Goal: Task Accomplishment & Management: Manage account settings

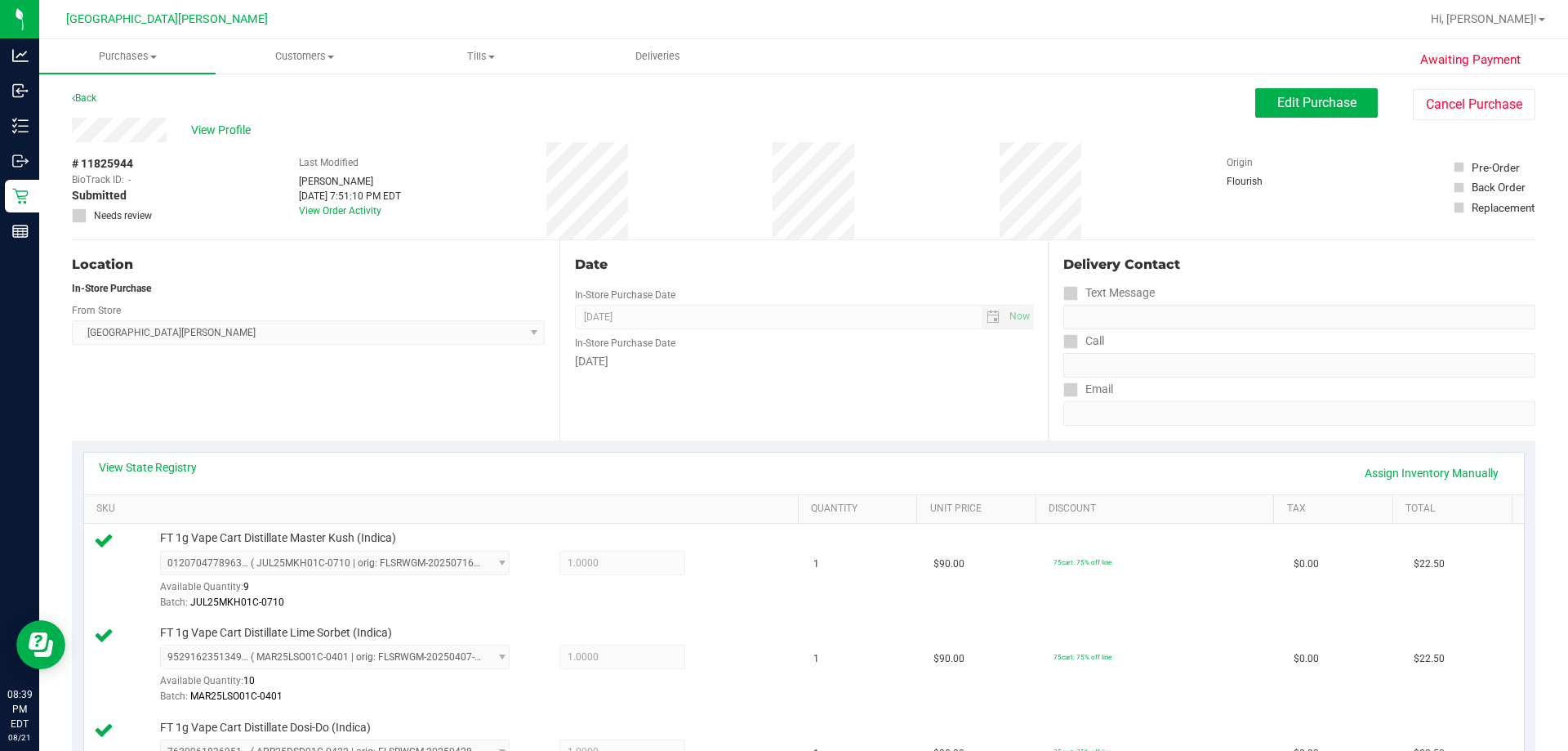
scroll to position [1258, 0]
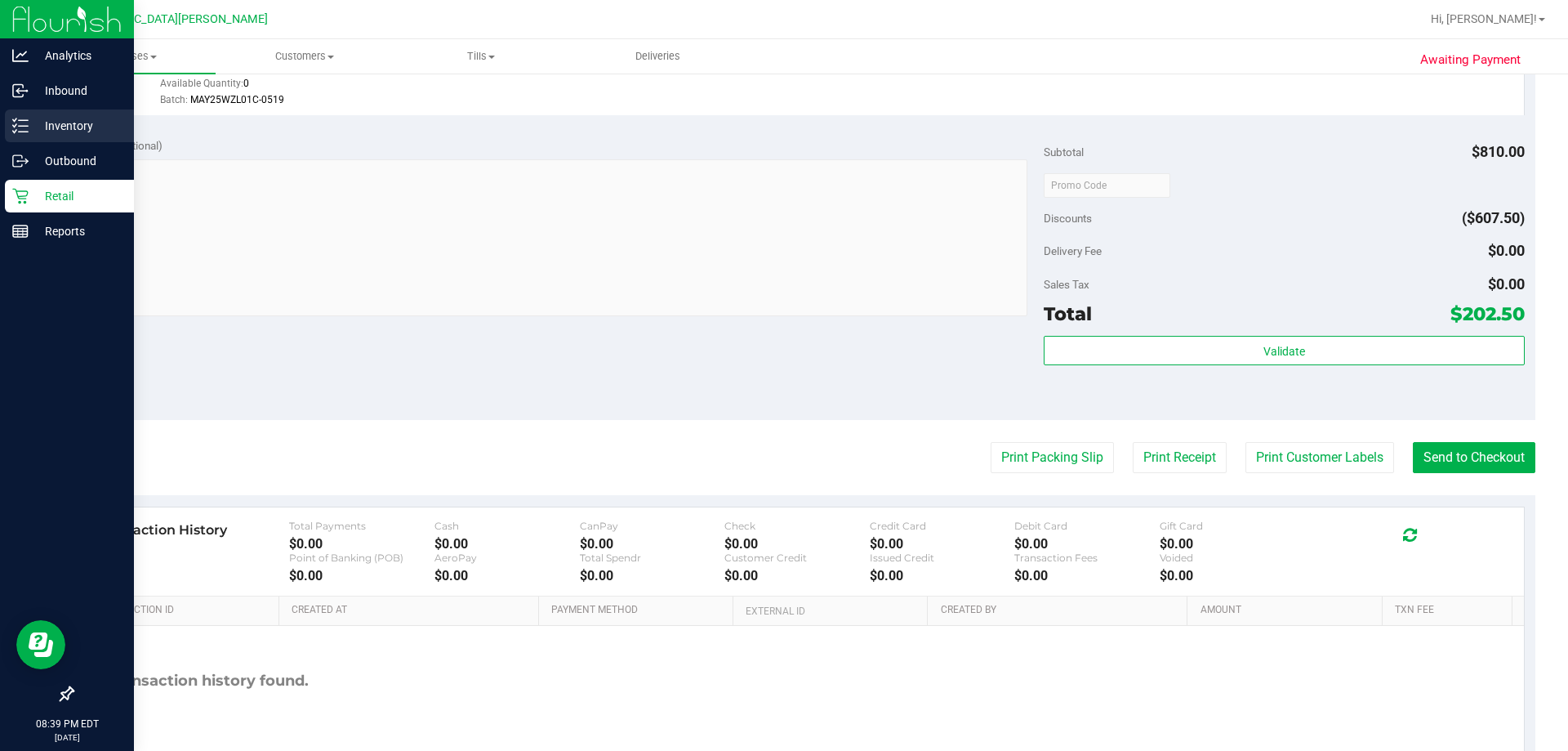
click at [32, 128] on p "Inventory" at bounding box center [77, 126] width 98 height 20
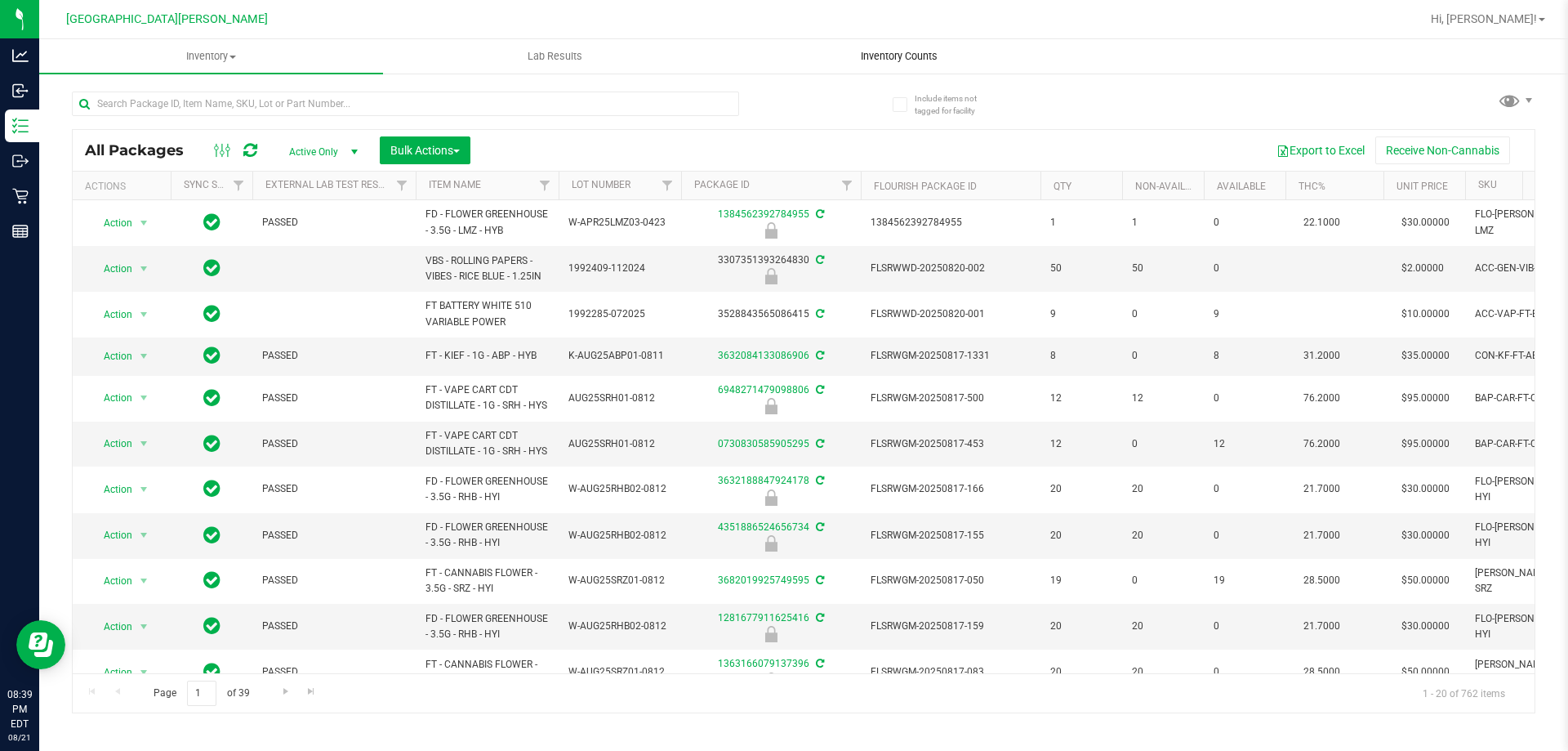
click at [891, 53] on span "Inventory Counts" at bounding box center [898, 55] width 121 height 14
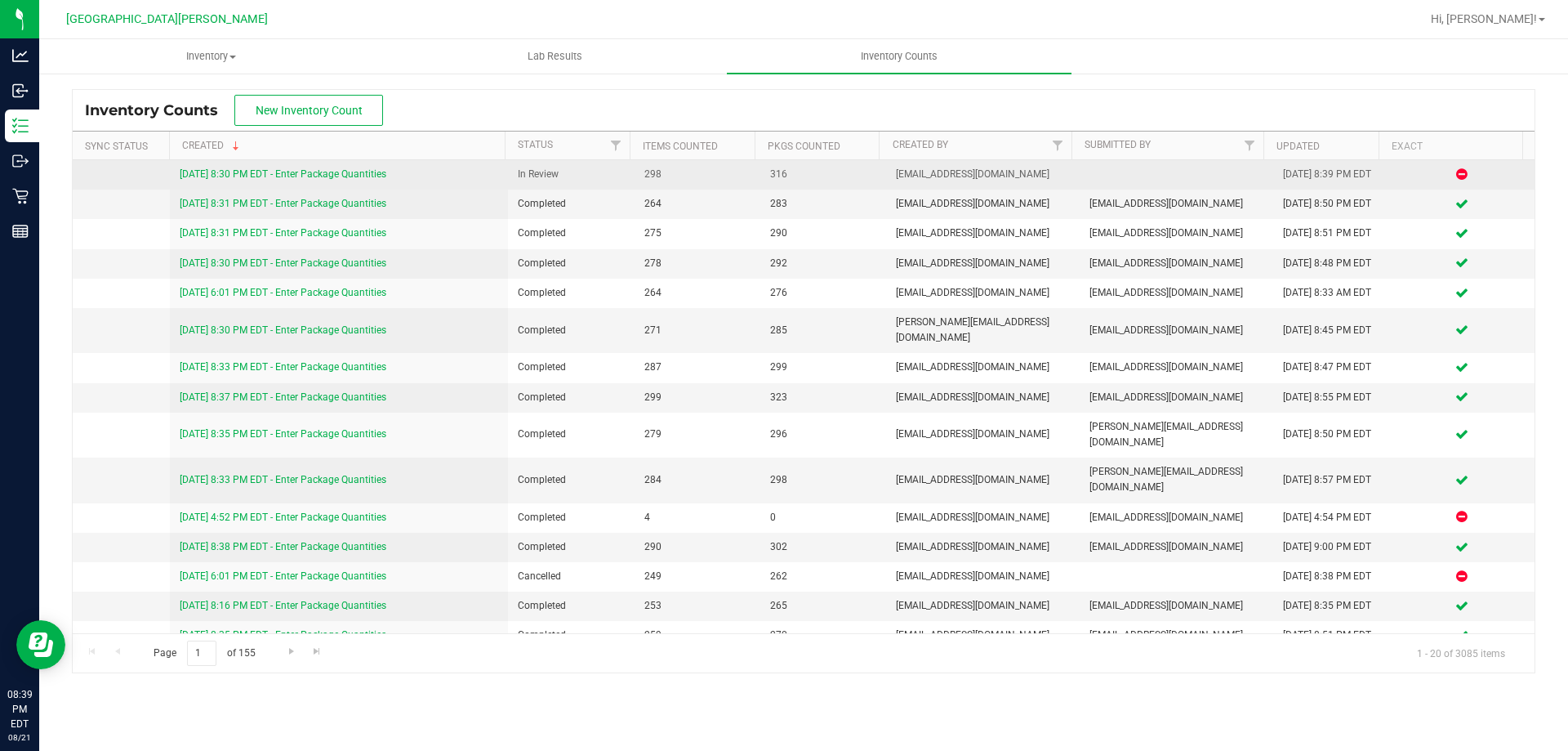
click at [344, 171] on link "[DATE] 8:30 PM EDT - Enter Package Quantities" at bounding box center [283, 174] width 206 height 11
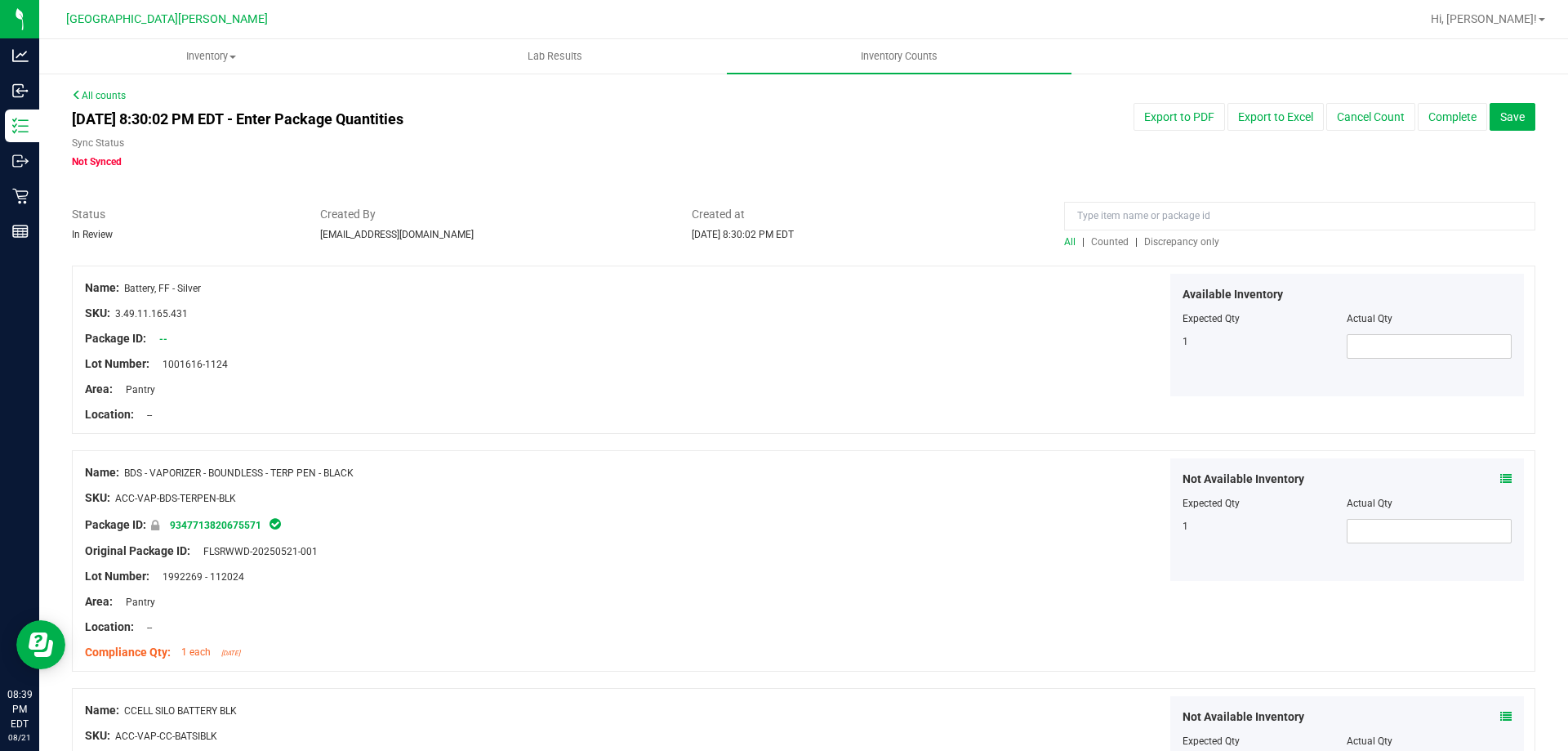
click at [1186, 239] on span "Discrepancy only" at bounding box center [1181, 242] width 75 height 11
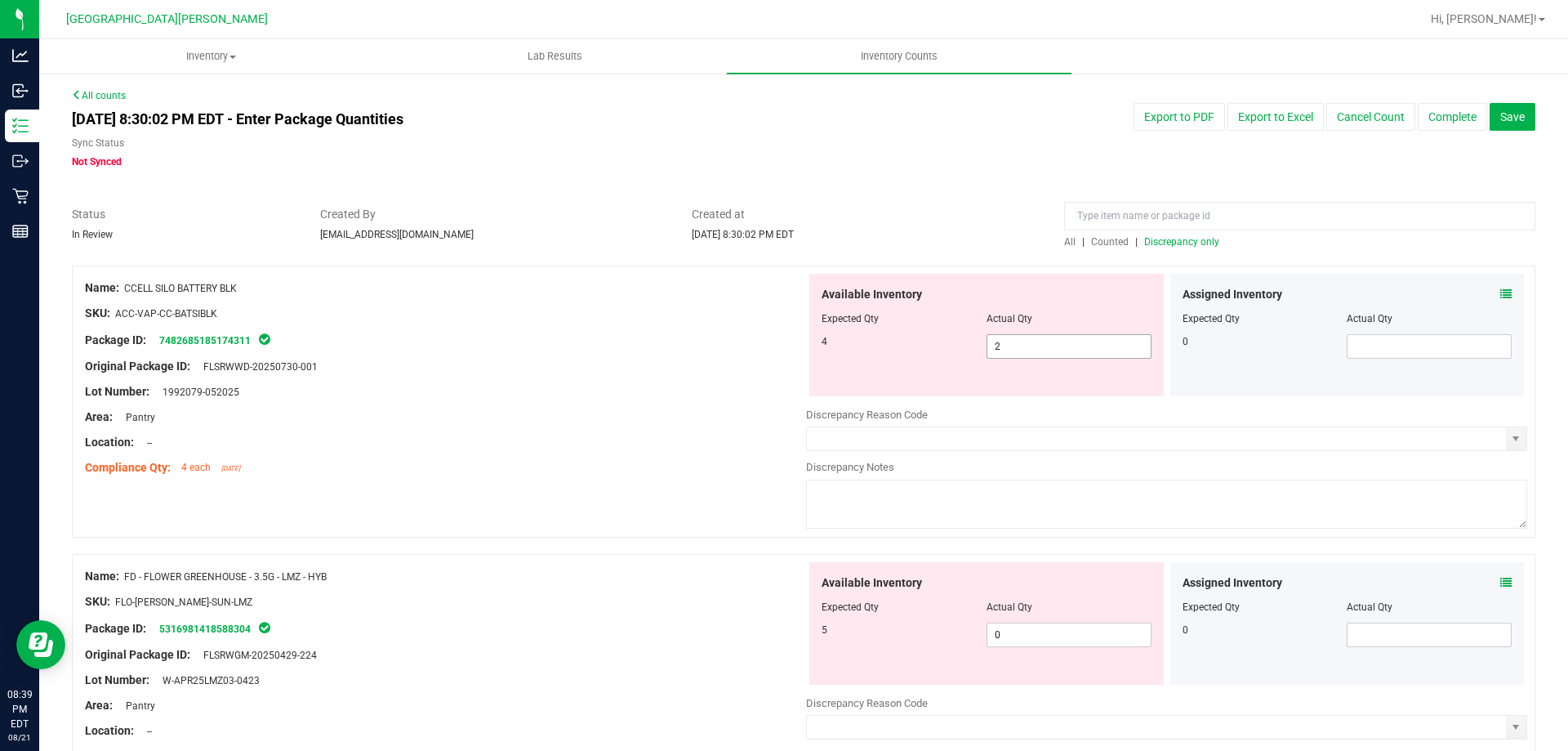
click at [1035, 338] on span "2 2" at bounding box center [1068, 346] width 165 height 25
type input "4"
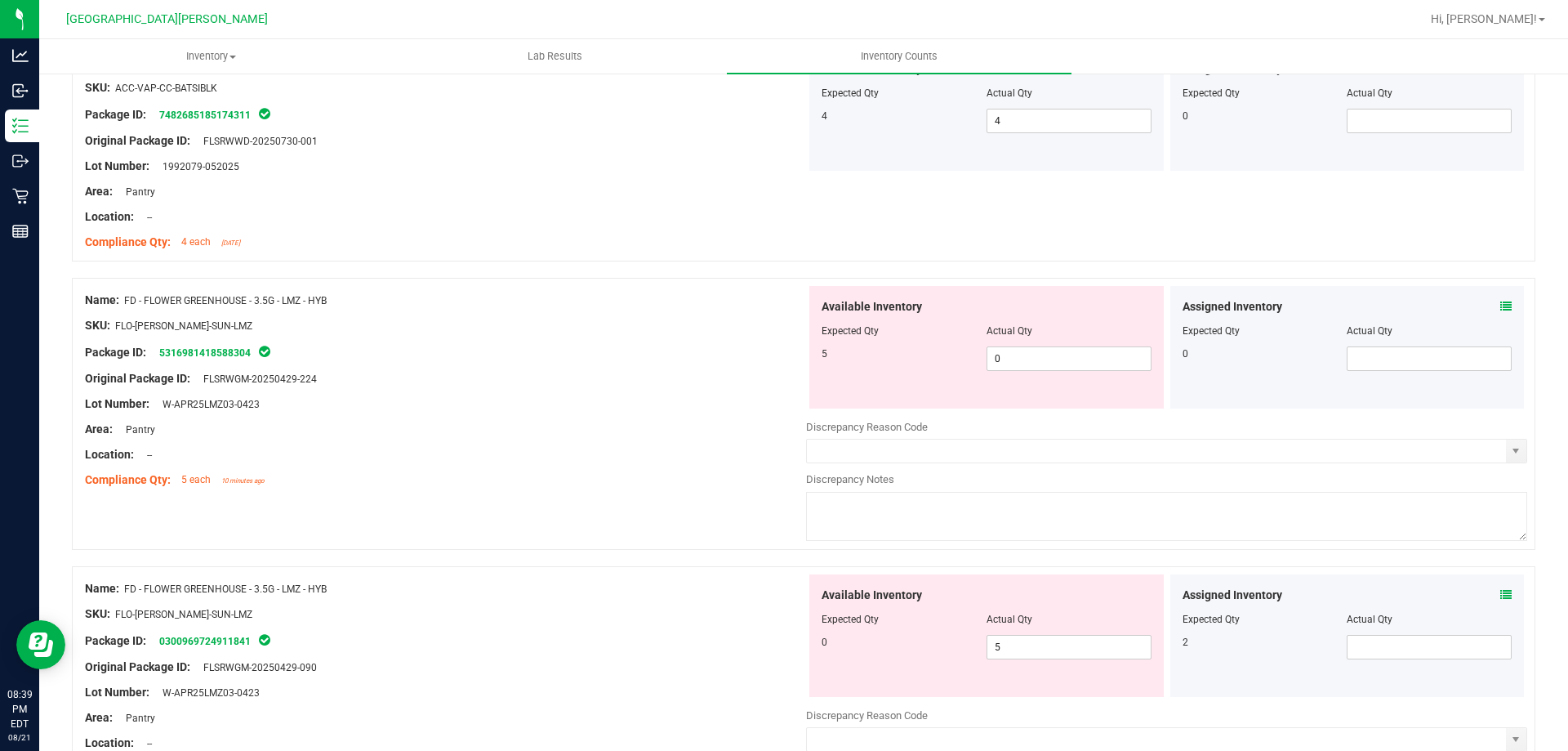
scroll to position [245, 0]
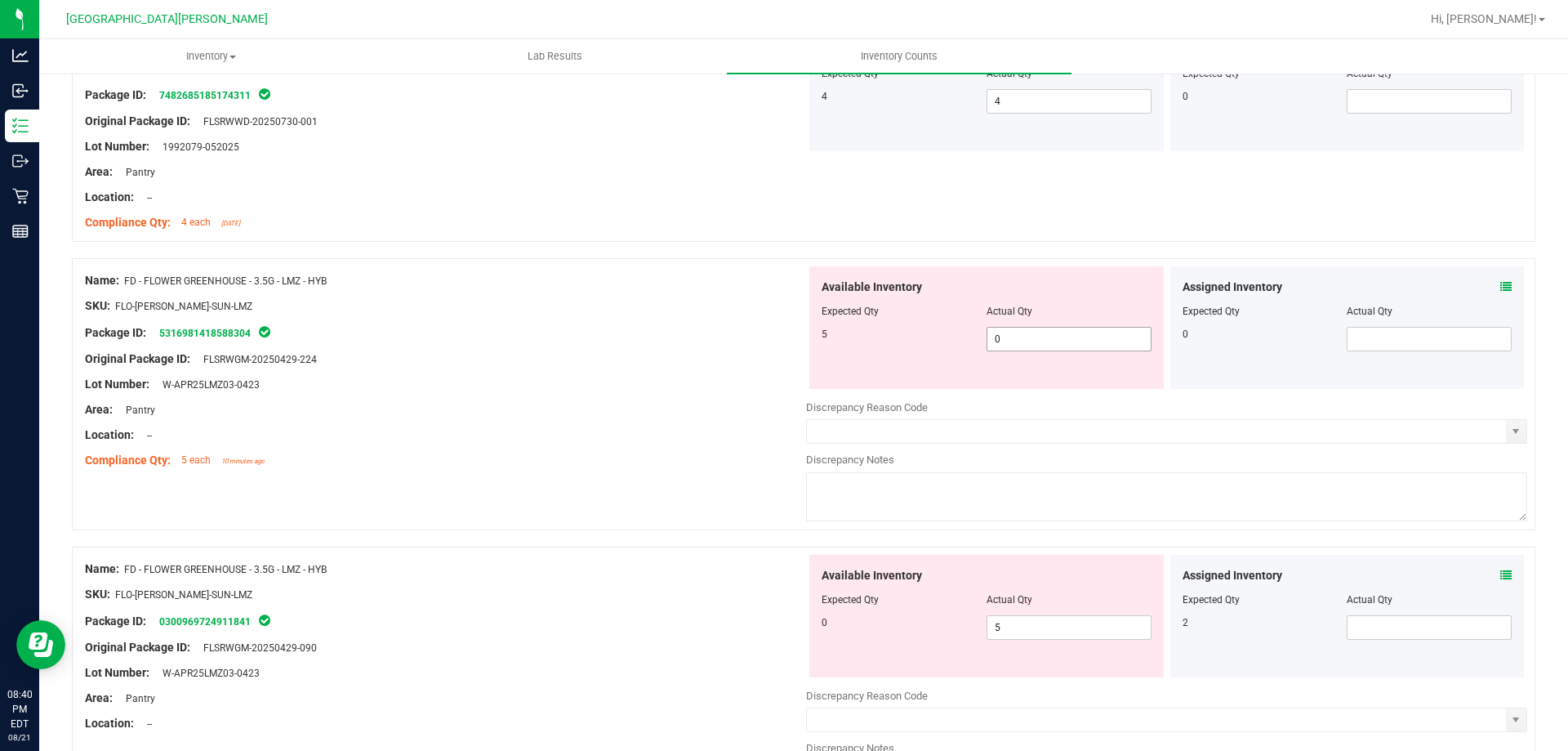
click at [1065, 332] on span "0 0" at bounding box center [1068, 339] width 165 height 25
type input "5"
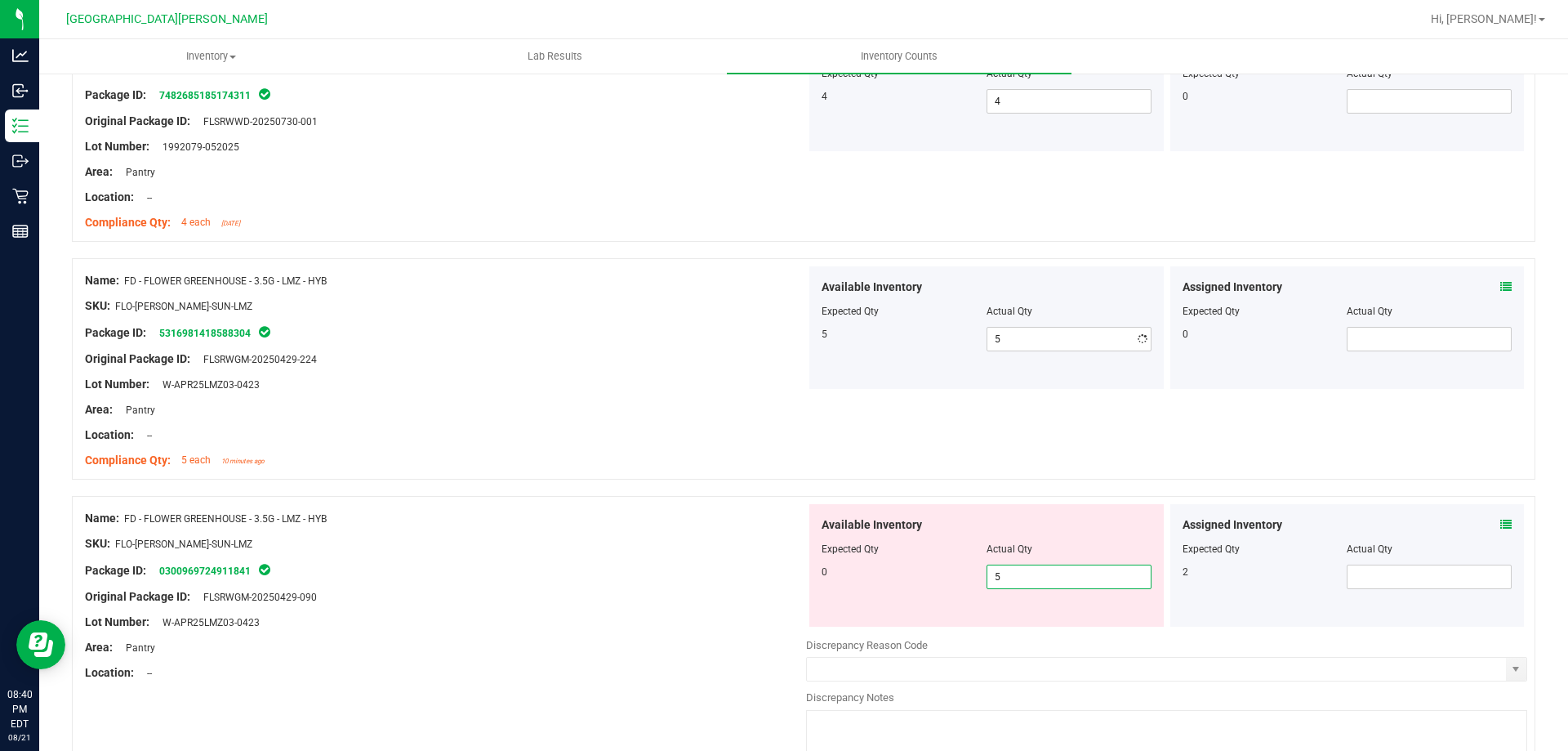
click at [1046, 631] on div "Available Inventory Expected Qty Actual Qty 0 5 5" at bounding box center [1166, 634] width 721 height 259
type input "2"
type input "0"
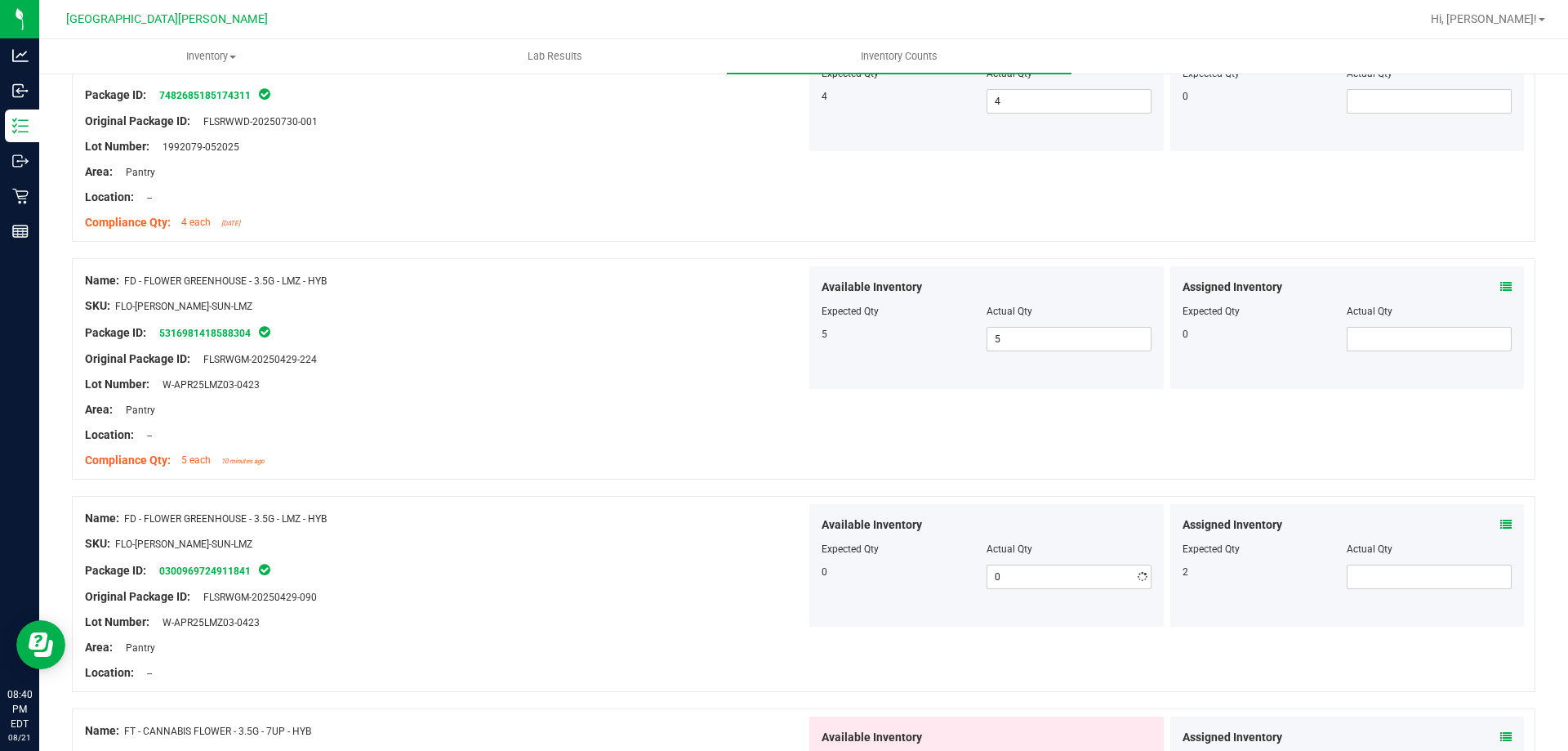
click at [691, 614] on div "Lot Number: W-APR25LMZ03-0423" at bounding box center [445, 623] width 721 height 17
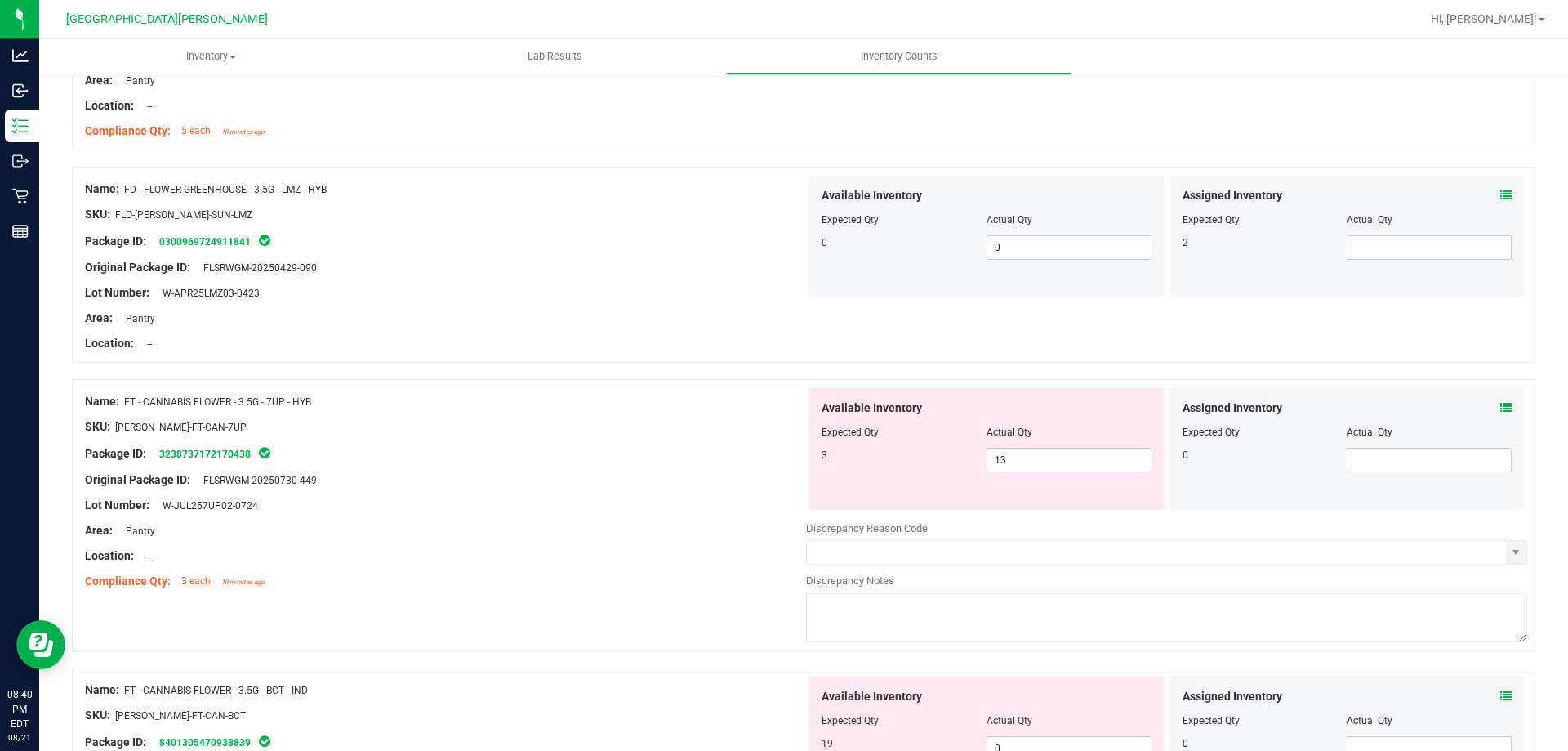
scroll to position [654, 0]
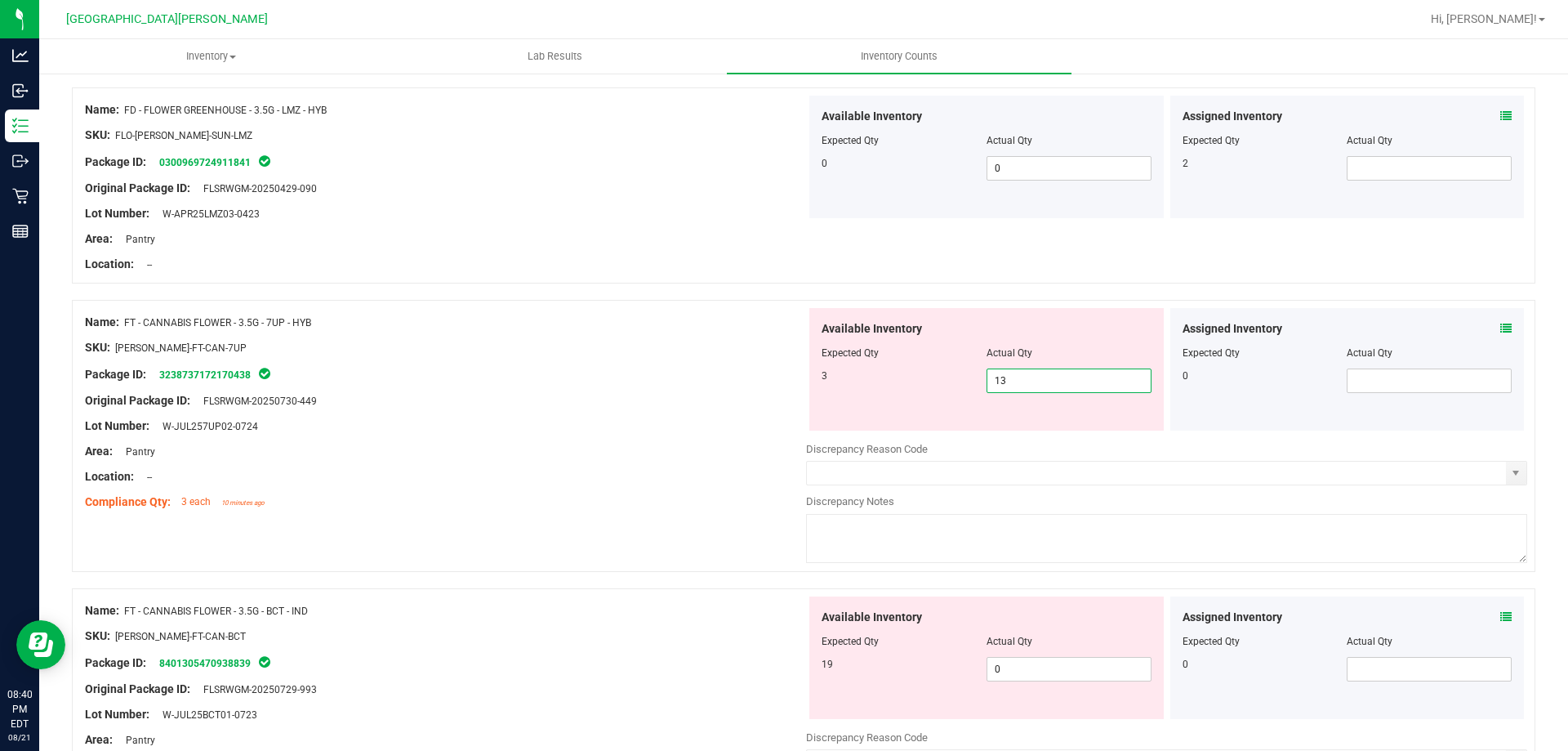
click at [1031, 381] on span "13 13" at bounding box center [1068, 381] width 165 height 25
type input "1"
type input "3"
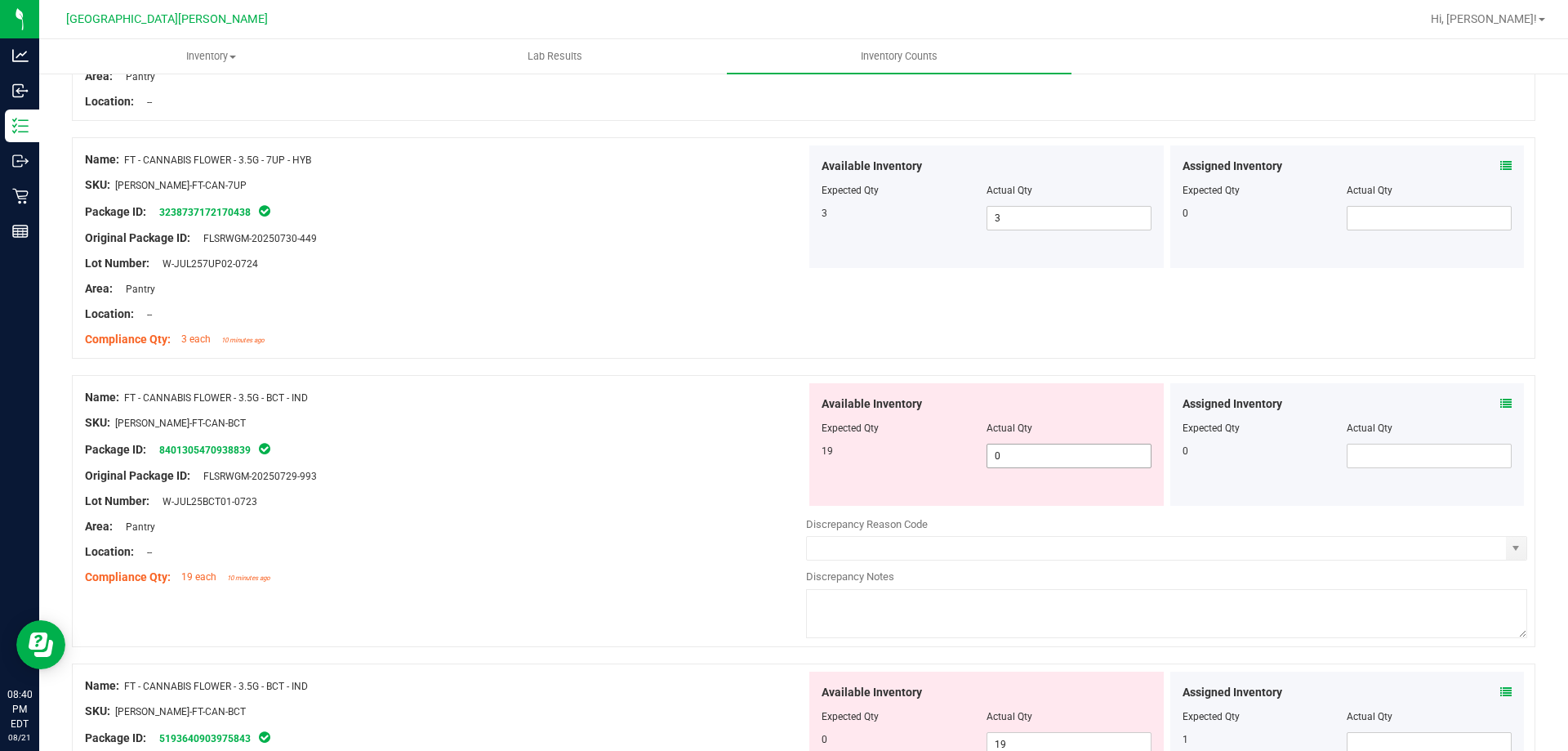
scroll to position [817, 0]
click at [996, 455] on span "0 0" at bounding box center [1068, 455] width 165 height 25
type input "19"
click at [749, 603] on div "Name: FT - CANNABIS FLOWER - 3.5G - BCT - IND SKU: [PERSON_NAME]-FT-CAN-BCT Pac…" at bounding box center [804, 518] width 1463 height 288
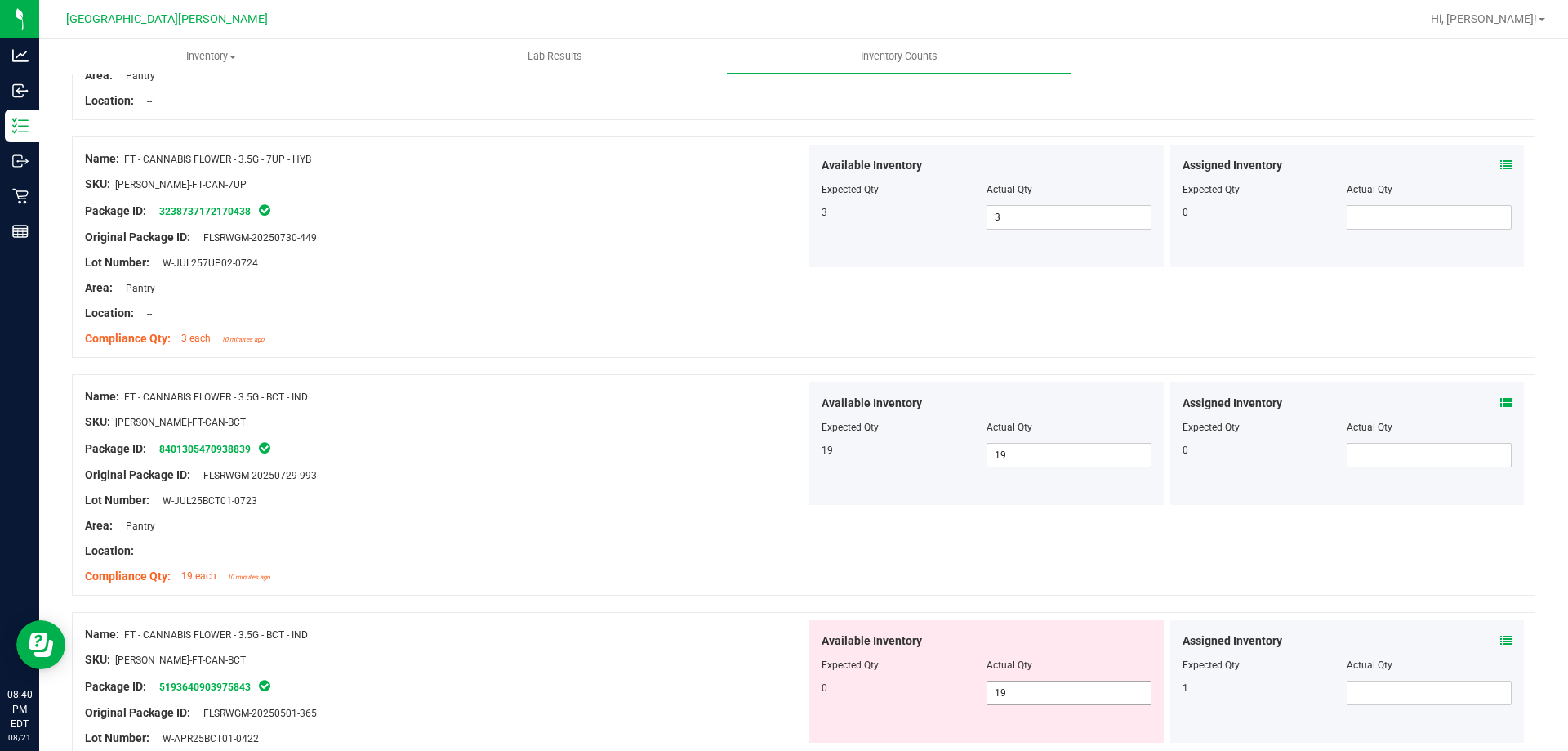
click at [1071, 698] on span "19 19" at bounding box center [1068, 693] width 165 height 25
type input "1"
type input "0"
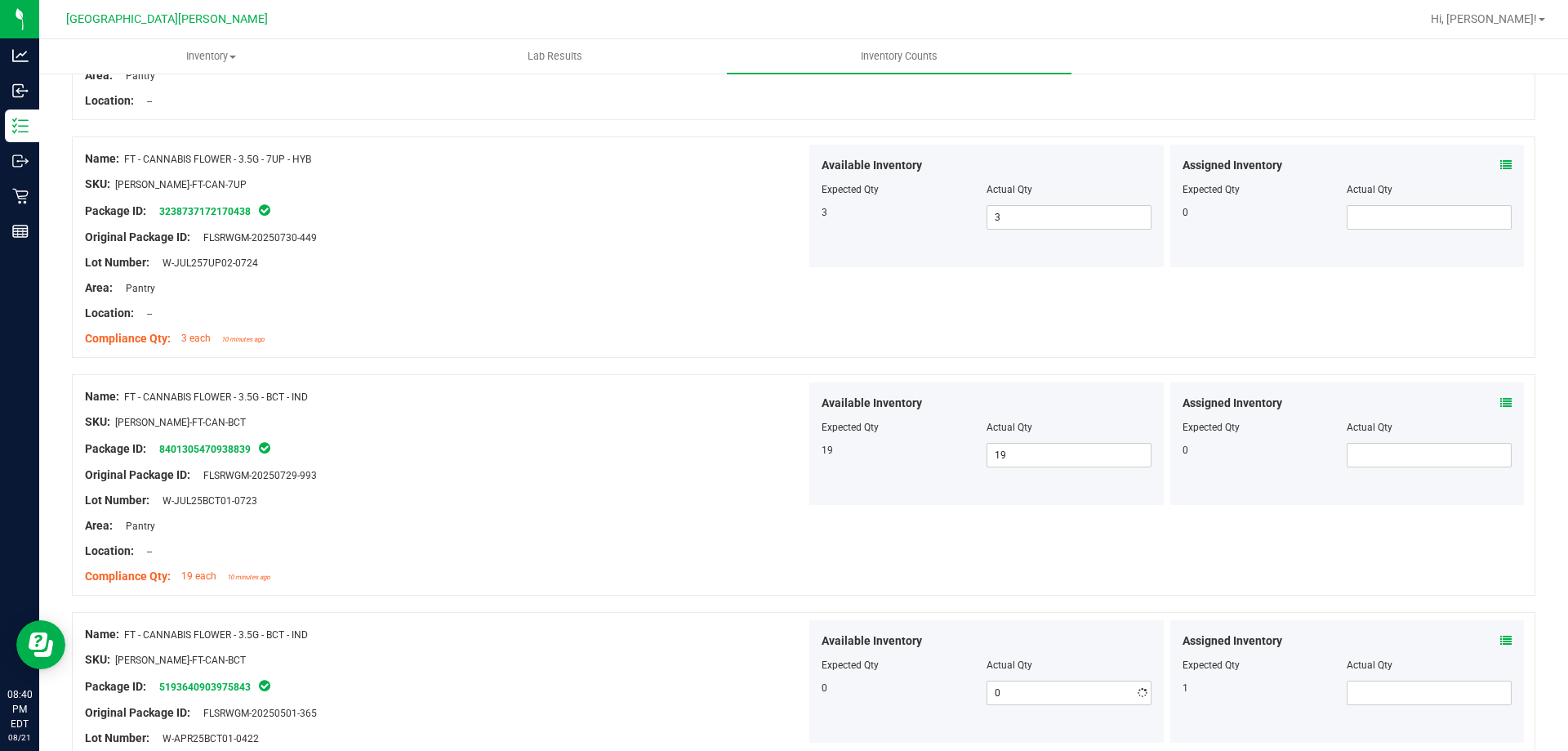
click at [689, 630] on div "Name: FT - CANNABIS FLOWER - 3.5G - BCT - IND" at bounding box center [445, 634] width 721 height 17
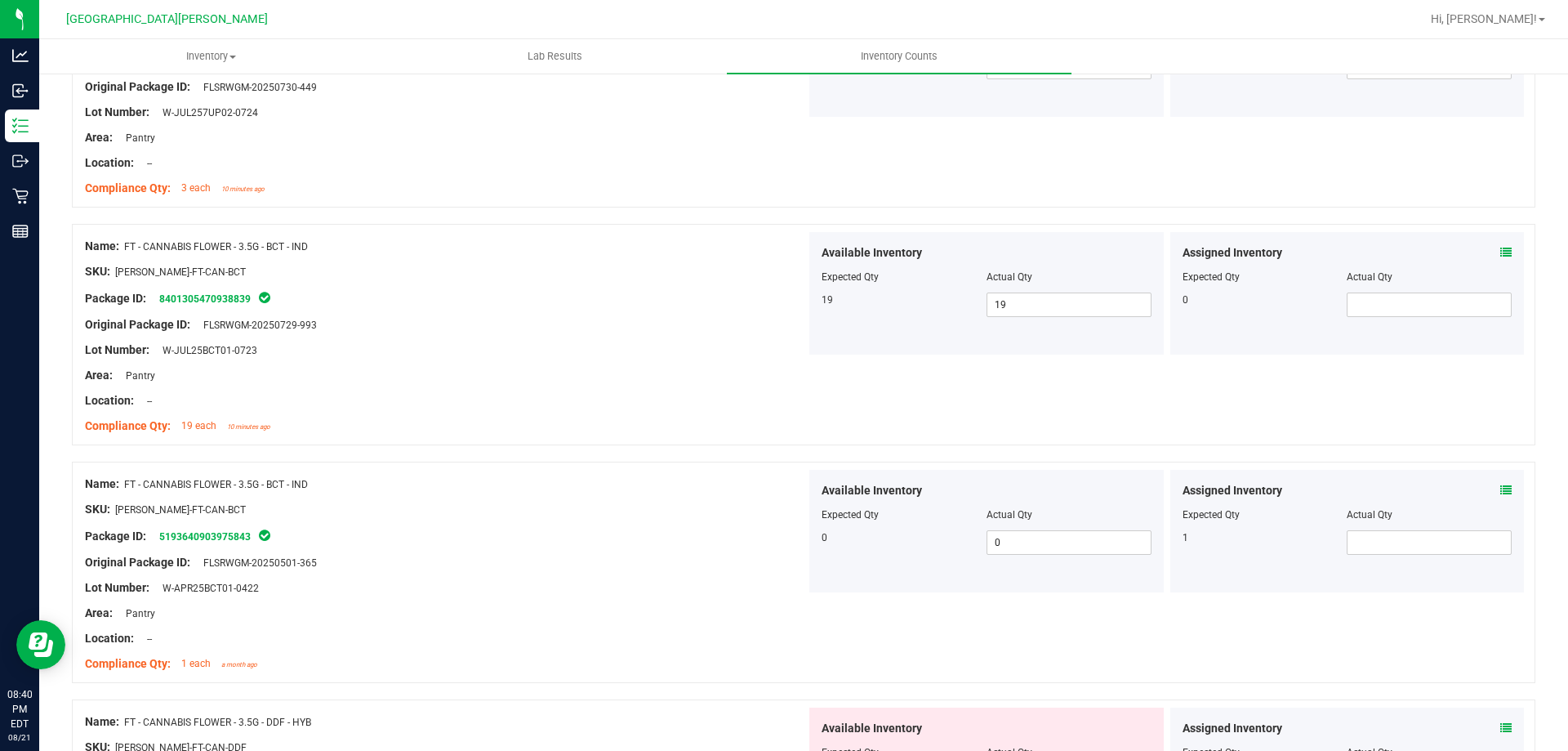
scroll to position [1389, 0]
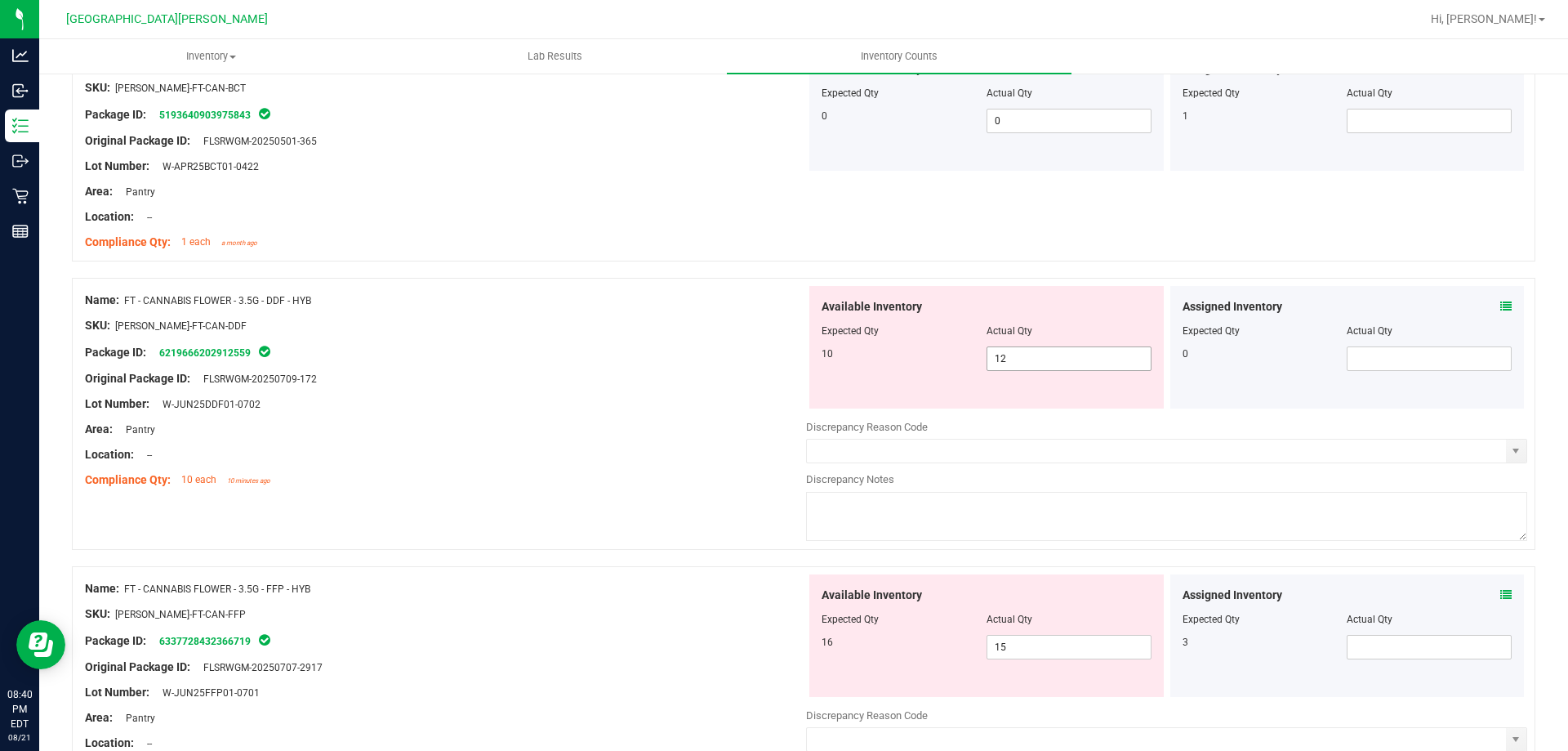
click at [1023, 356] on span "12 12" at bounding box center [1068, 359] width 165 height 25
type input "10"
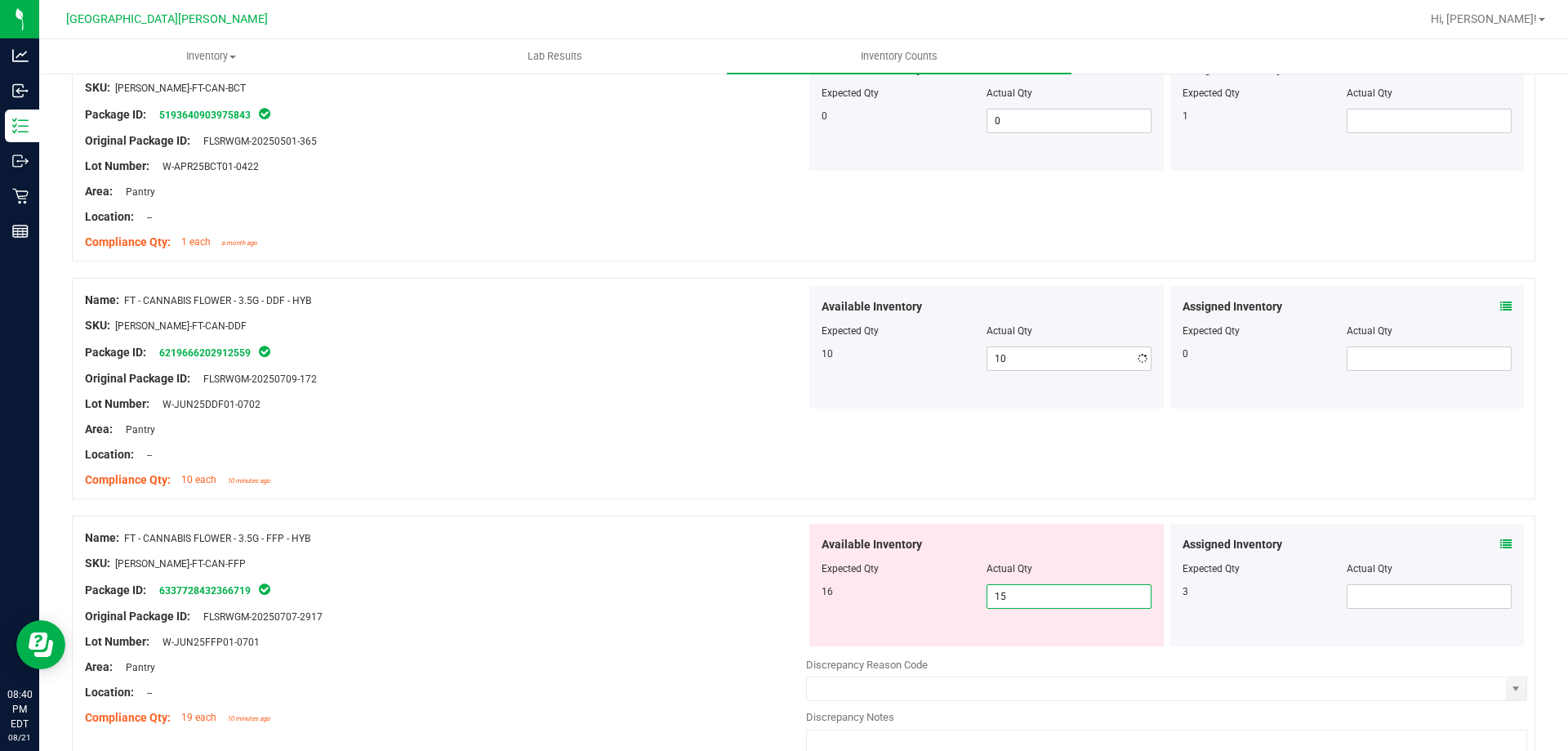
click at [1022, 648] on div "Available Inventory Expected Qty Actual Qty 16 15 15" at bounding box center [1166, 653] width 721 height 259
type input "16"
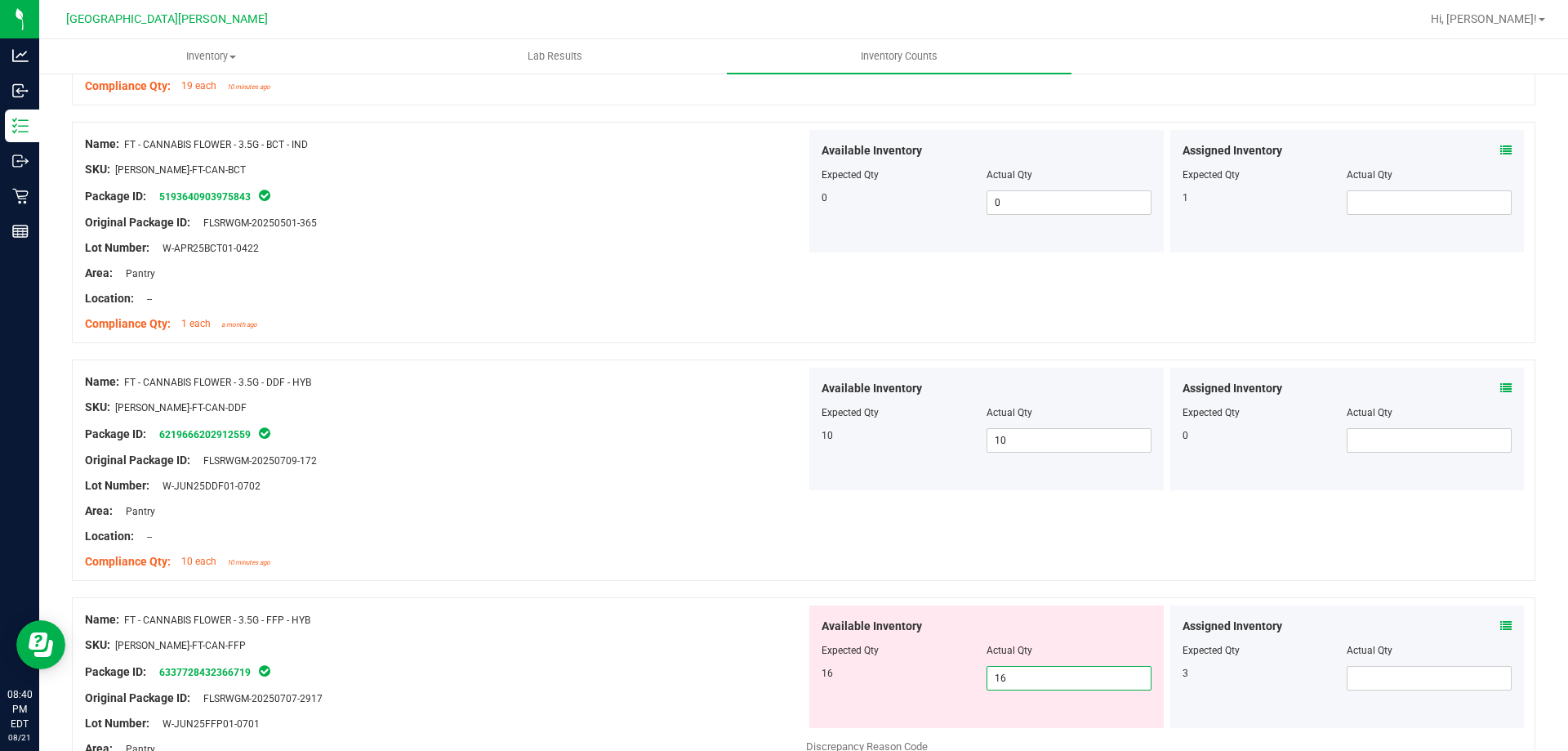
type input "16"
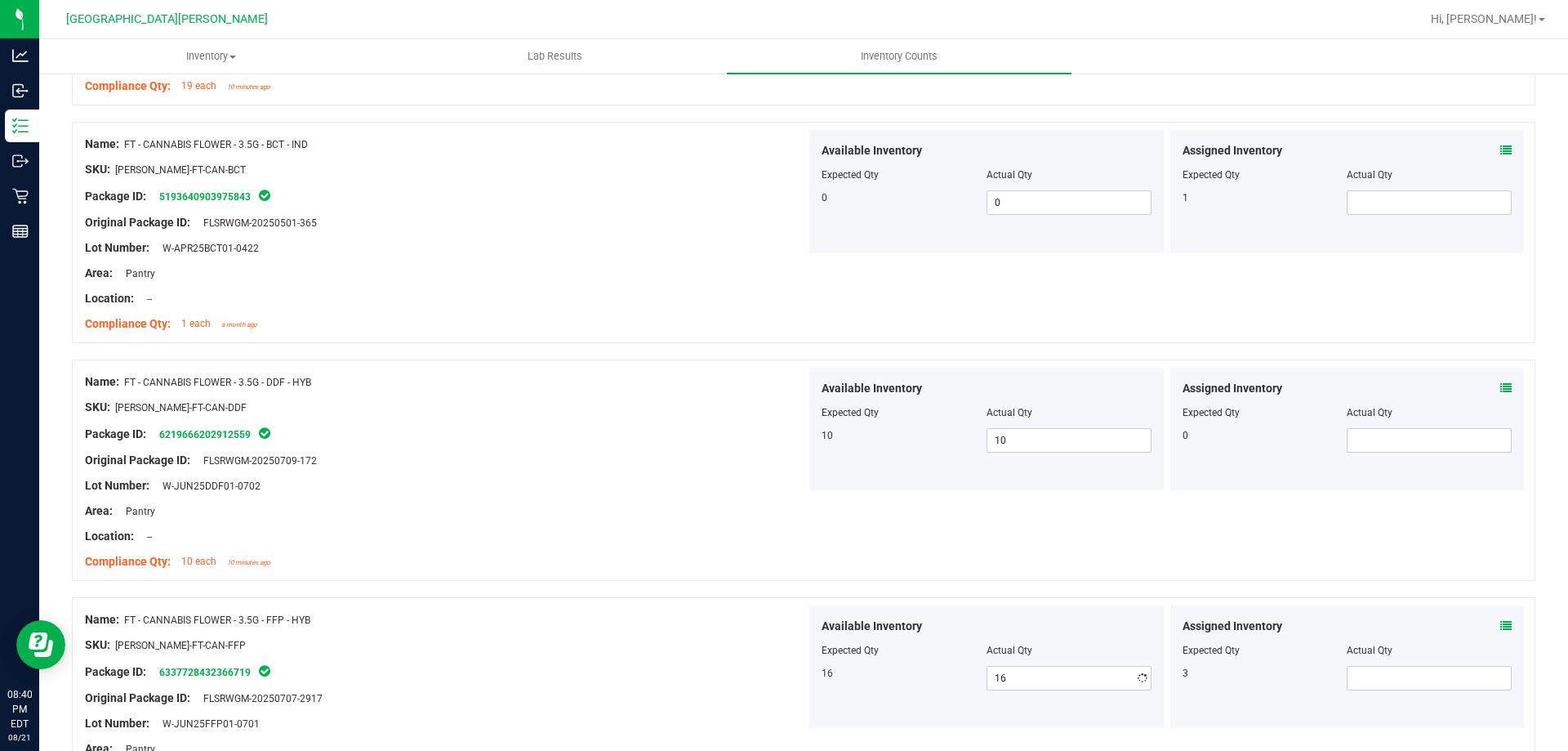
click at [585, 600] on div "Name: FT - CANNABIS FLOWER - 3.5G - FFP - HYB SKU: [PERSON_NAME]-FT-CAN-FFP Pac…" at bounding box center [804, 707] width 1463 height 222
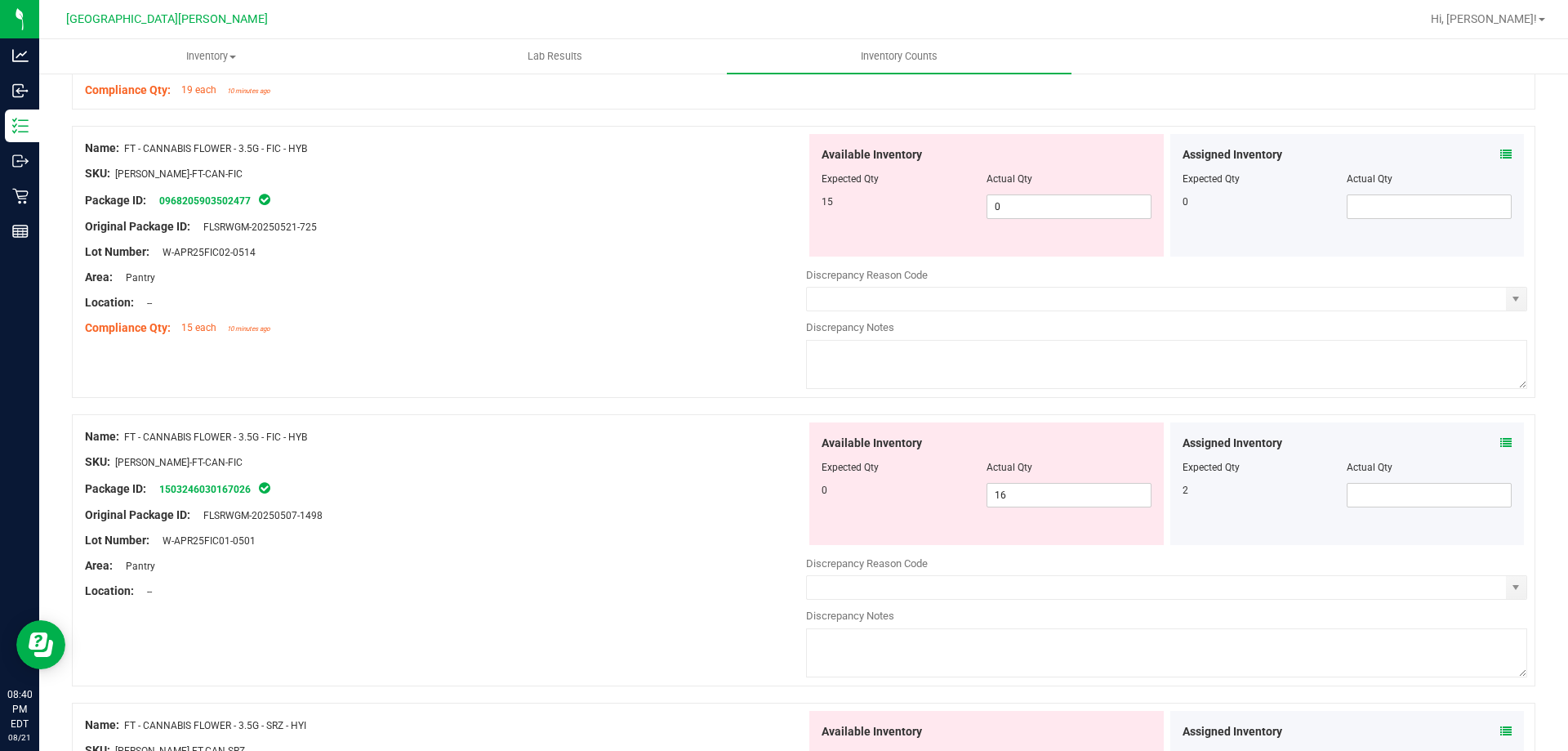
scroll to position [2043, 0]
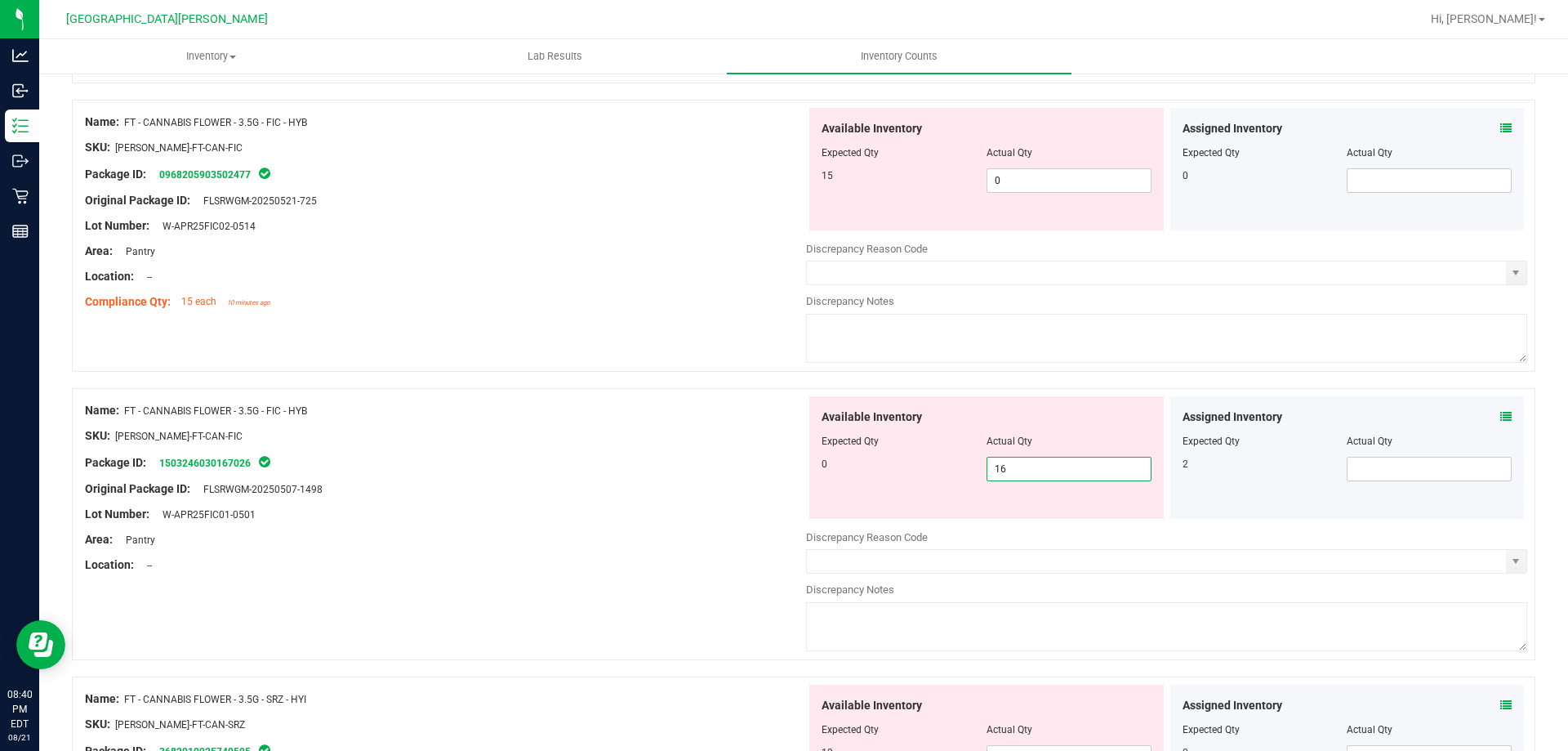
click at [1044, 470] on span "16 16" at bounding box center [1068, 469] width 165 height 25
type input "1"
type input "0"
click at [1034, 182] on span "0 0" at bounding box center [1068, 181] width 165 height 25
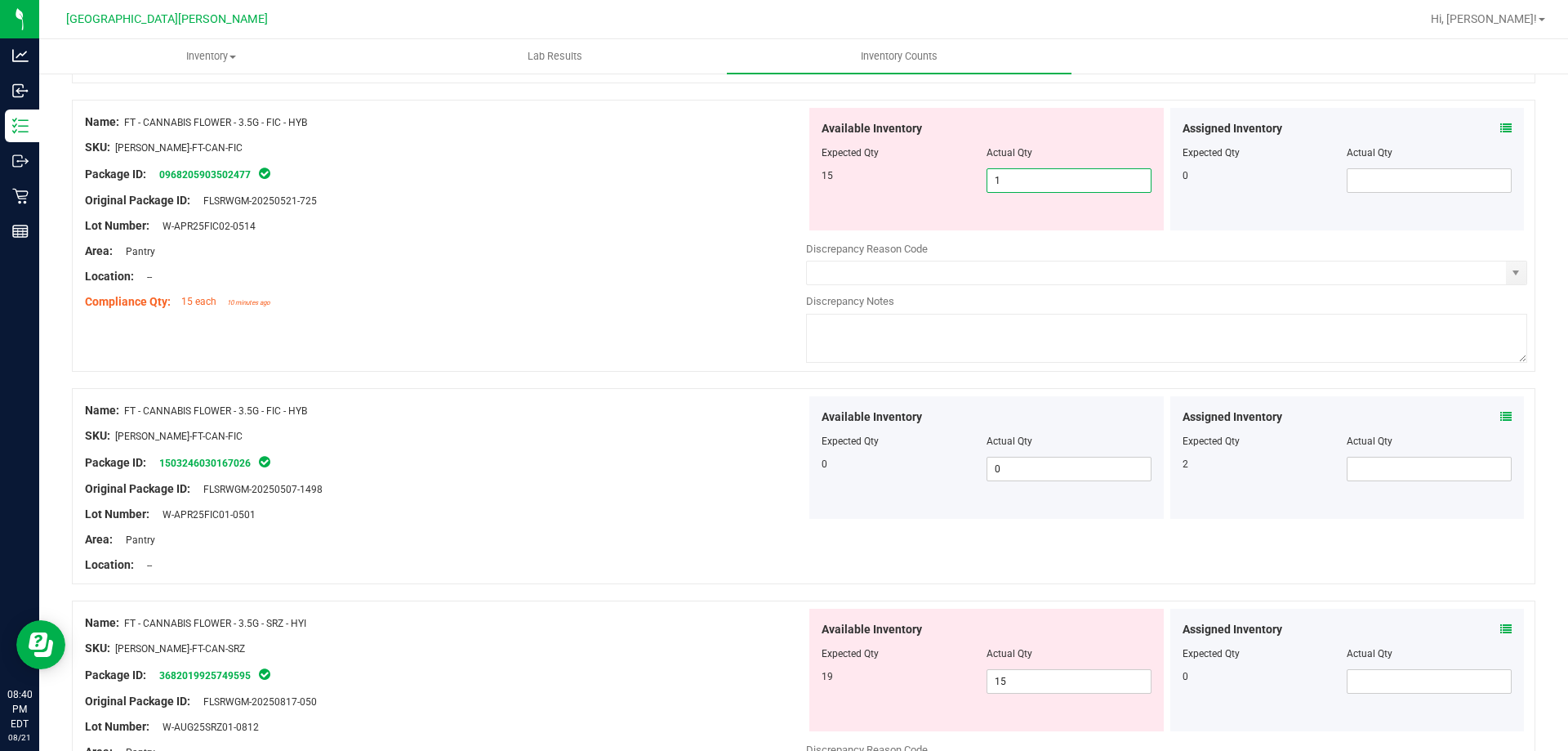
type input "15"
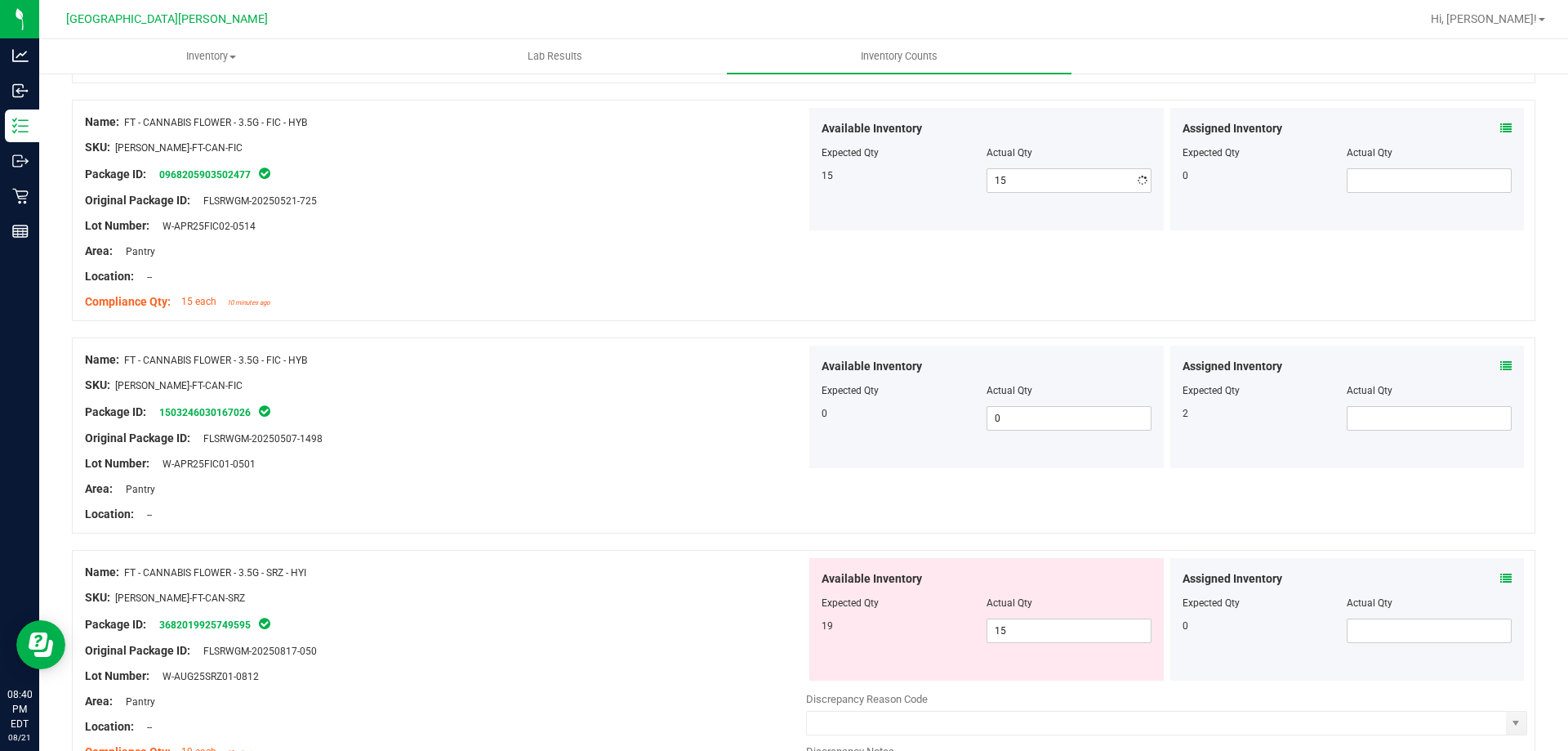
click at [596, 467] on div "Name: FT - CANNABIS FLOWER - 3.5G - FIC - HYB SKU: [PERSON_NAME]-FT-CAN-FIC Pac…" at bounding box center [445, 437] width 721 height 183
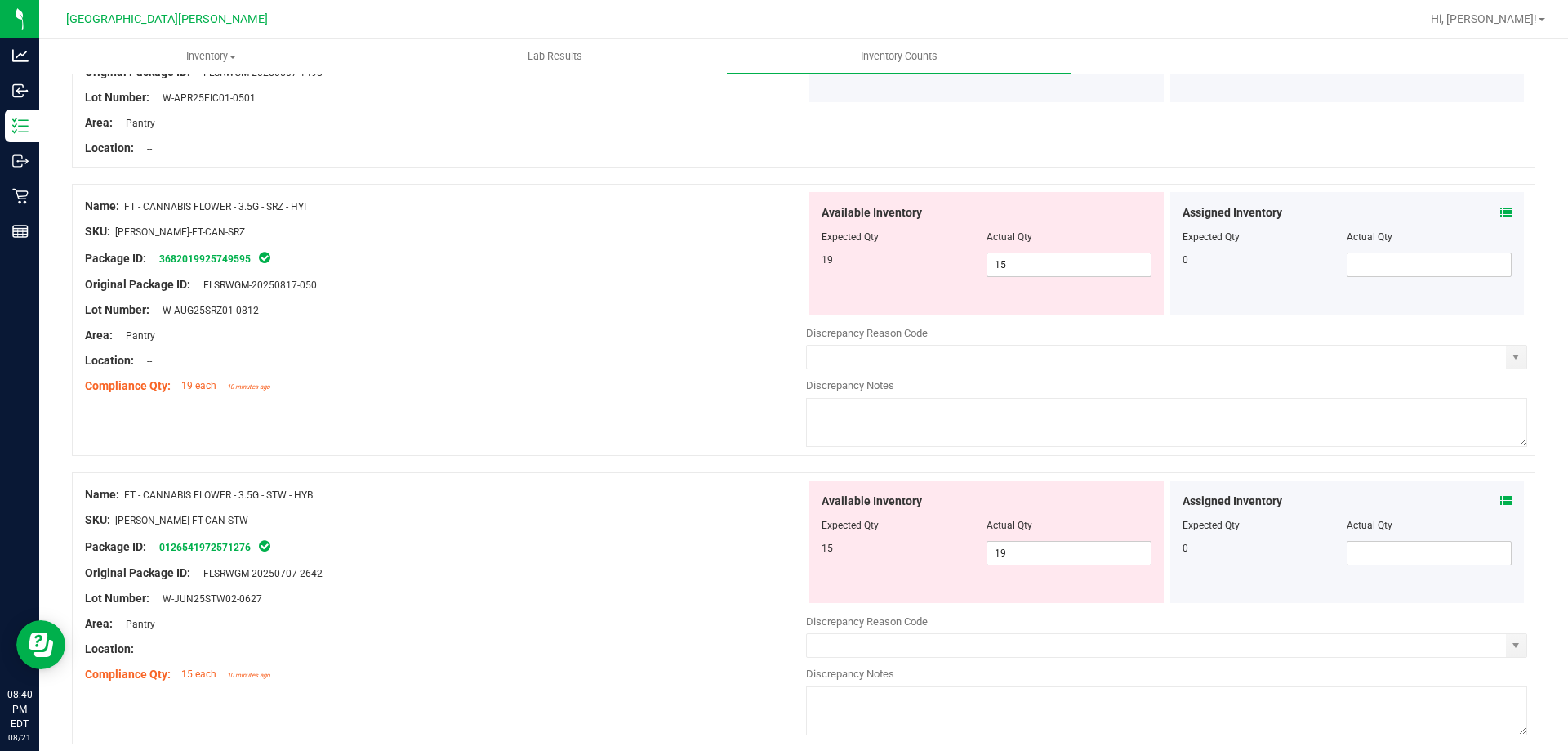
scroll to position [2451, 0]
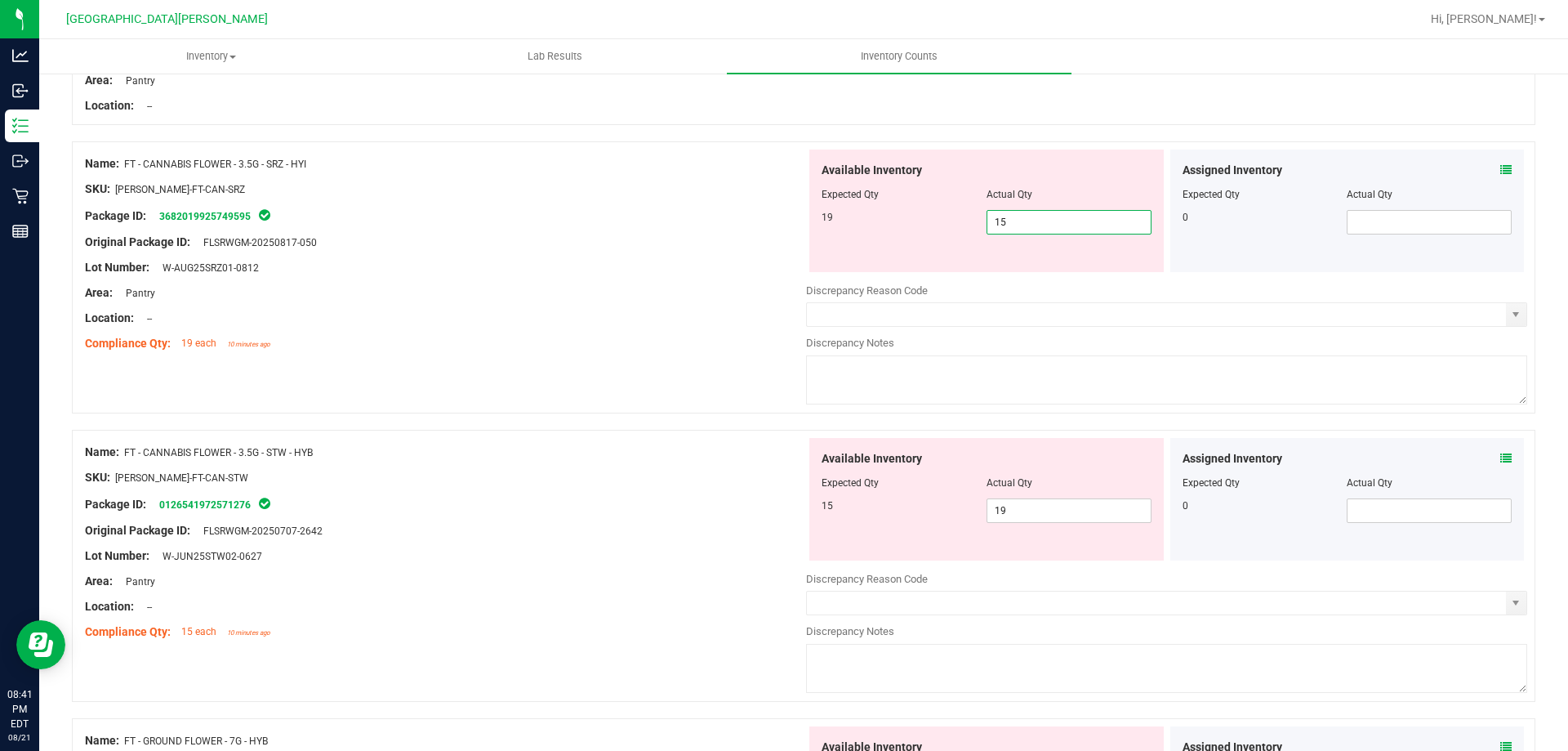
click at [1030, 225] on span "15 15" at bounding box center [1068, 223] width 165 height 25
type input "1"
type input "19"
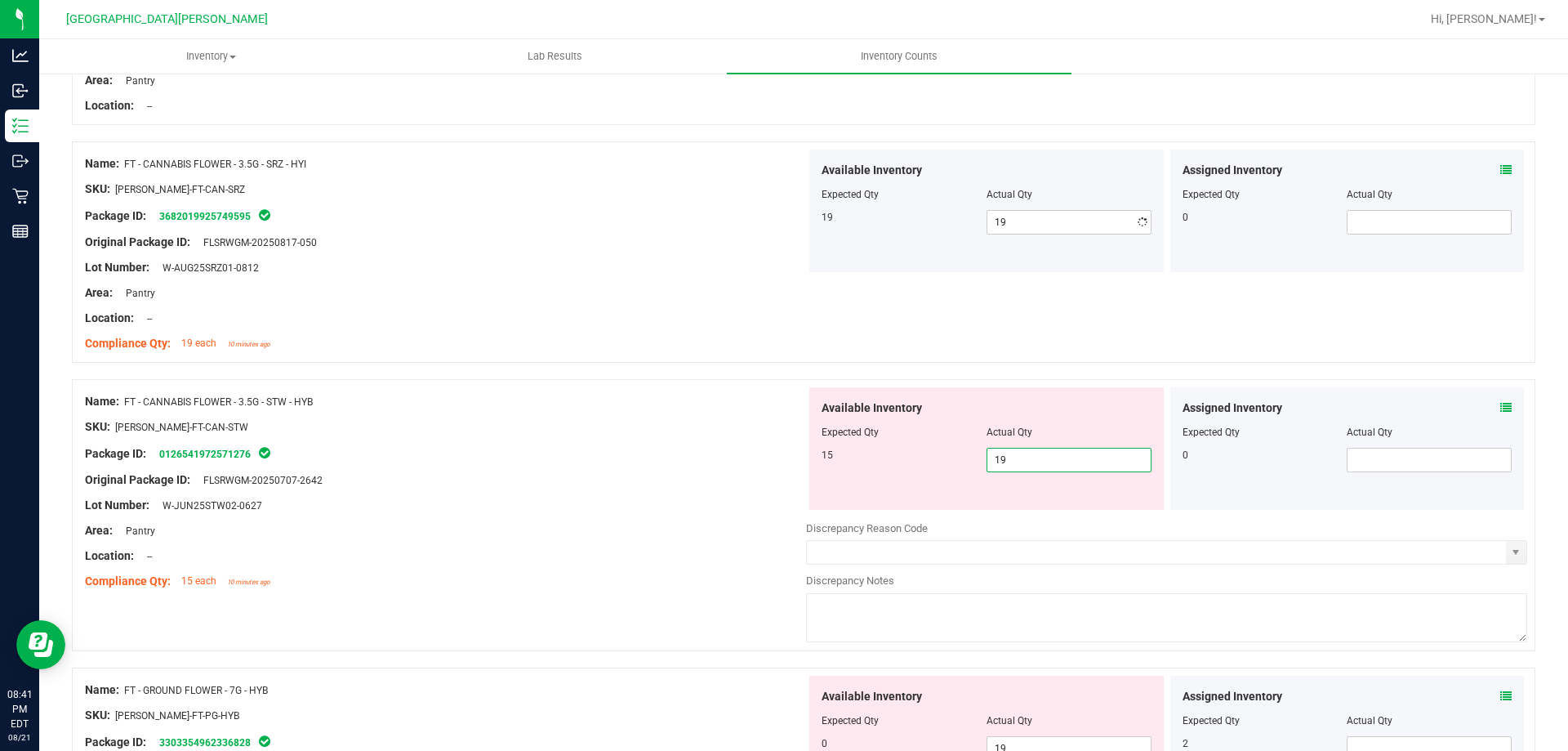
click at [1017, 504] on div "Available Inventory Expected Qty Actual Qty 15 19 19" at bounding box center [987, 448] width 355 height 123
type input "15"
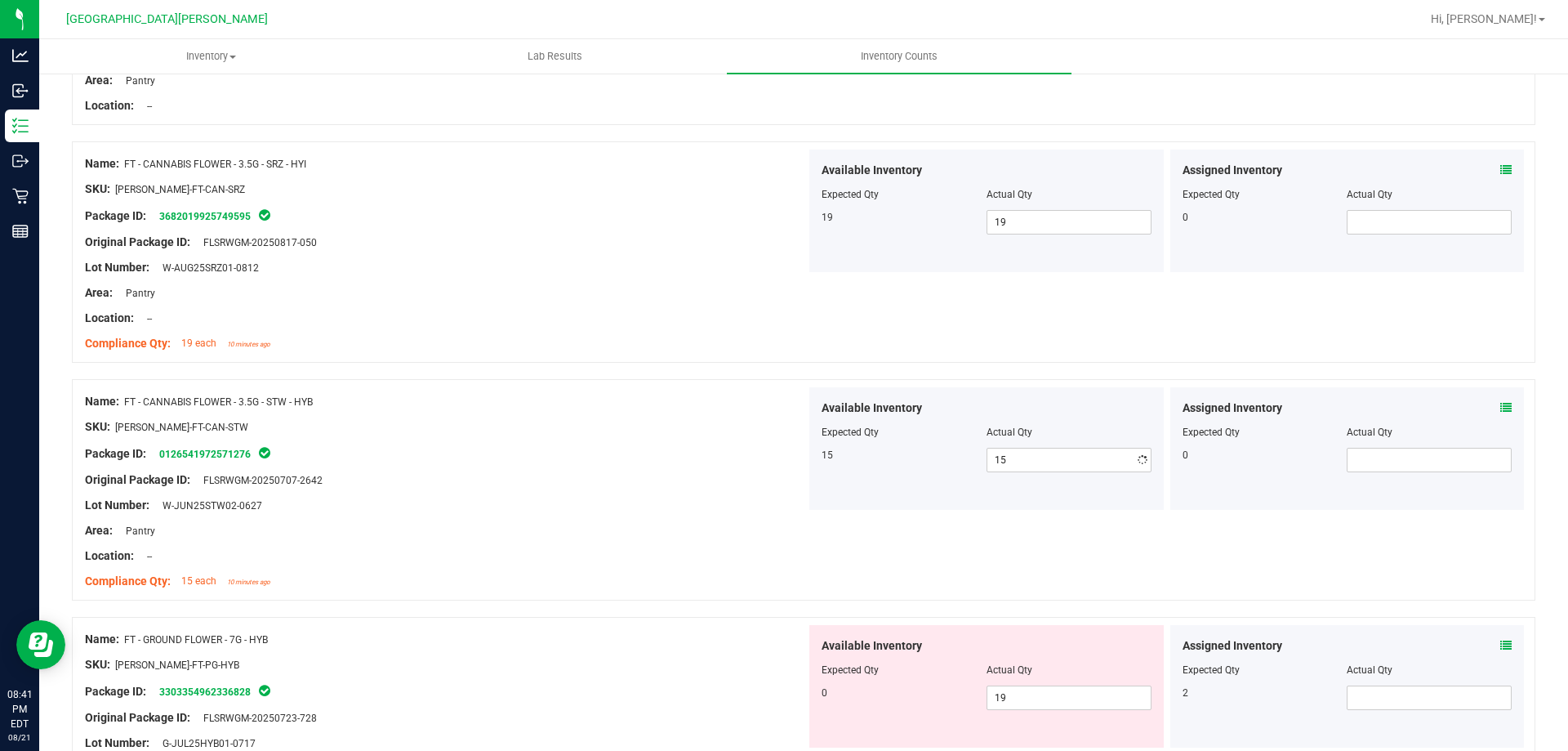
drag, startPoint x: 726, startPoint y: 484, endPoint x: 735, endPoint y: 478, distance: 10.8
click at [735, 478] on div "Original Package ID: FLSRWGM-20250707-2642" at bounding box center [445, 480] width 721 height 17
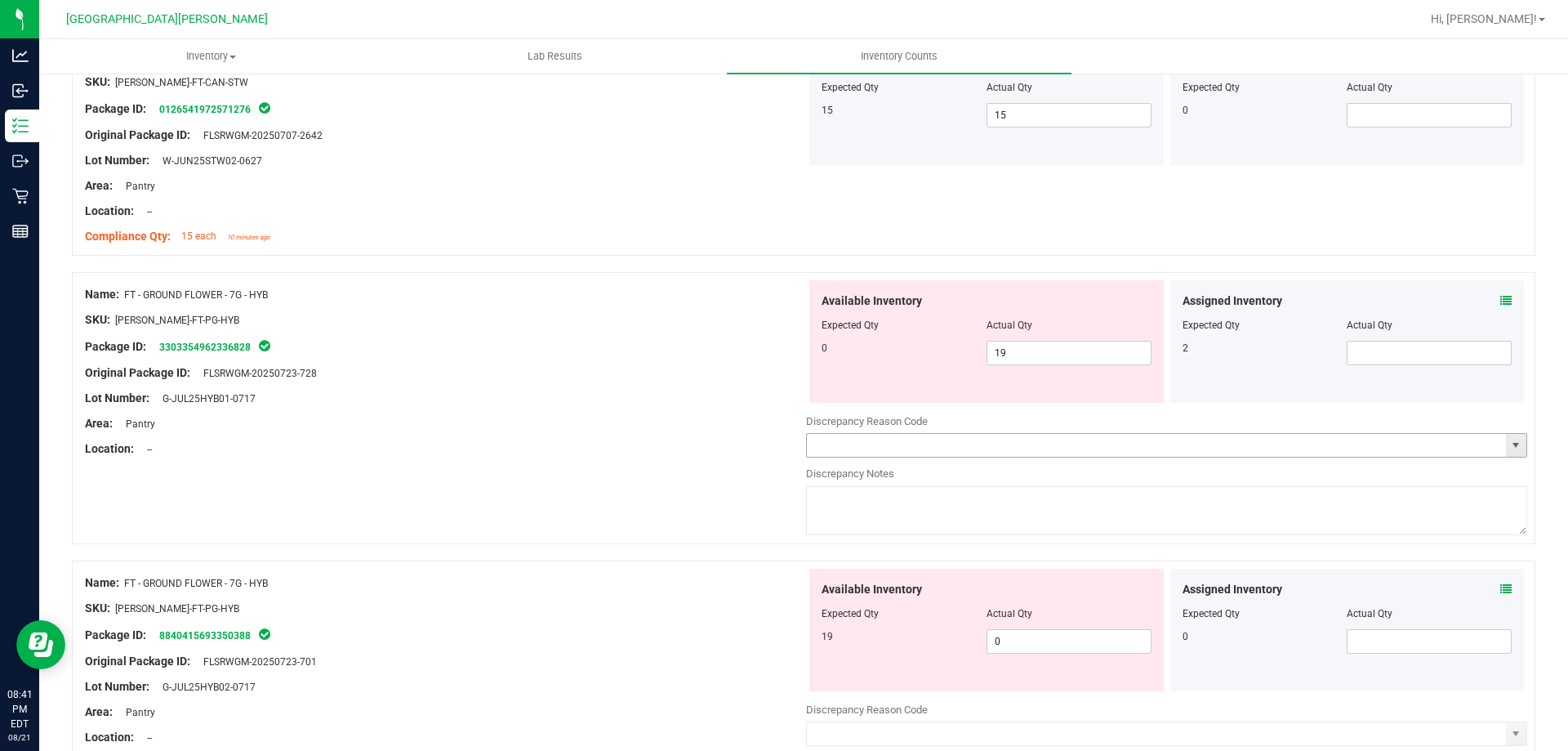
scroll to position [2696, 0]
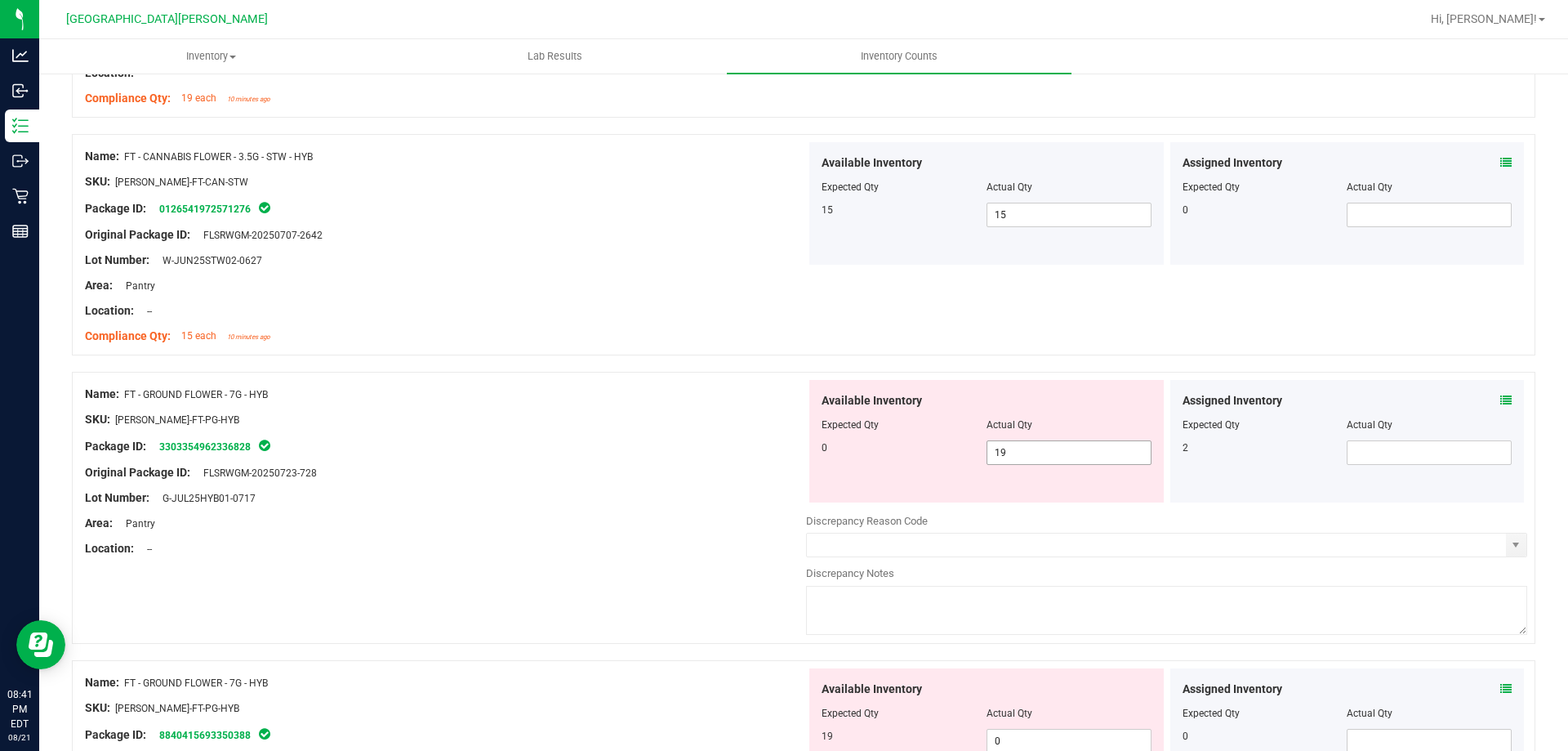
click at [1021, 451] on span "19 19" at bounding box center [1068, 453] width 165 height 25
type input "1"
type input "0"
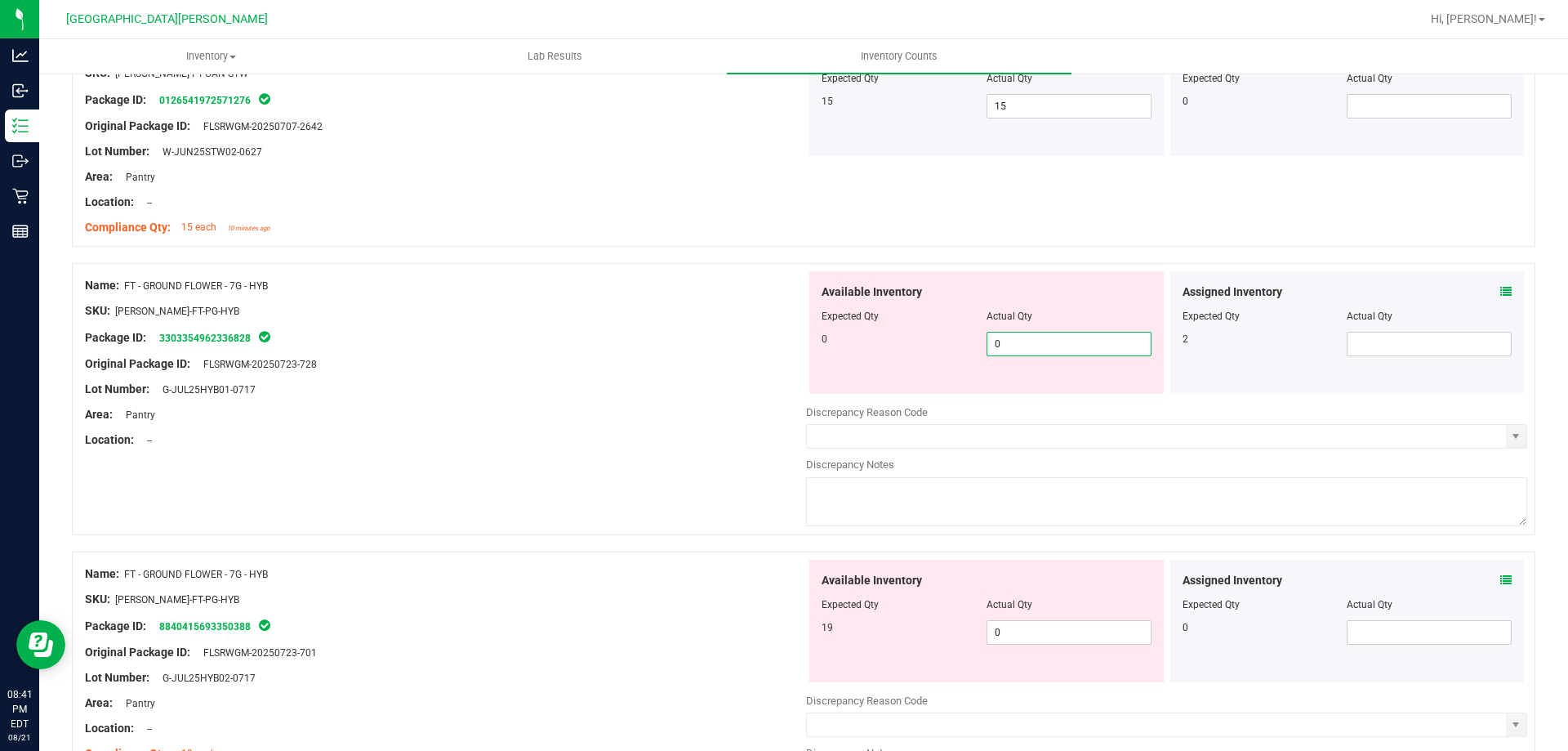
scroll to position [2941, 0]
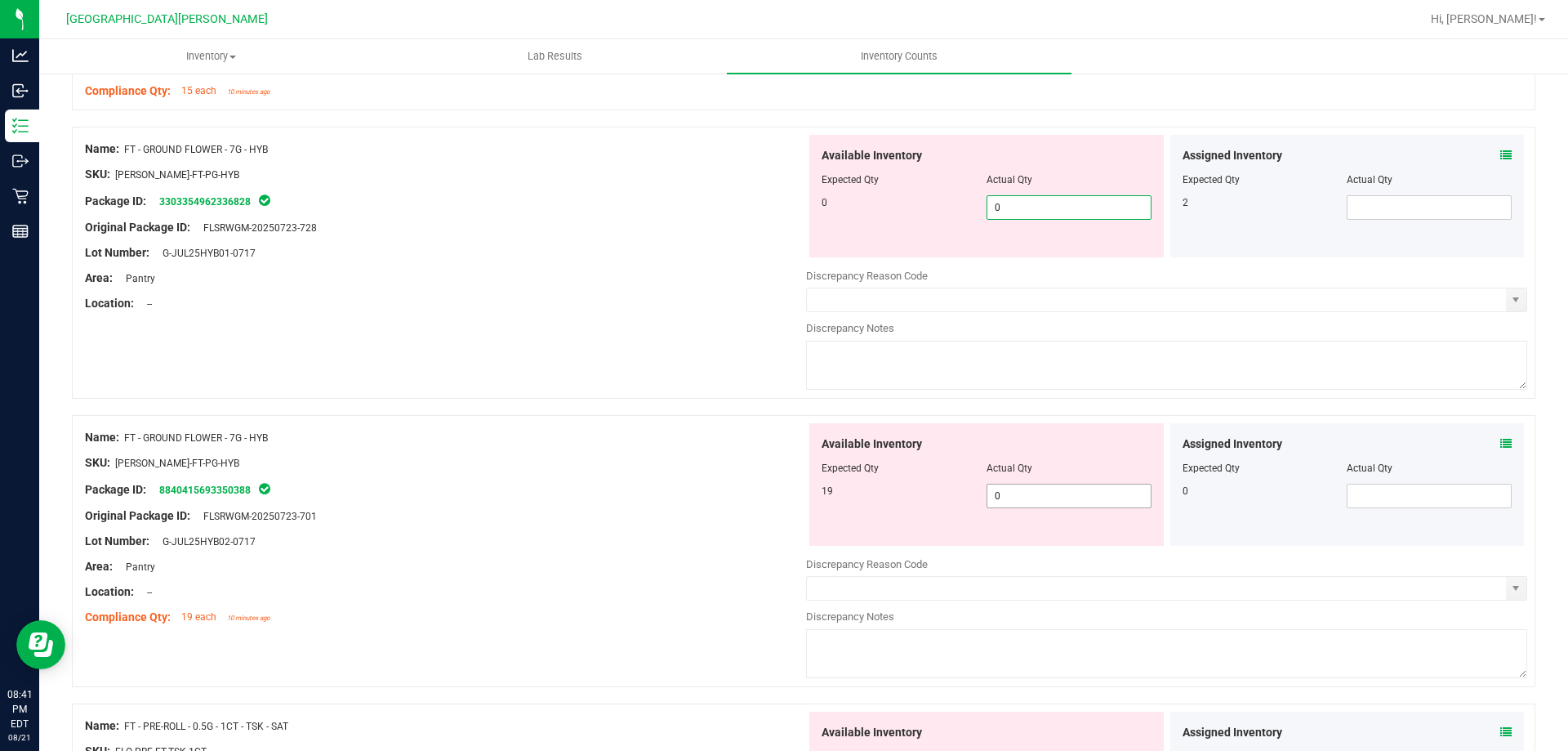
type input "0"
click at [1012, 495] on div "Available Inventory Expected Qty Actual Qty 19 0 0" at bounding box center [1166, 553] width 721 height 259
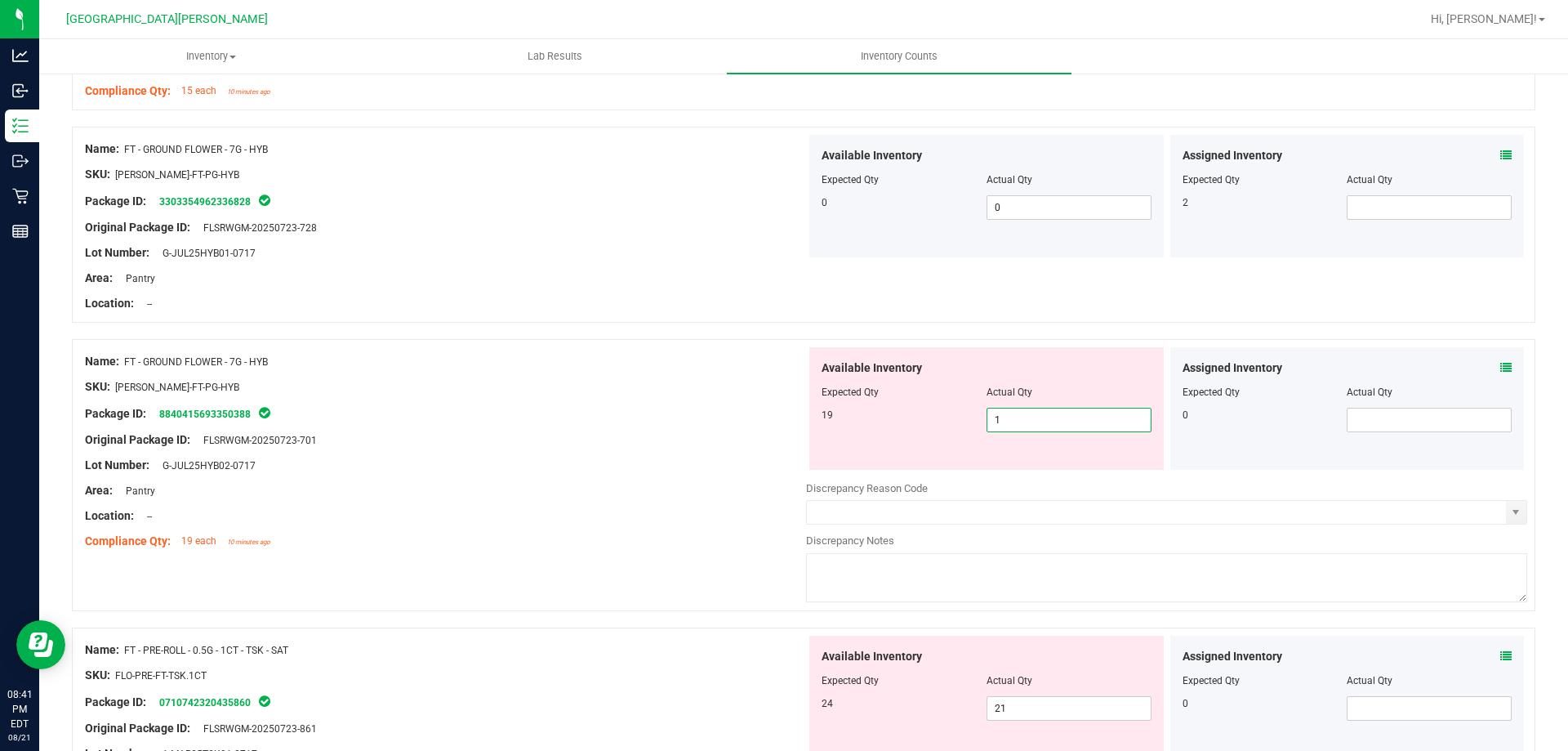
type input "19"
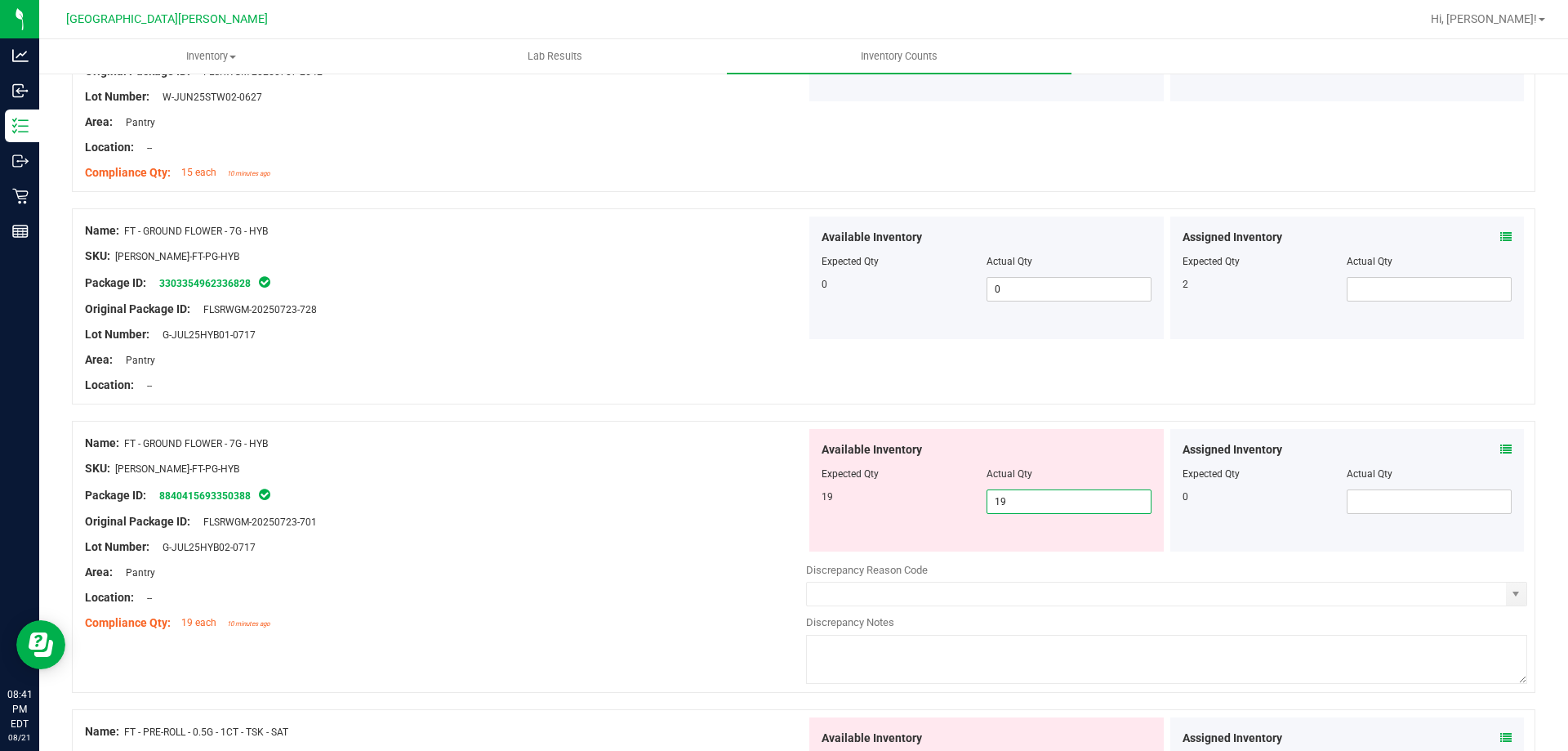
type input "19"
click at [461, 435] on div "Name: FT - GROUND FLOWER - 7G - HYB" at bounding box center [445, 444] width 721 height 17
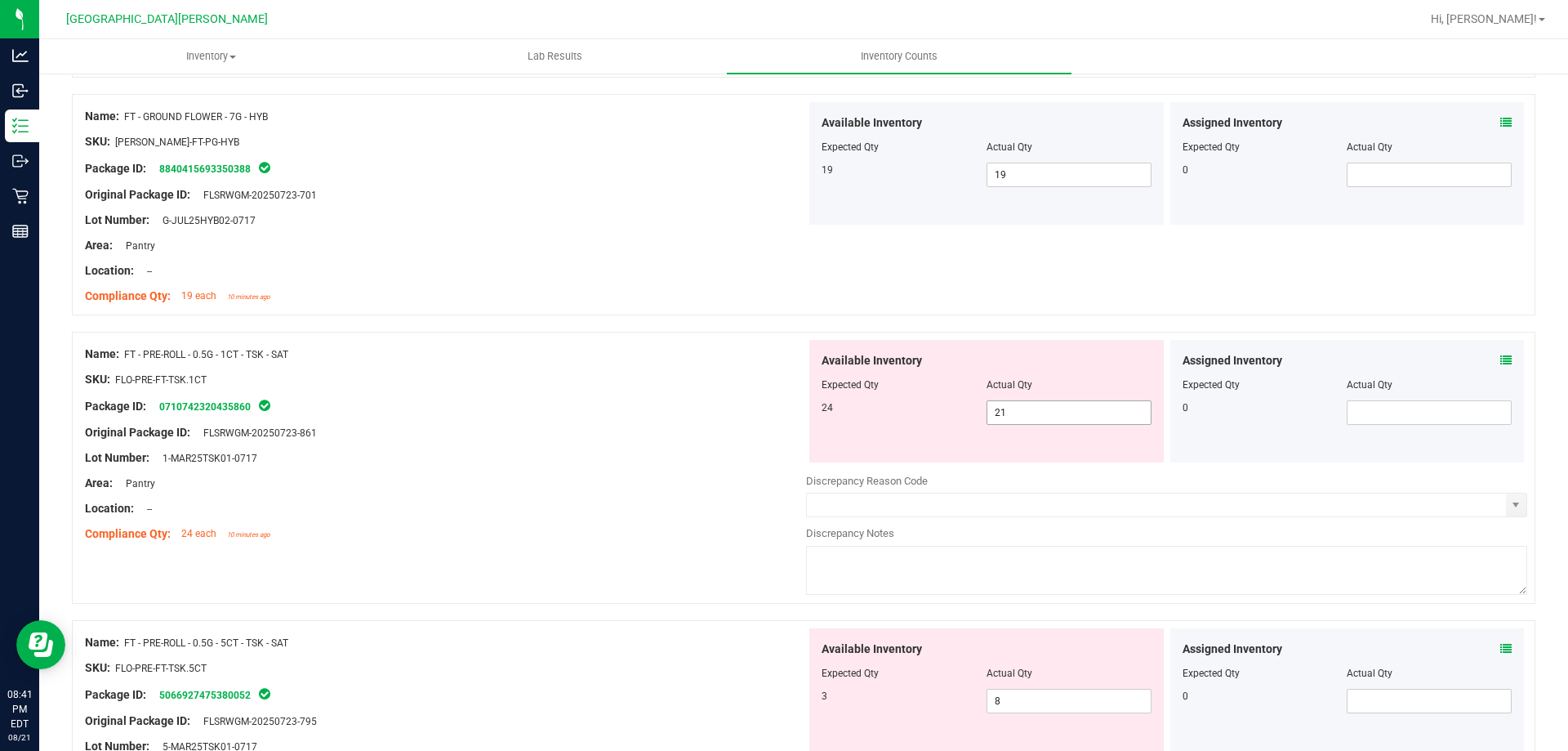
scroll to position [3268, 0]
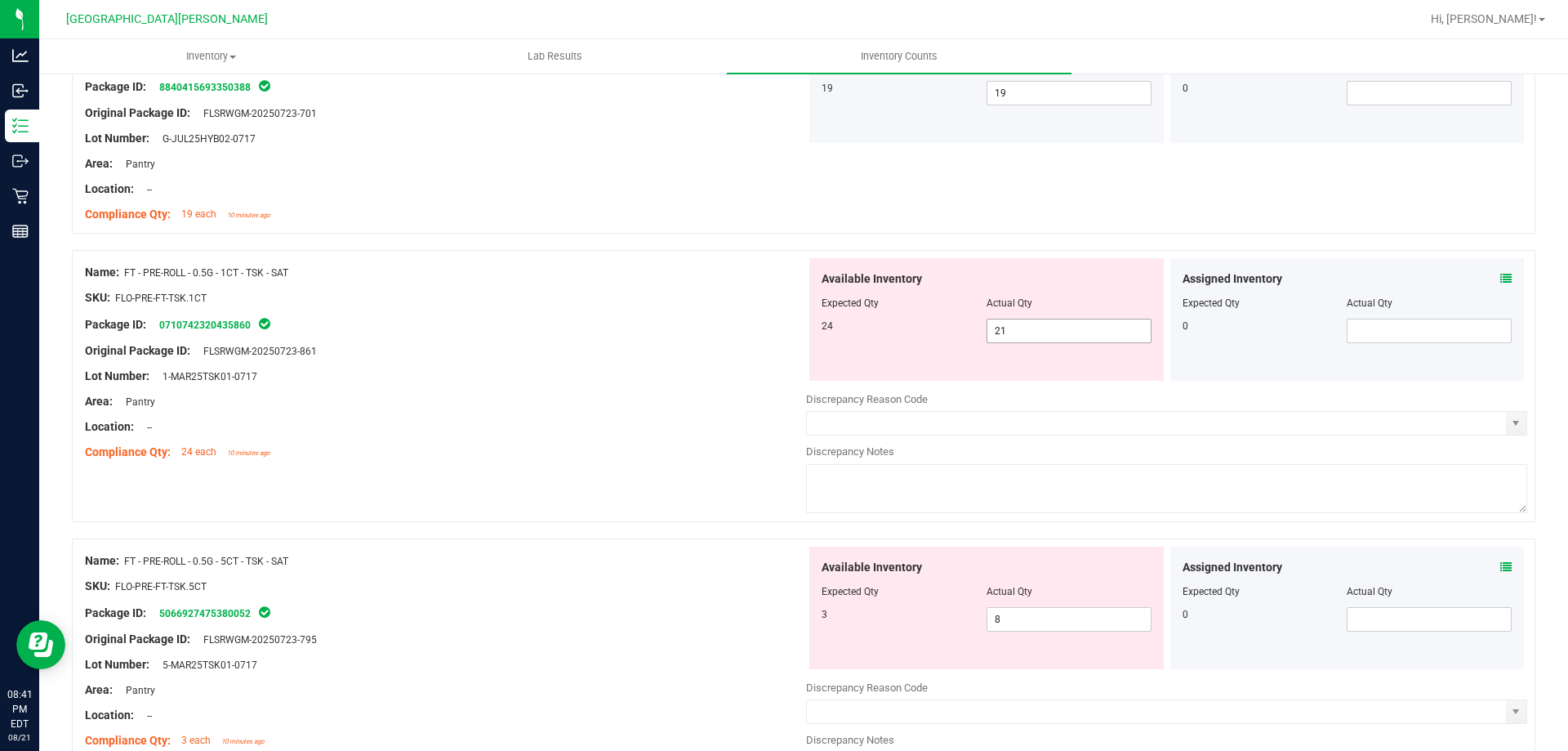
click at [1011, 330] on span "21 21" at bounding box center [1068, 331] width 165 height 25
type input "24"
click at [602, 552] on div "Name: FT - PRE-ROLL - 0.5G - 5CT - TSK - SAT SKU: FLO-PRE-FT-TSK.5CT Package ID…" at bounding box center [445, 650] width 721 height 208
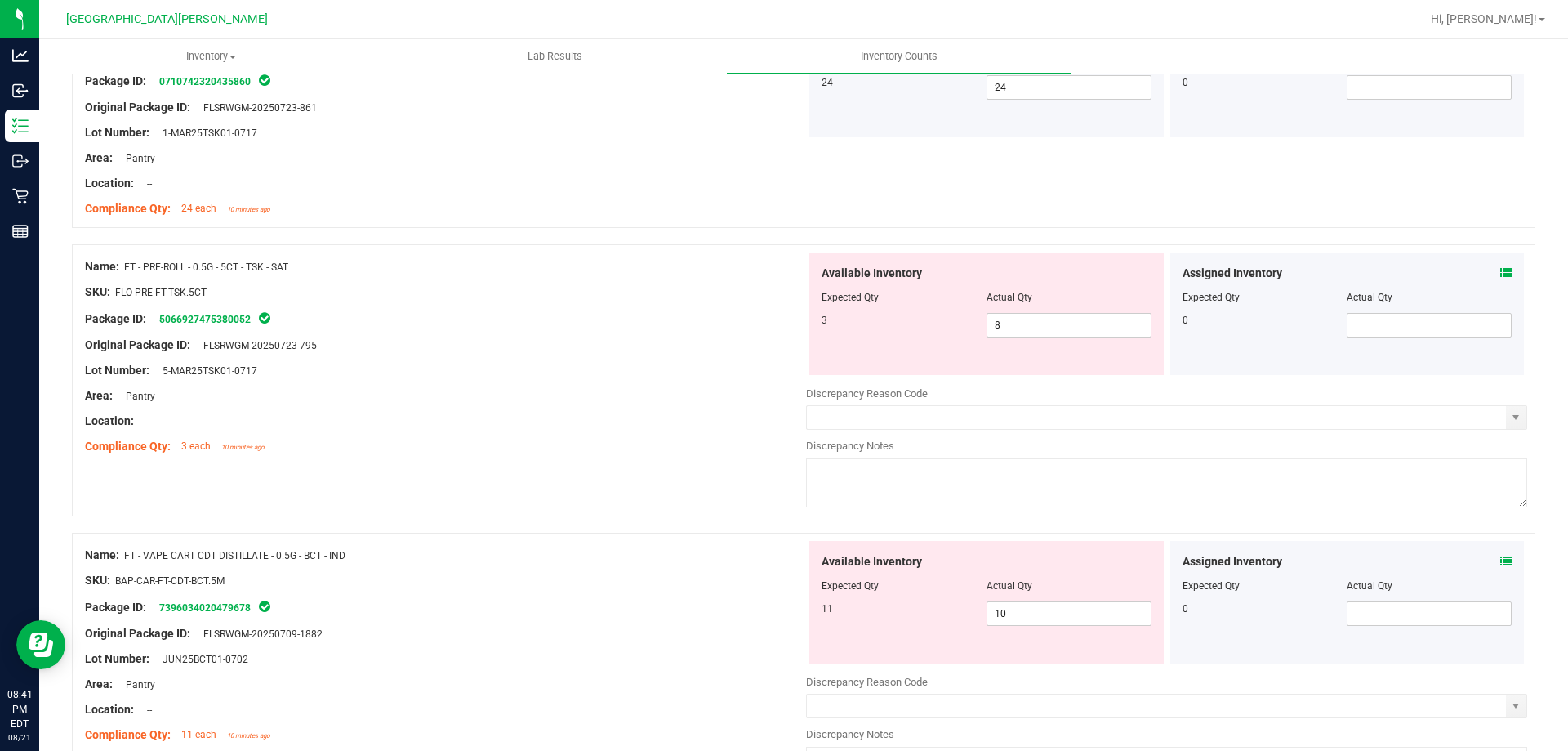
scroll to position [3513, 0]
click at [1023, 318] on span "8 8" at bounding box center [1068, 324] width 165 height 25
type input "3"
click at [515, 462] on div "Name: FT - PRE-ROLL - 0.5G - 5CT - TSK - SAT SKU: FLO-PRE-FT-TSK.5CT Package ID…" at bounding box center [804, 379] width 1463 height 272
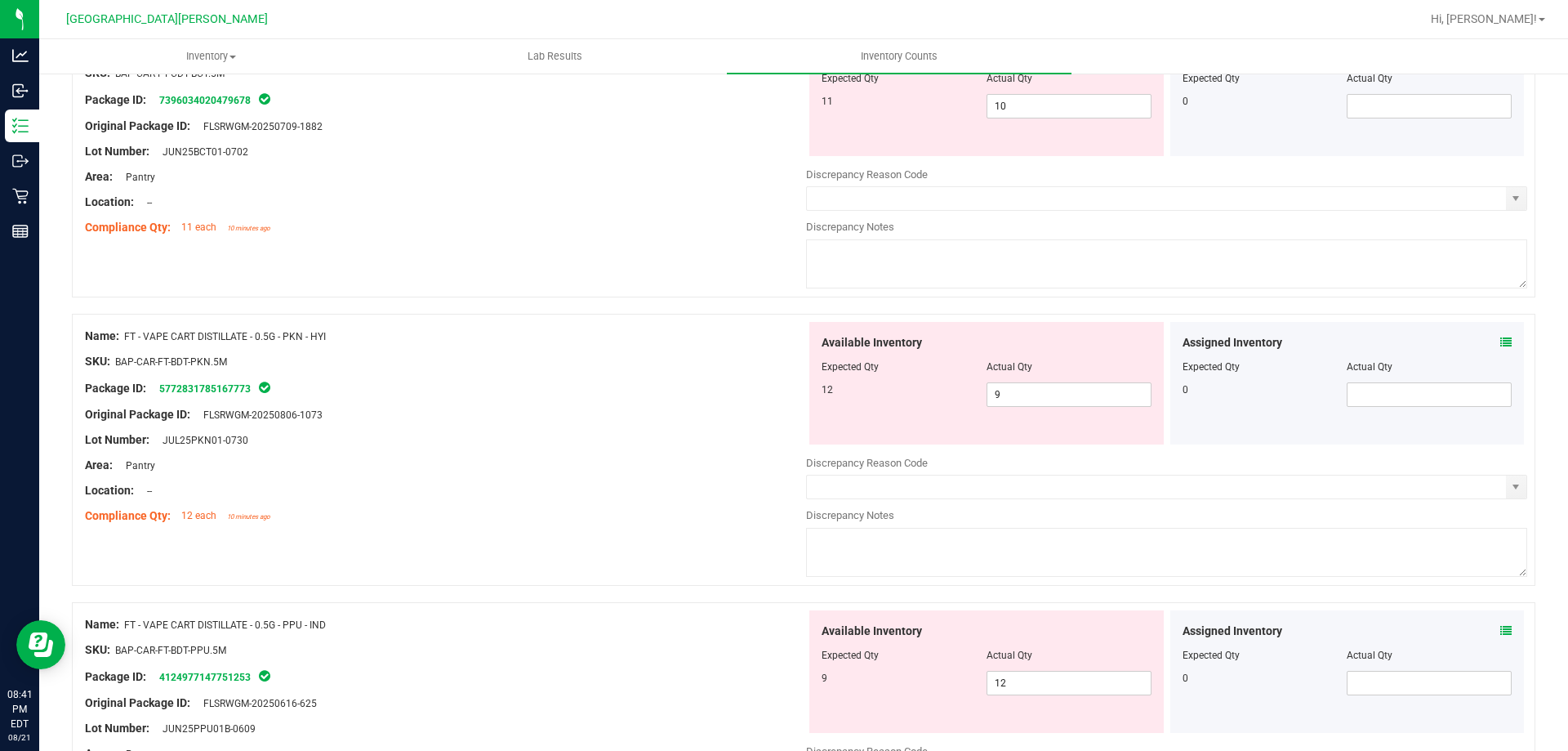
scroll to position [4166, 0]
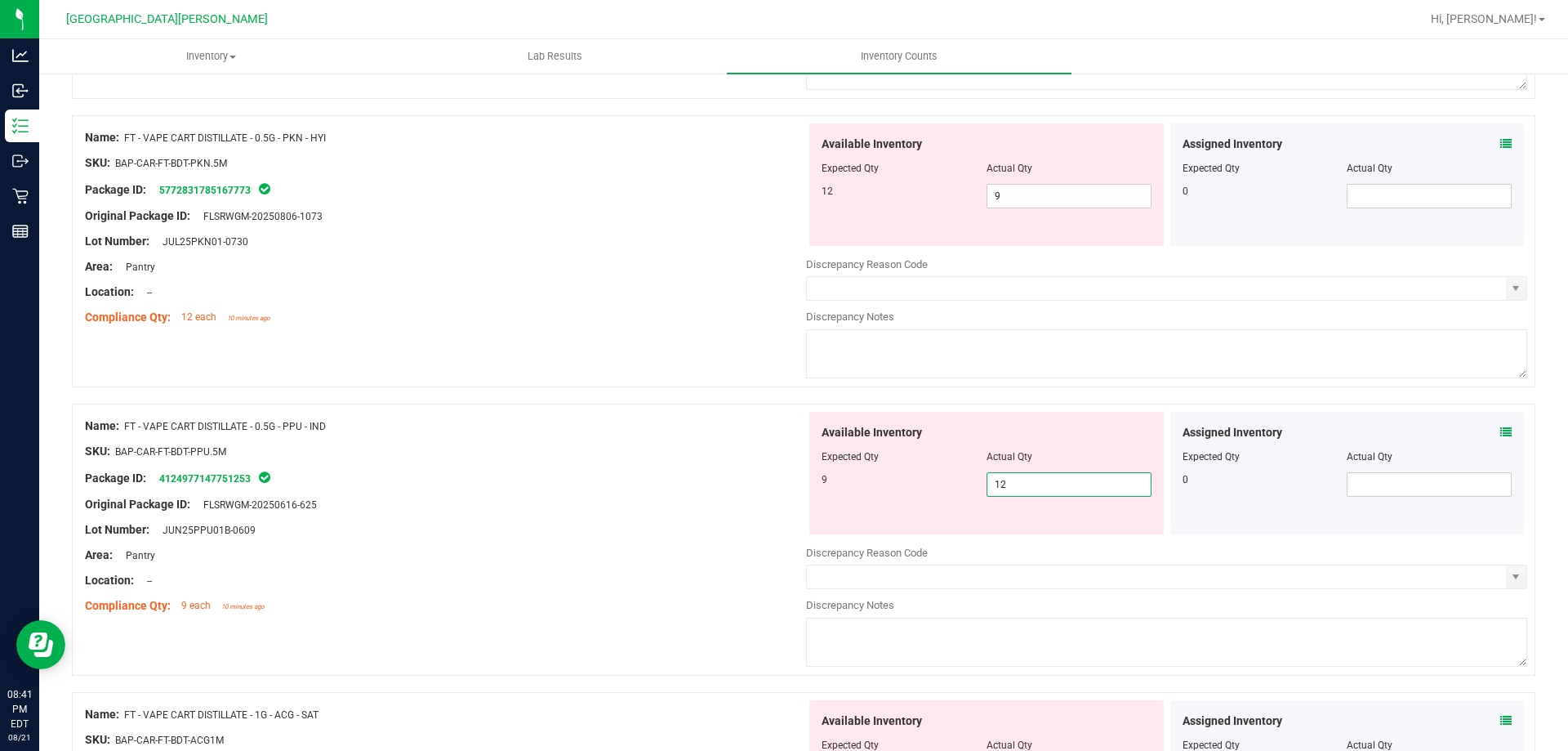
click at [1038, 485] on span "12 12" at bounding box center [1068, 484] width 165 height 25
type input "1"
type input "9"
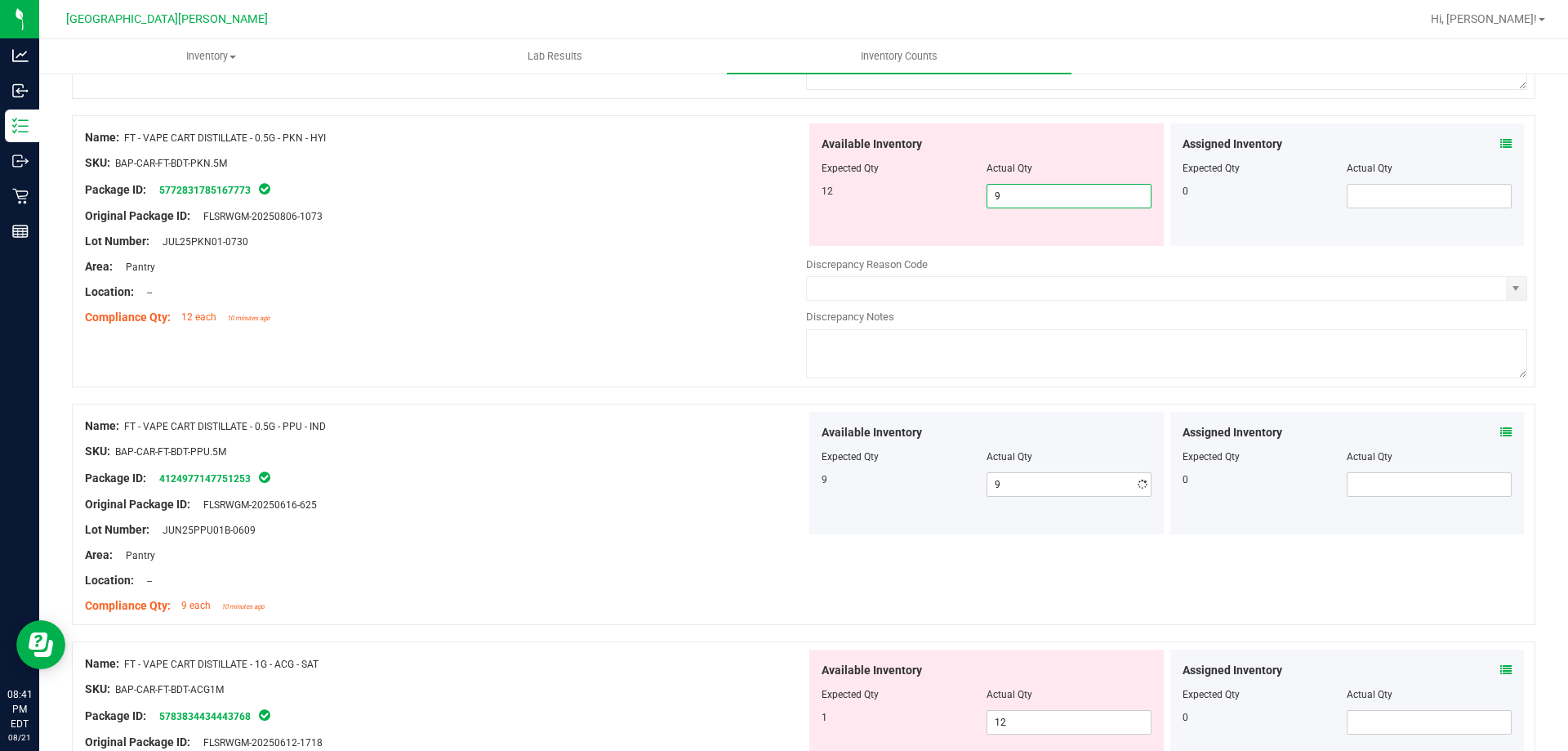
click at [1017, 192] on span "9 9" at bounding box center [1068, 196] width 165 height 25
type input "12"
click at [772, 306] on div at bounding box center [445, 305] width 721 height 9
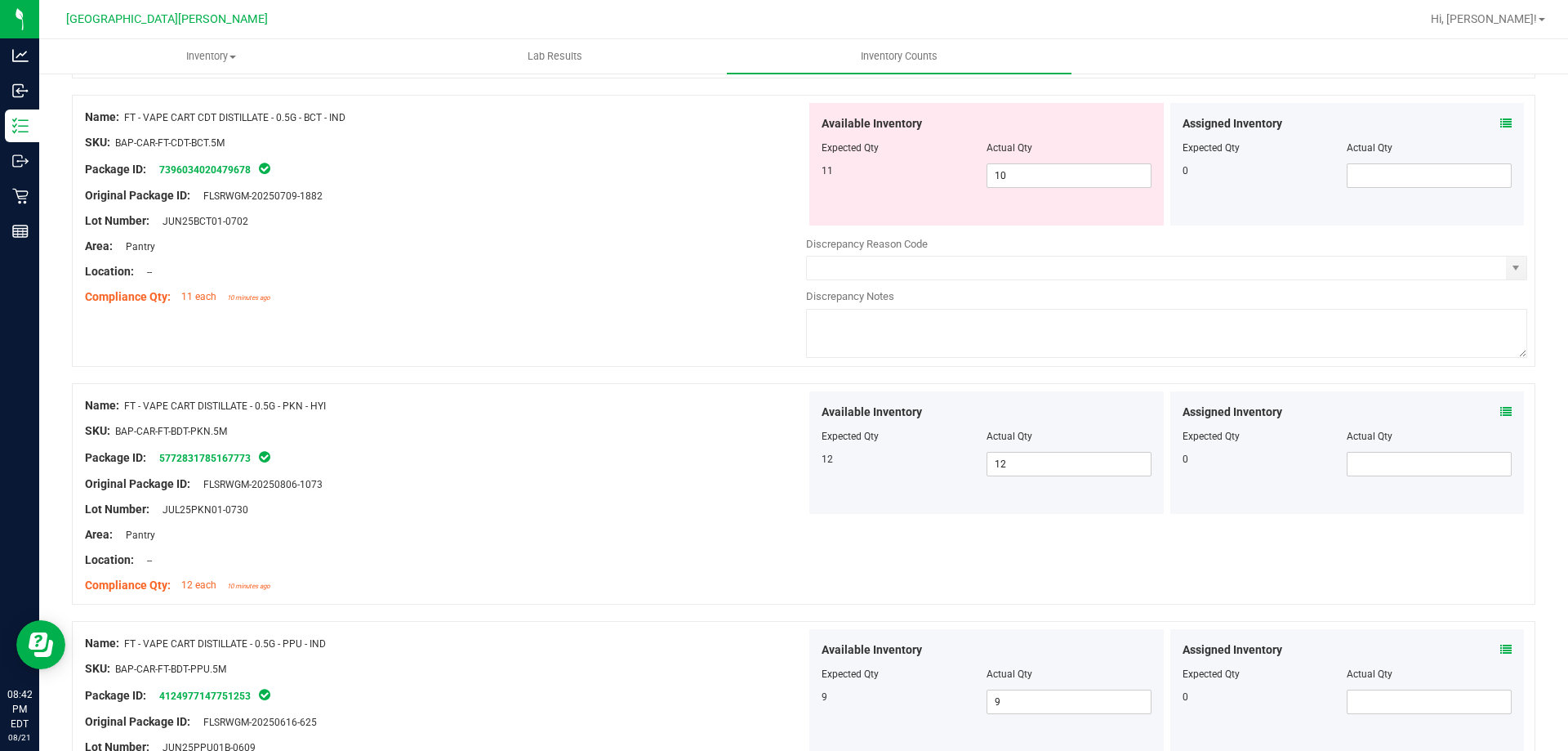
scroll to position [3860, 0]
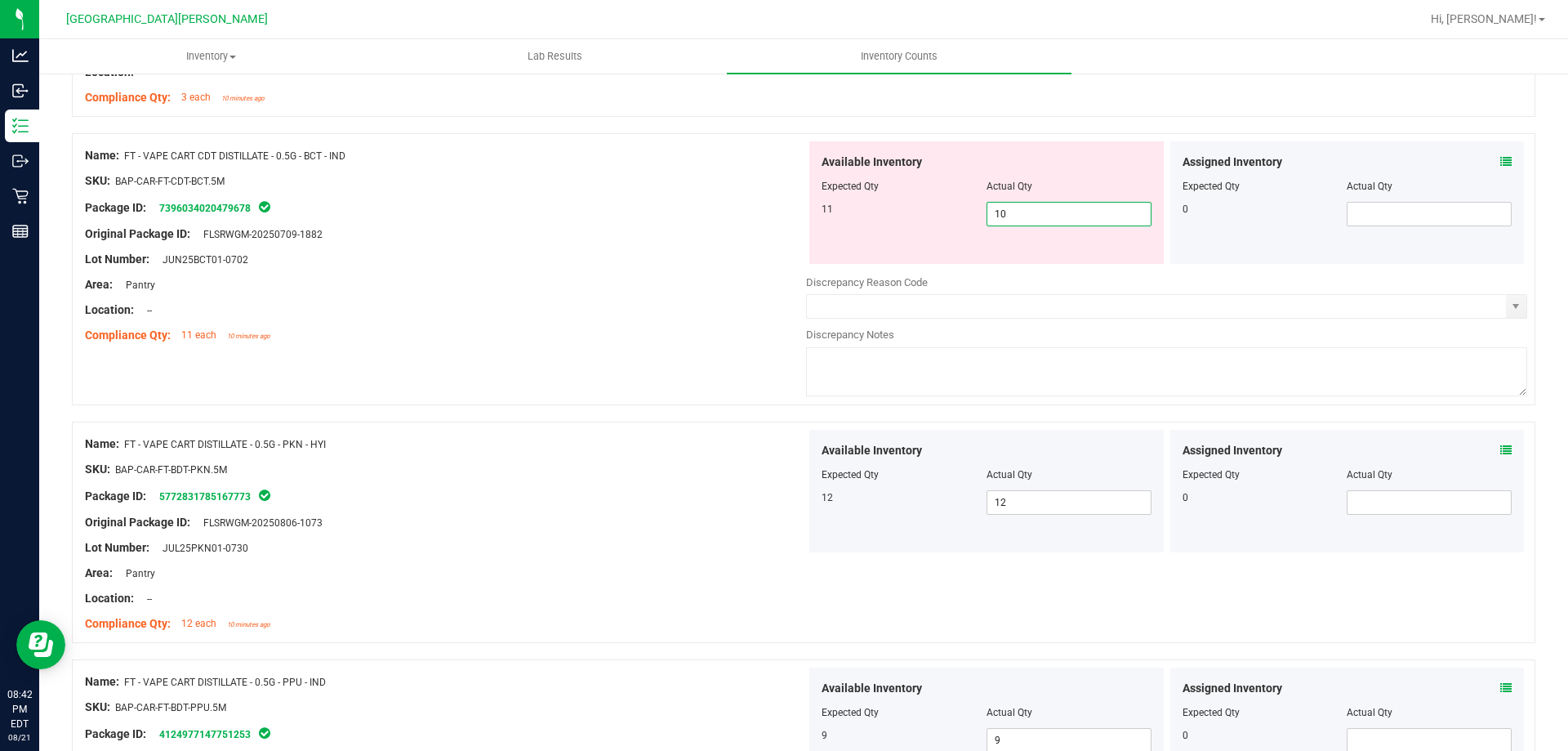
click at [1050, 212] on span "10 10" at bounding box center [1068, 214] width 165 height 25
type input "11"
drag, startPoint x: 680, startPoint y: 407, endPoint x: 726, endPoint y: 380, distance: 53.3
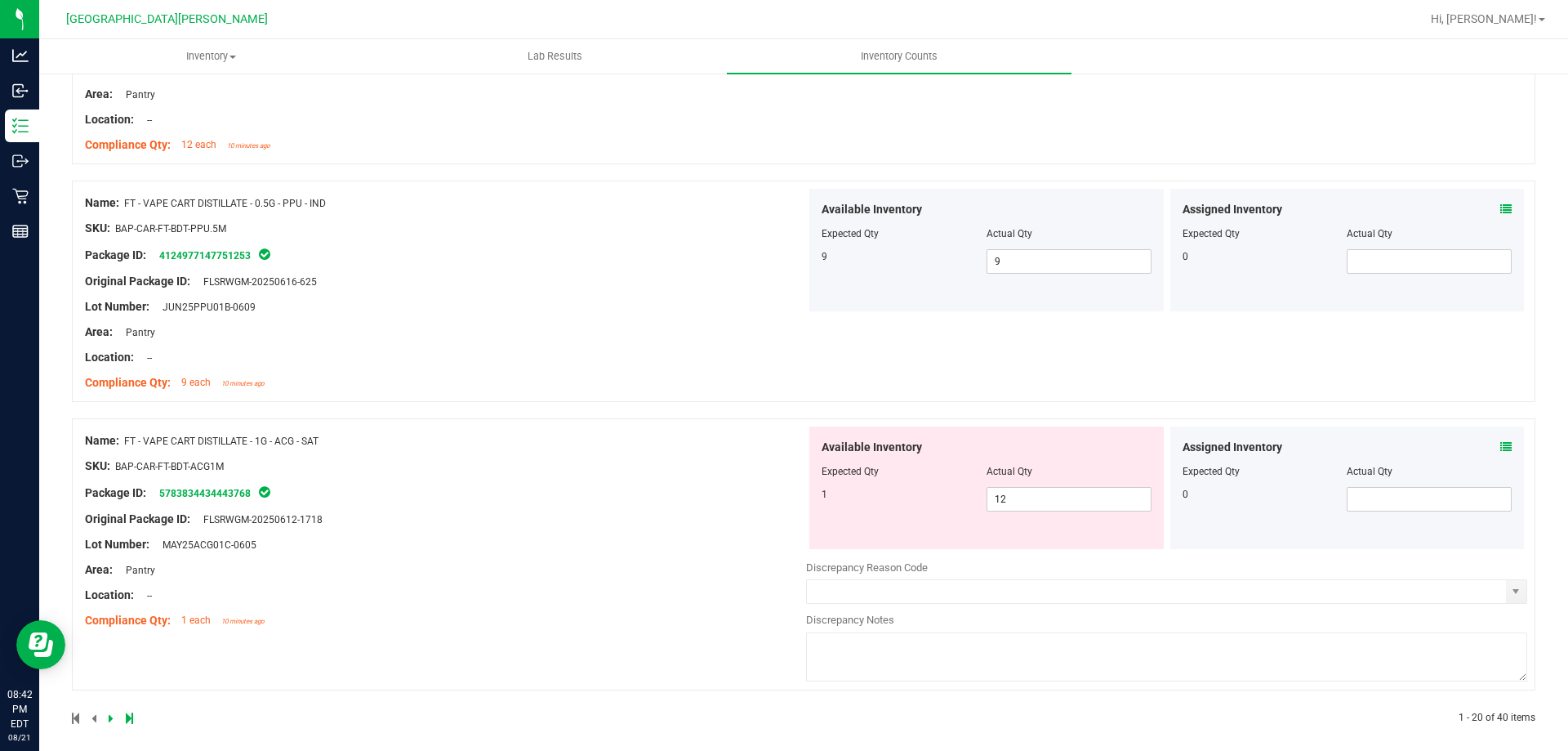
scroll to position [4299, 0]
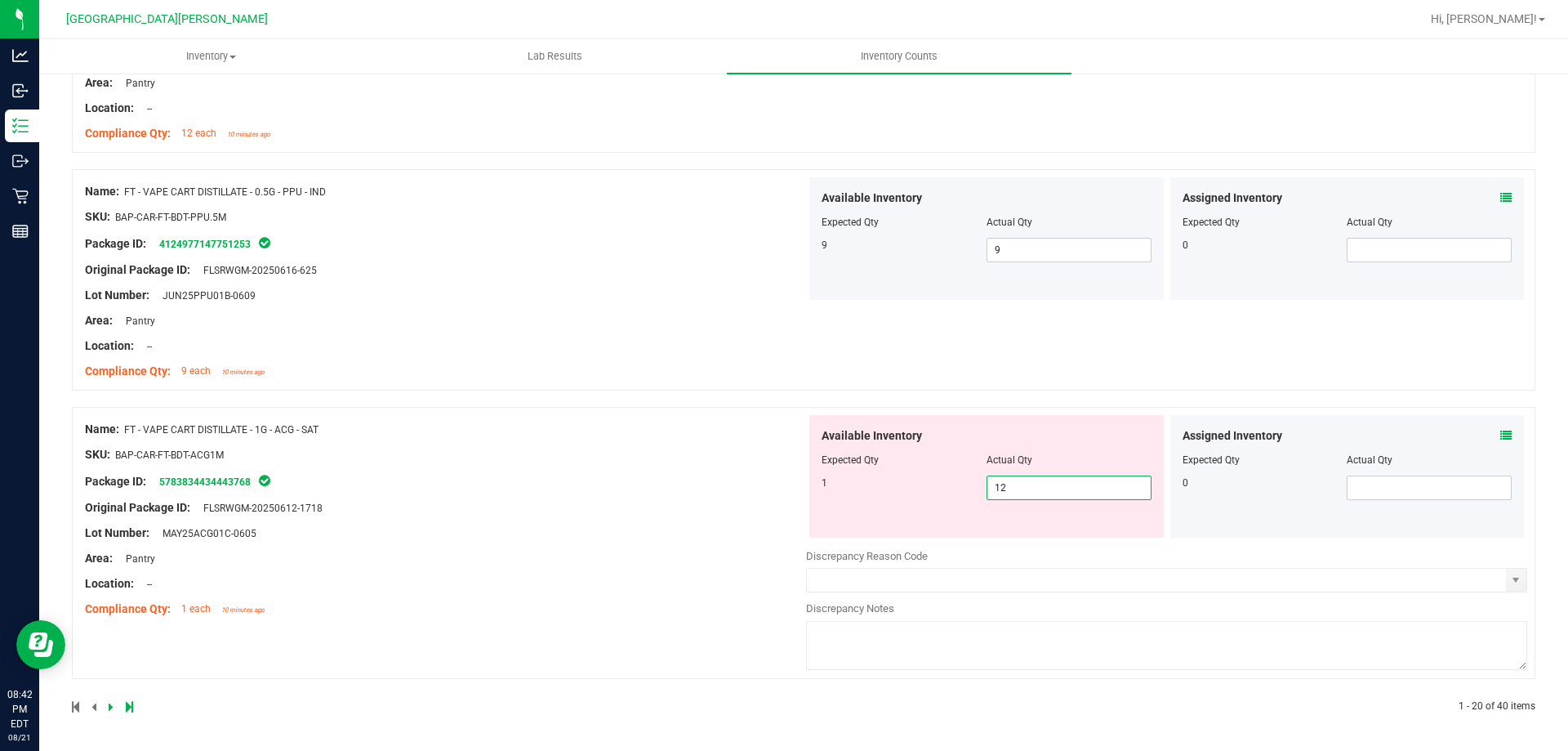
click at [1042, 490] on span "12 12" at bounding box center [1068, 488] width 165 height 25
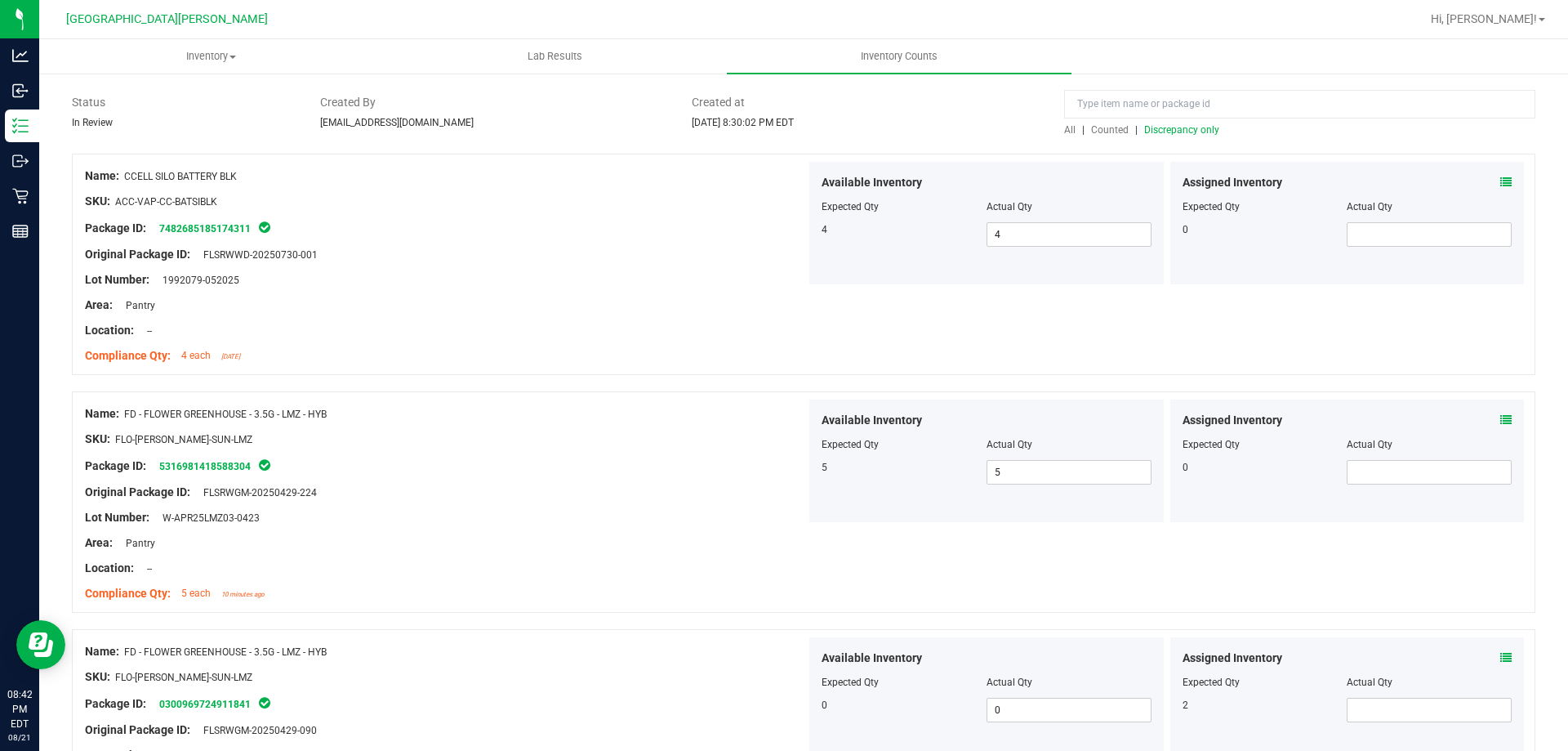
scroll to position [0, 0]
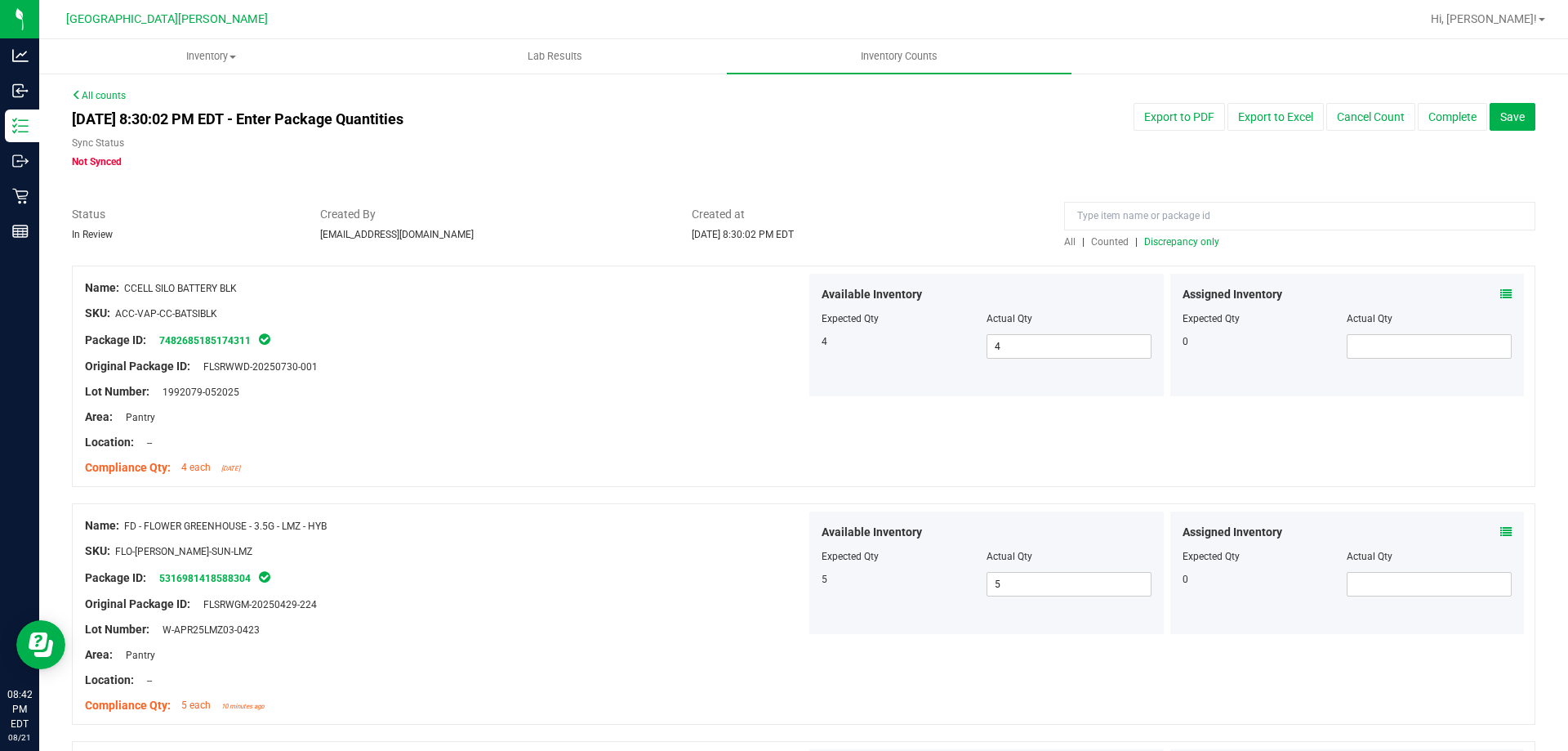
click at [1174, 244] on span "Discrepancy only" at bounding box center [1181, 242] width 75 height 11
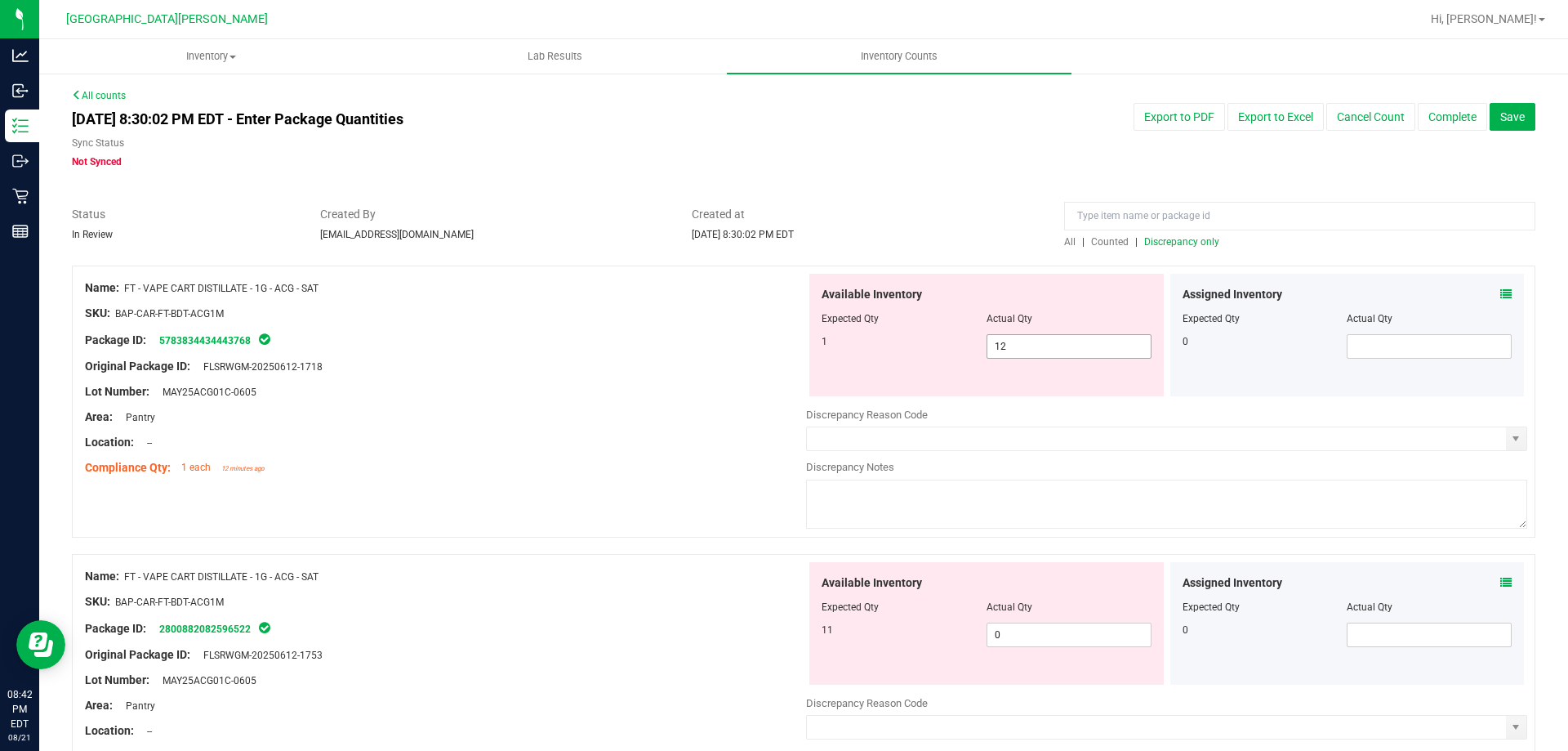
click at [1017, 345] on span "12 12" at bounding box center [1068, 346] width 165 height 25
type input "1"
click at [1029, 630] on div "Available Inventory Expected Qty Actual Qty 11 0 0" at bounding box center [987, 623] width 355 height 123
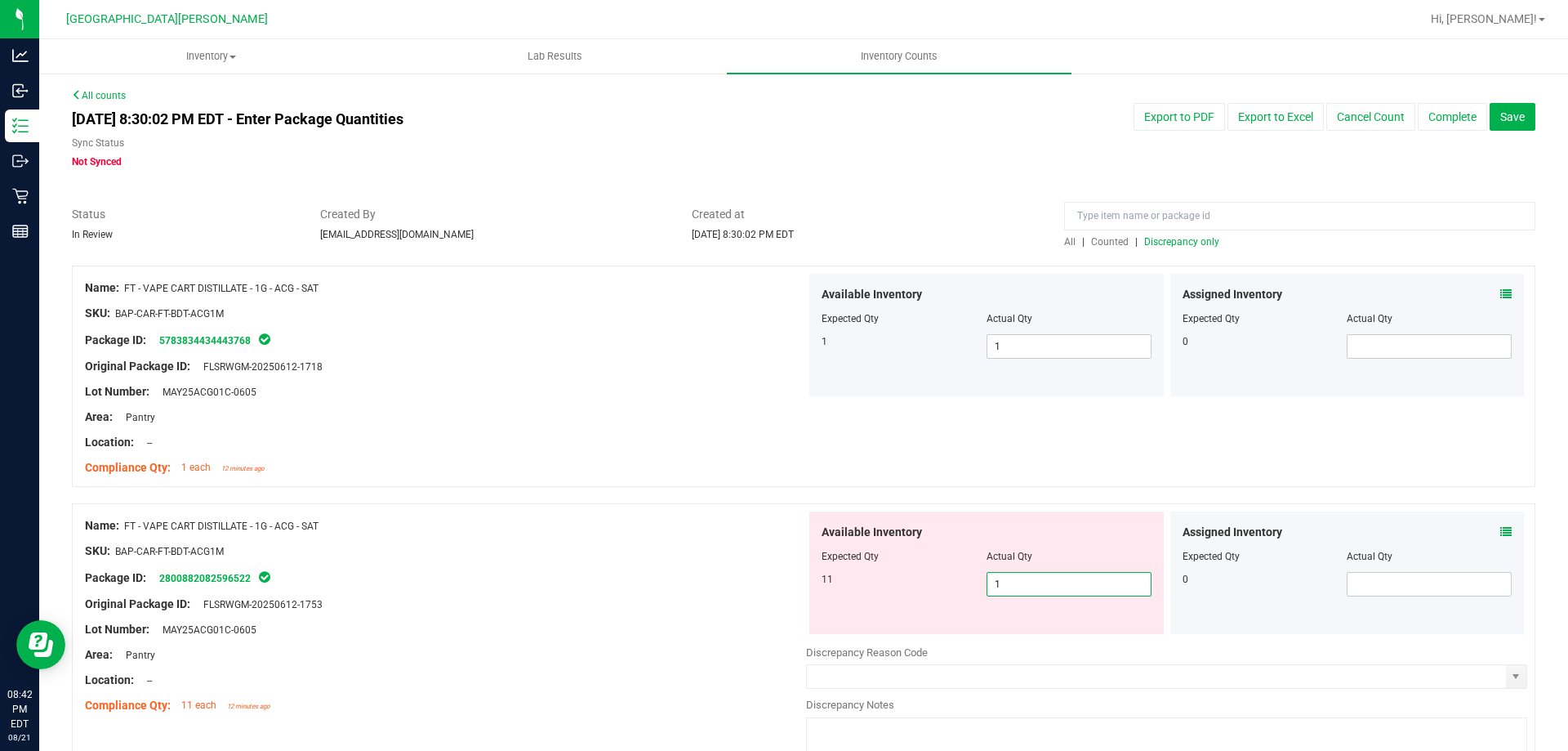
type input "11"
click at [691, 641] on div at bounding box center [445, 642] width 721 height 9
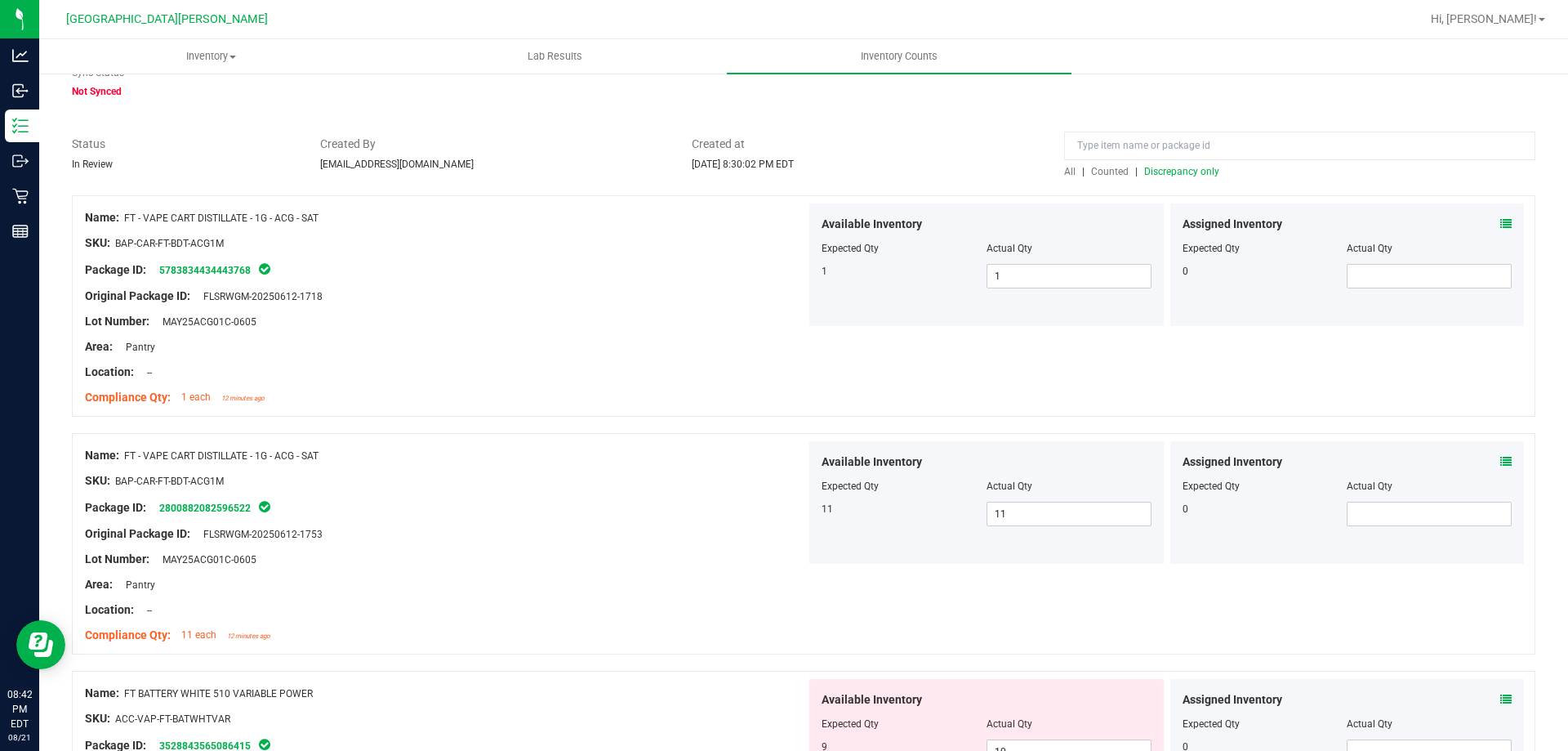
scroll to position [408, 0]
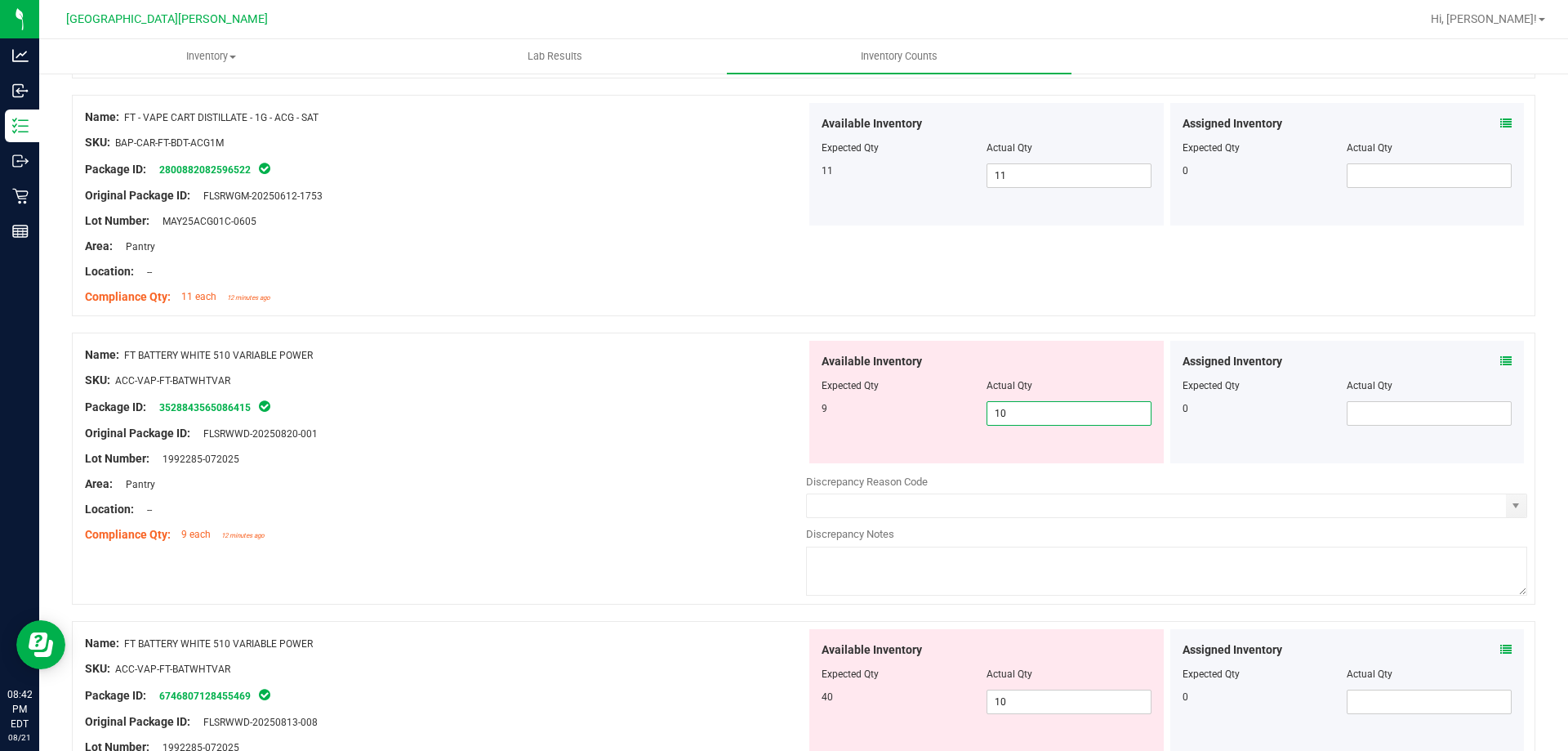
drag, startPoint x: 1034, startPoint y: 407, endPoint x: 1035, endPoint y: 420, distance: 13.0
click at [1035, 420] on span "10 10" at bounding box center [1068, 413] width 165 height 25
type input "1"
type input "9"
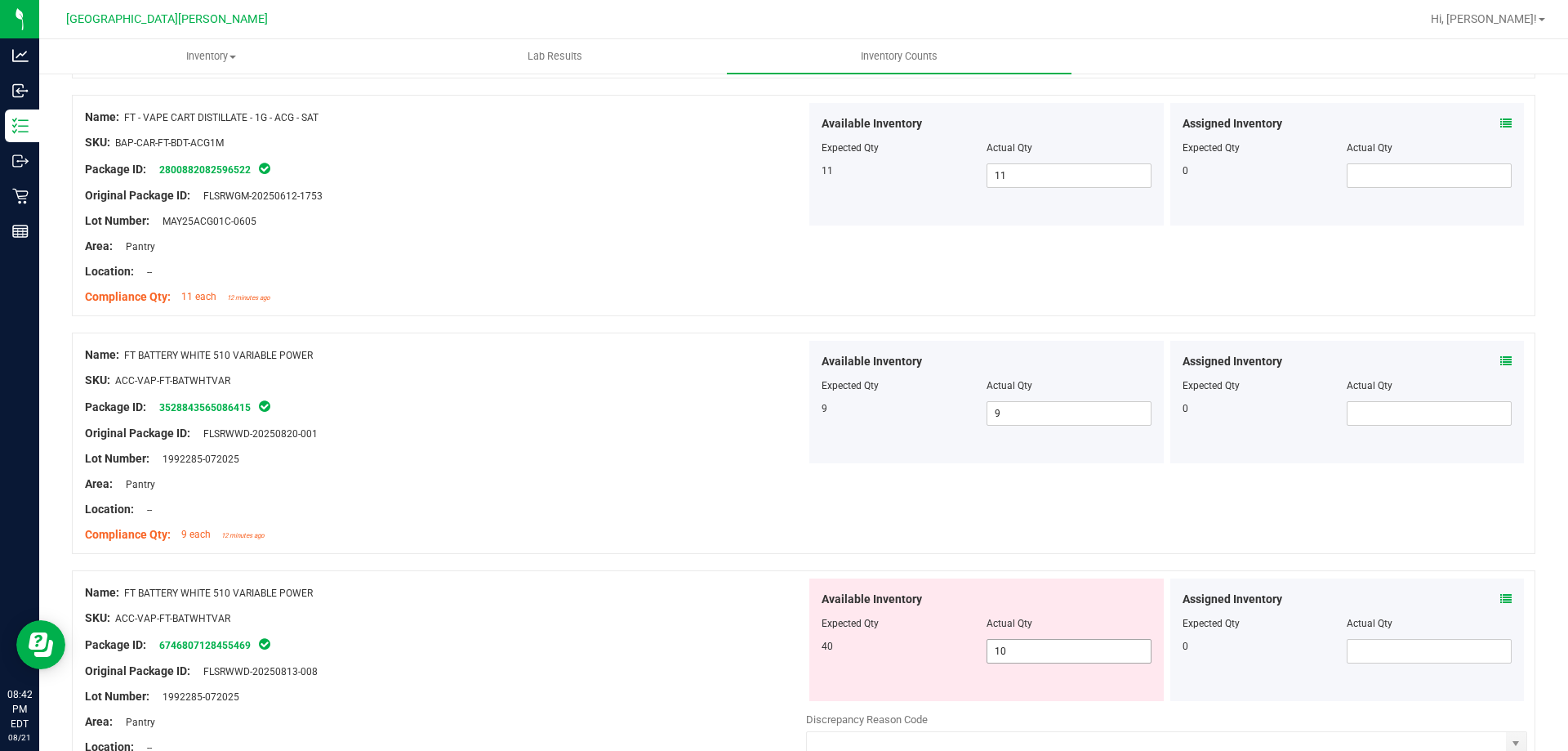
click at [1009, 651] on span "10 10" at bounding box center [1068, 651] width 165 height 25
type input "1"
type input "40"
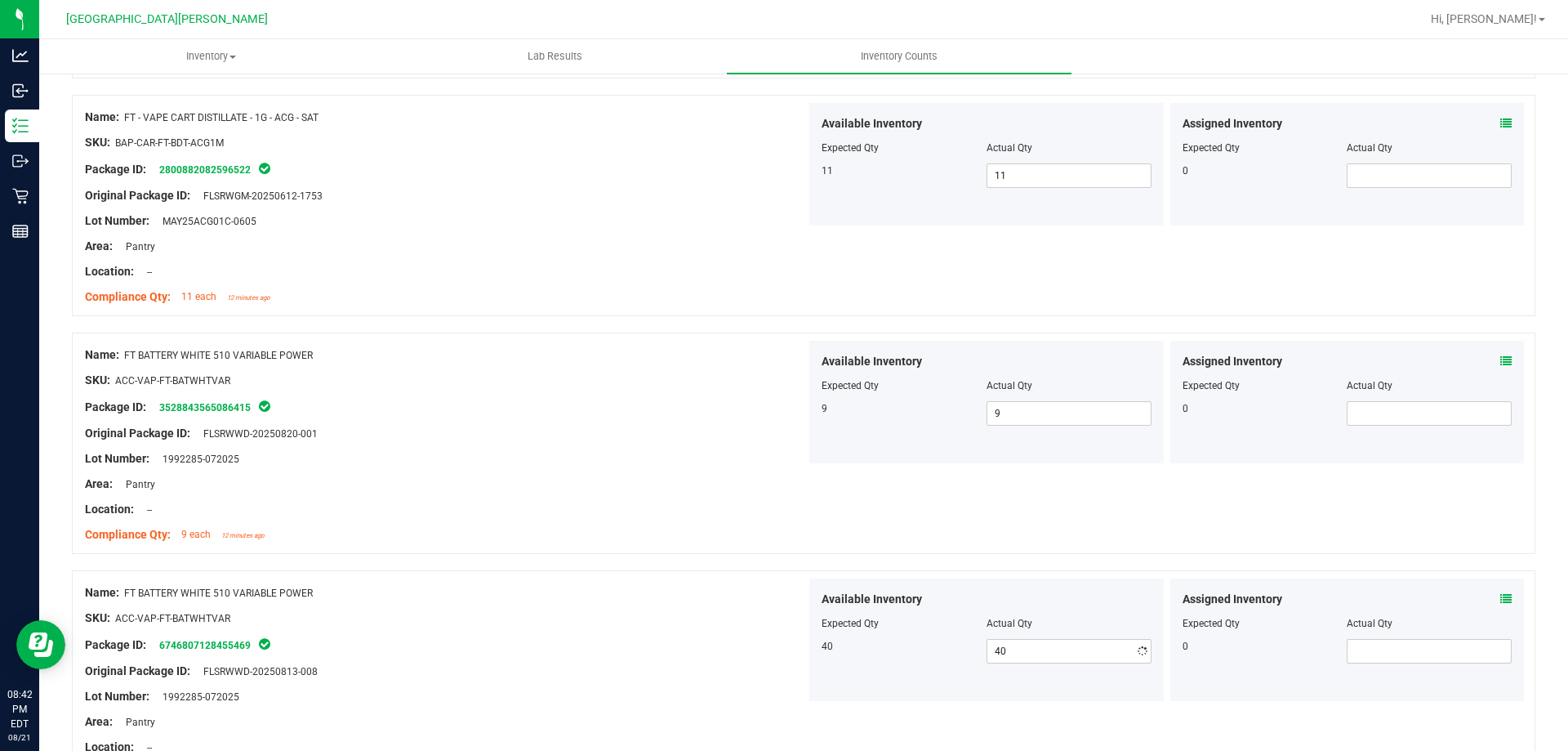
click at [704, 476] on div "Area: Pantry" at bounding box center [445, 484] width 721 height 17
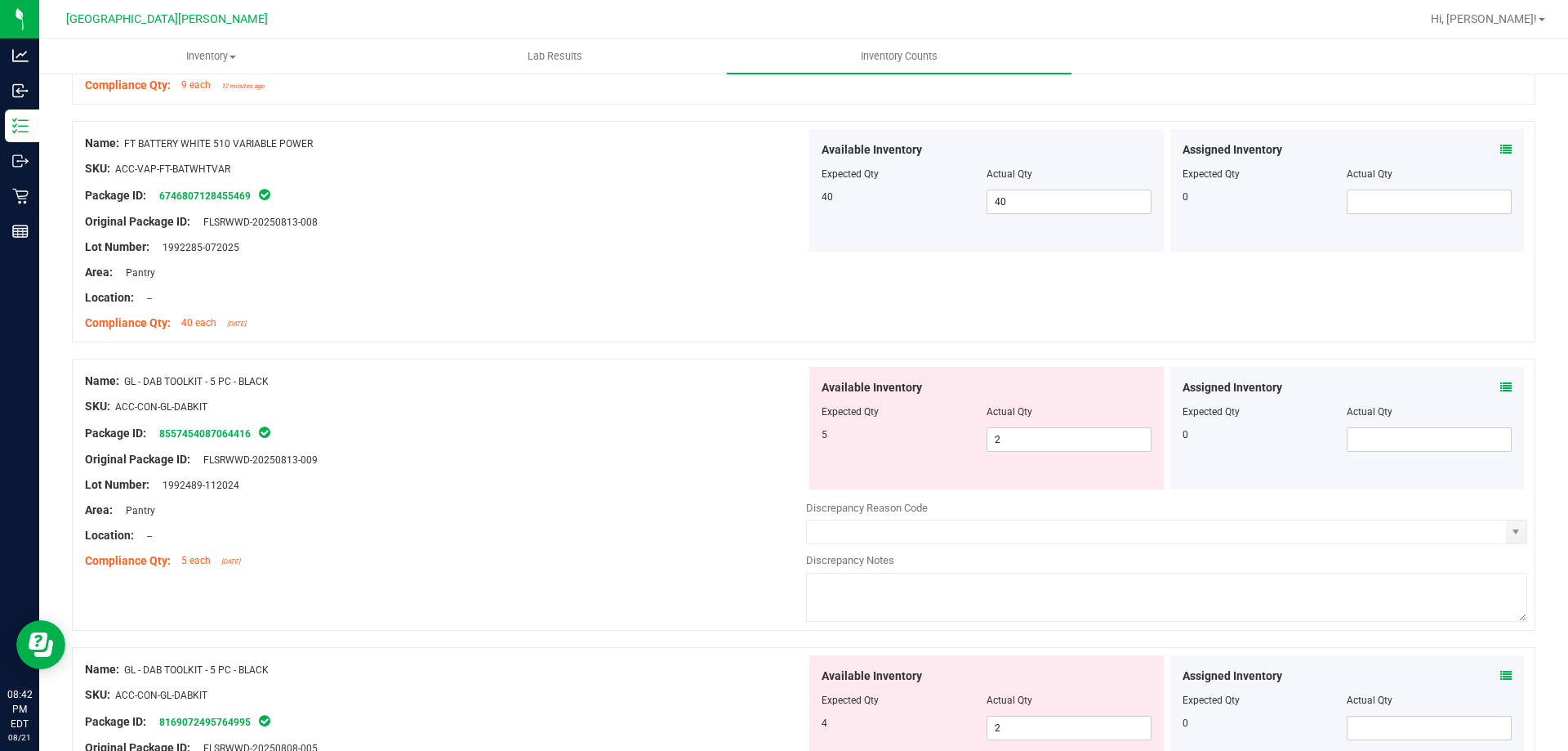
scroll to position [899, 0]
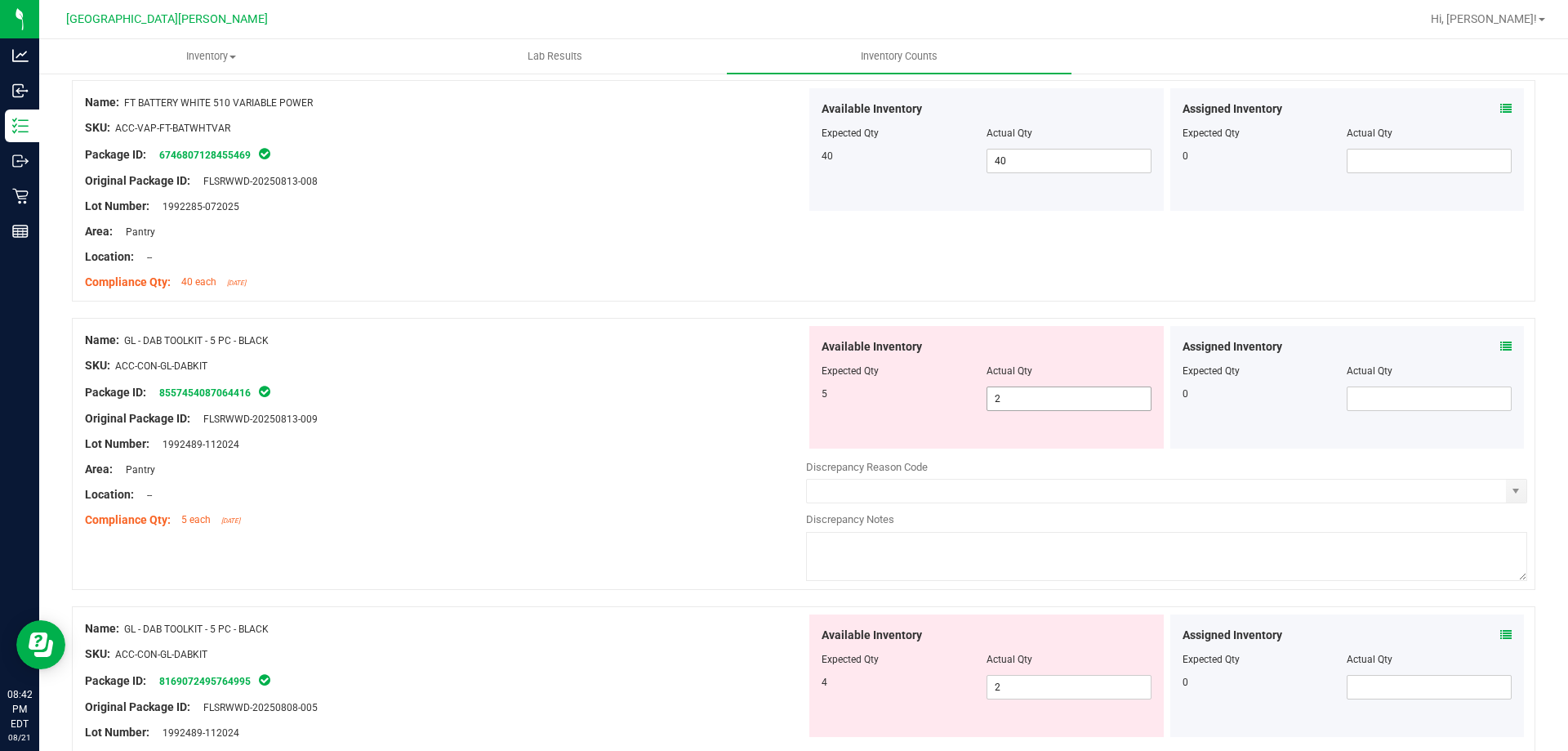
click at [1024, 393] on span "2 2" at bounding box center [1068, 399] width 165 height 25
type input "5"
drag, startPoint x: 566, startPoint y: 581, endPoint x: 758, endPoint y: 668, distance: 210.8
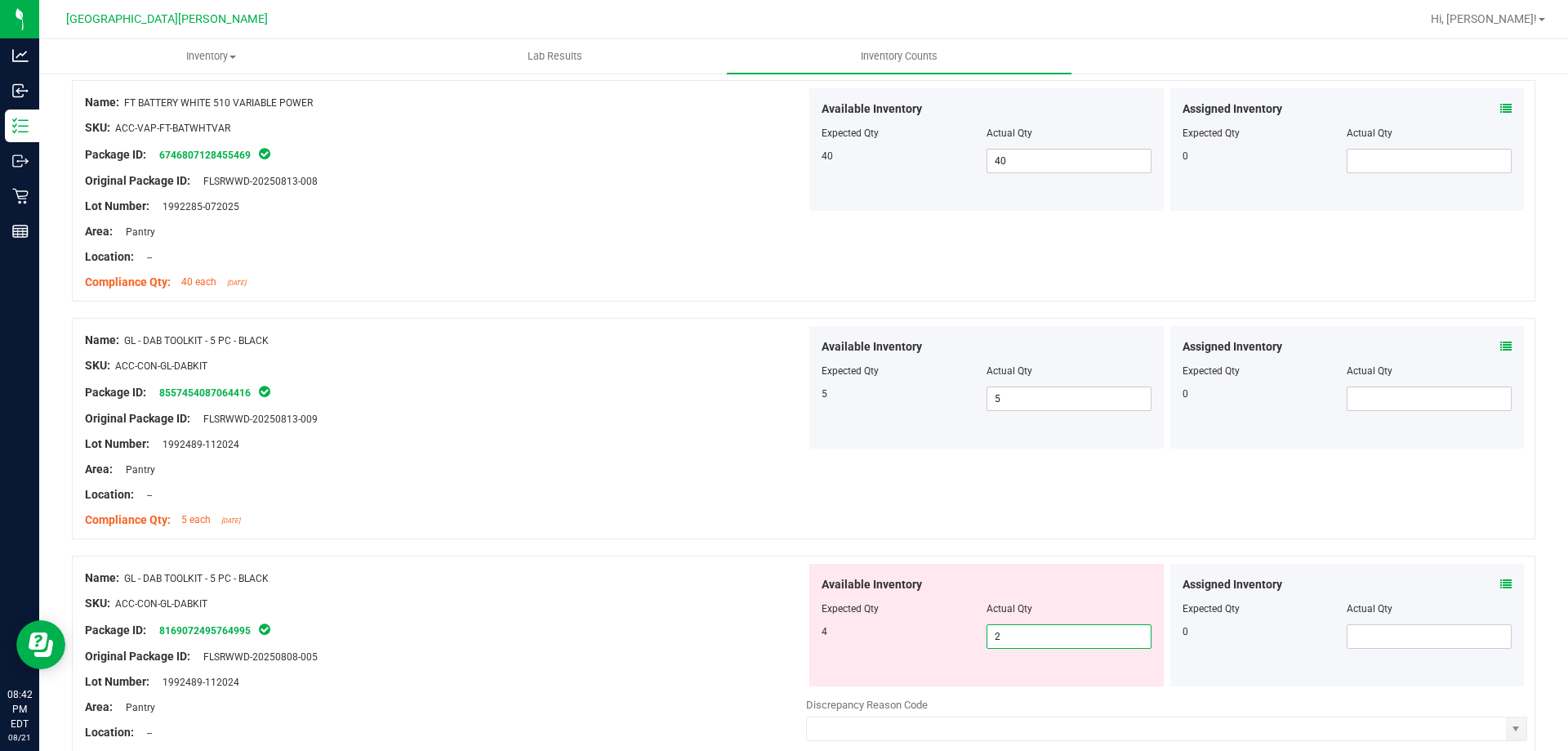
click at [1010, 639] on span "2 2" at bounding box center [1068, 637] width 165 height 25
type input "4"
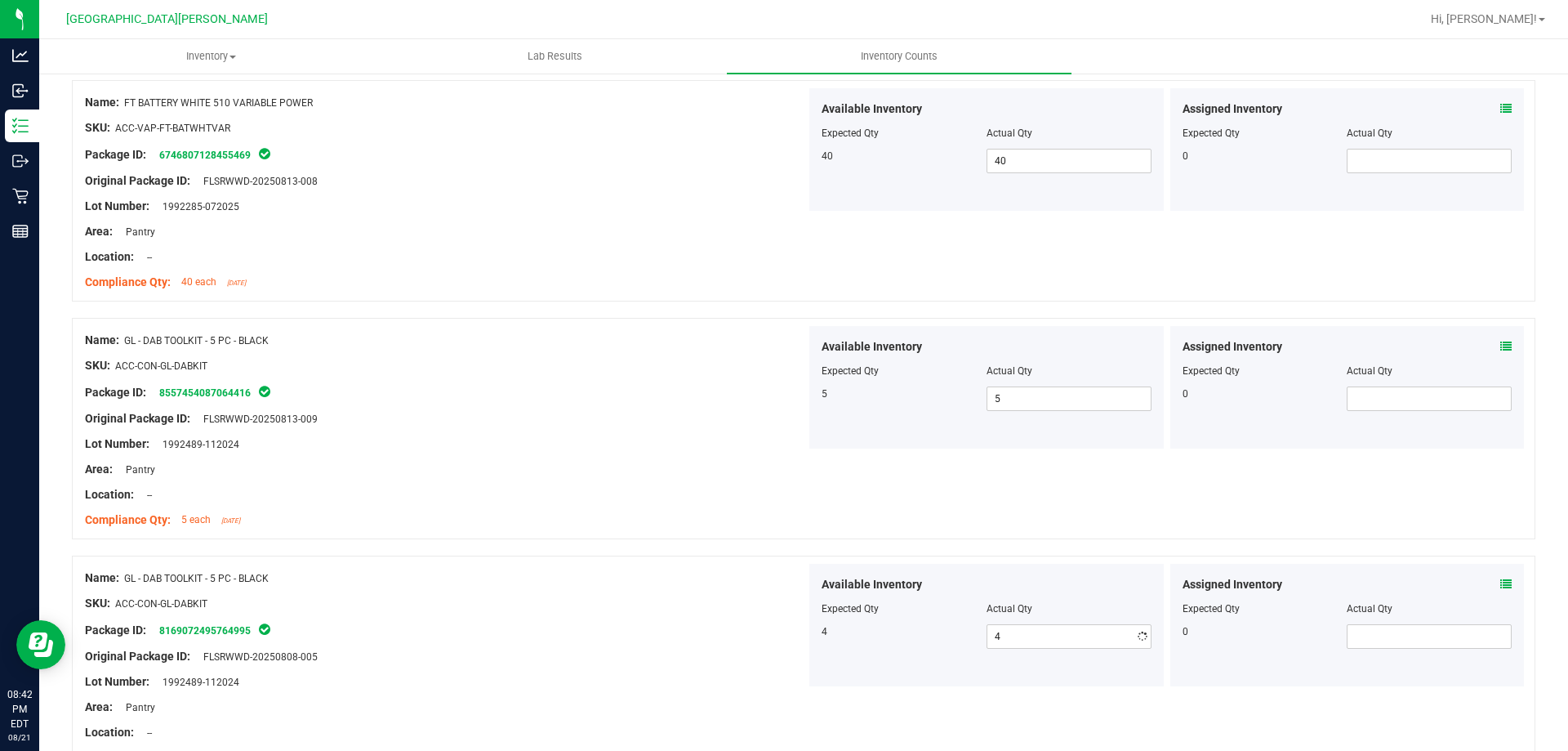
drag, startPoint x: 500, startPoint y: 644, endPoint x: 677, endPoint y: 515, distance: 219.0
click at [517, 630] on div "Name: GL - DAB TOOLKIT - 5 PC - BLACK SKU: ACC-CON-GL-DABKIT Package ID: 816907…" at bounding box center [445, 667] width 721 height 208
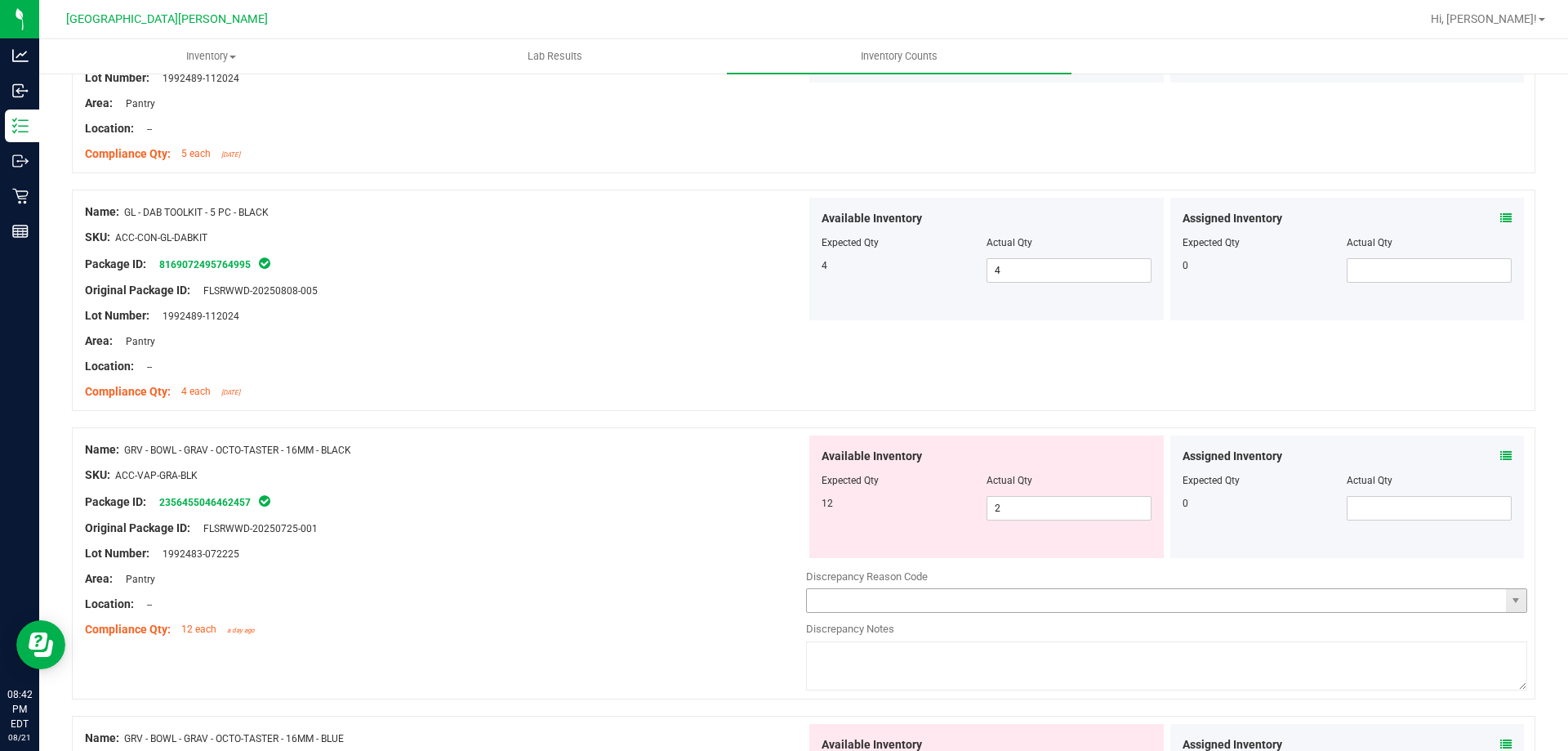
scroll to position [1471, 0]
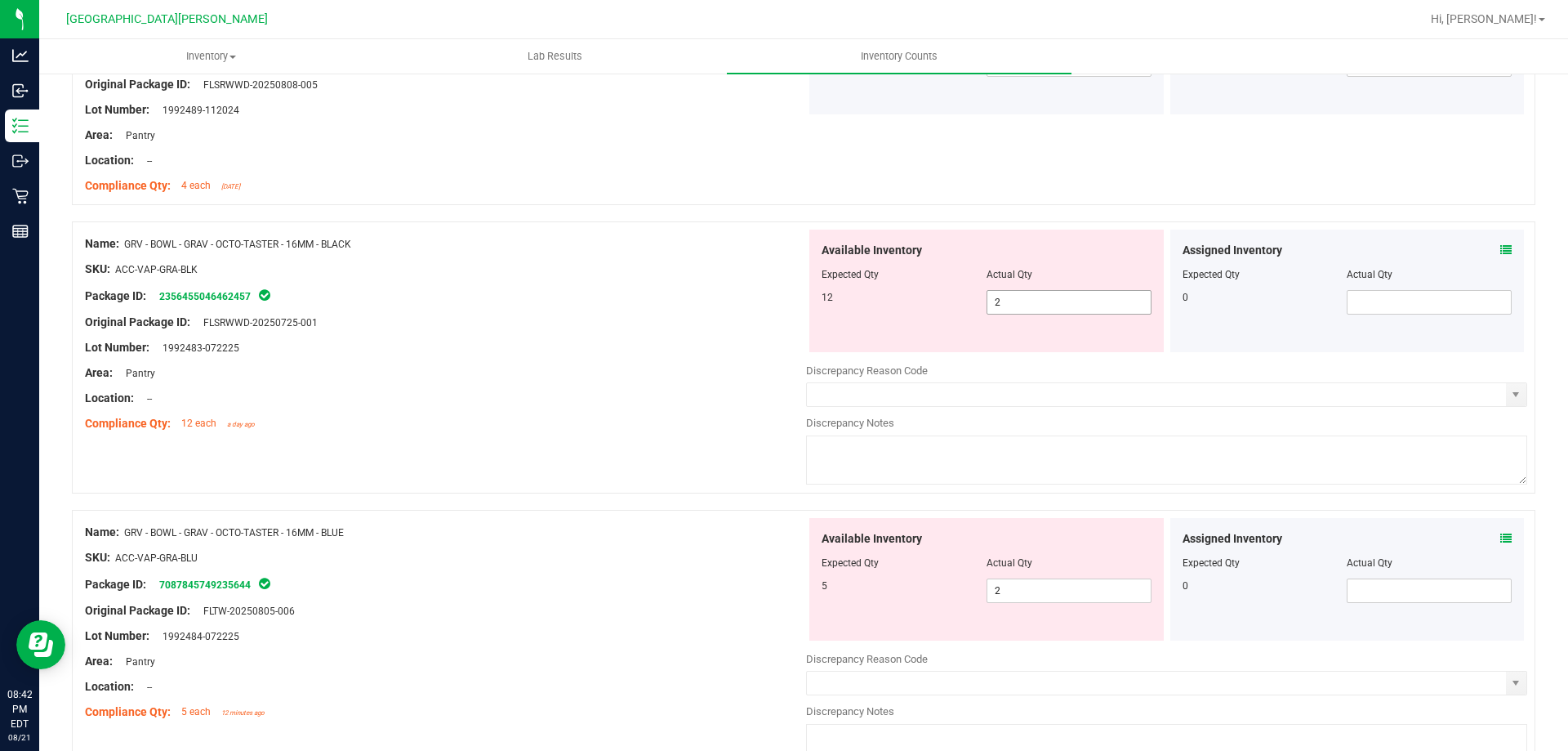
click at [1000, 303] on span "2 2" at bounding box center [1068, 303] width 165 height 25
type input "12"
click at [548, 606] on div "Name: GRV - BOWL - GRAV - OCTO-TASTER - 16MM - BLUE SKU: ACC-VAP-GRA-BLU Packag…" at bounding box center [445, 622] width 721 height 208
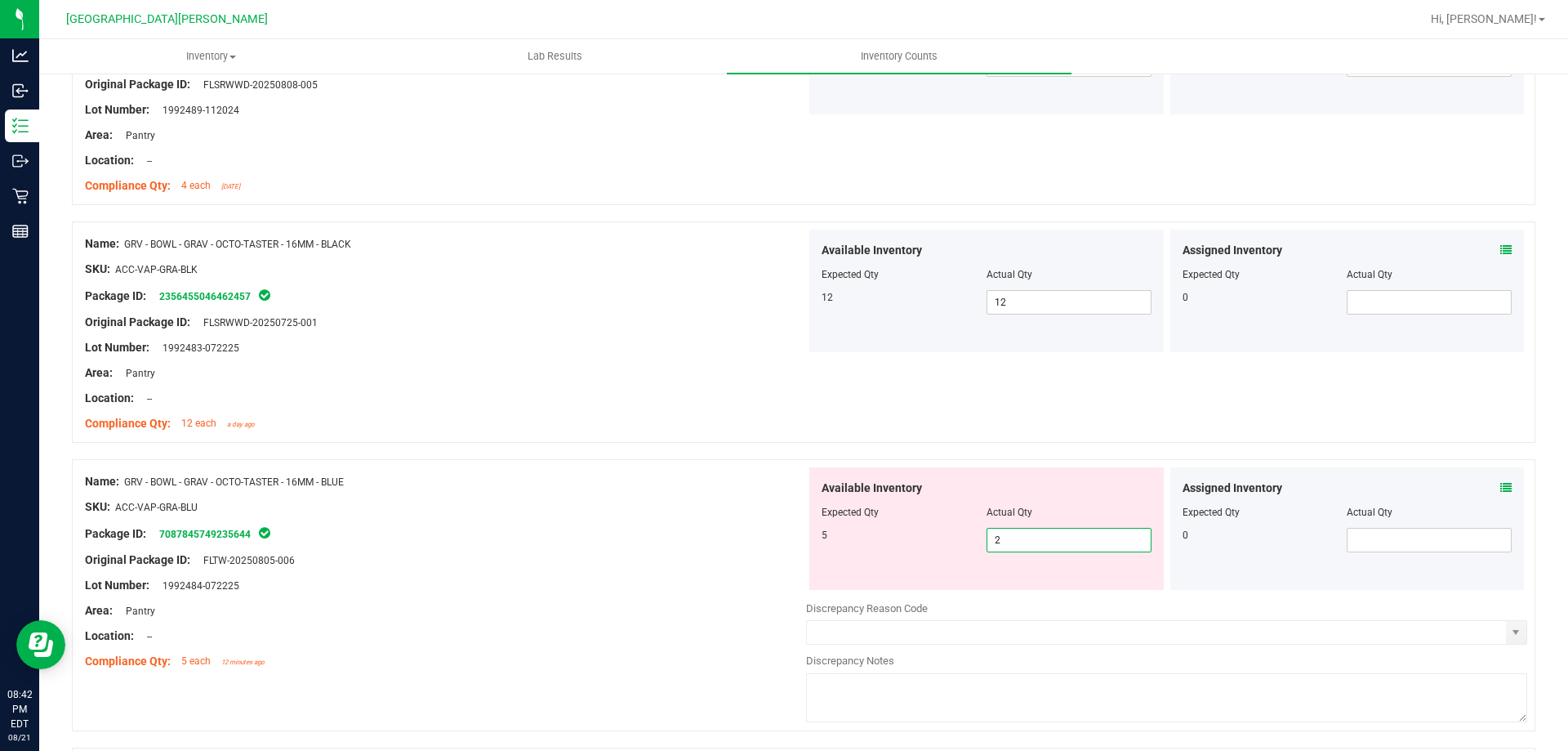
click at [1042, 544] on span "2 2" at bounding box center [1068, 540] width 165 height 25
type input "5"
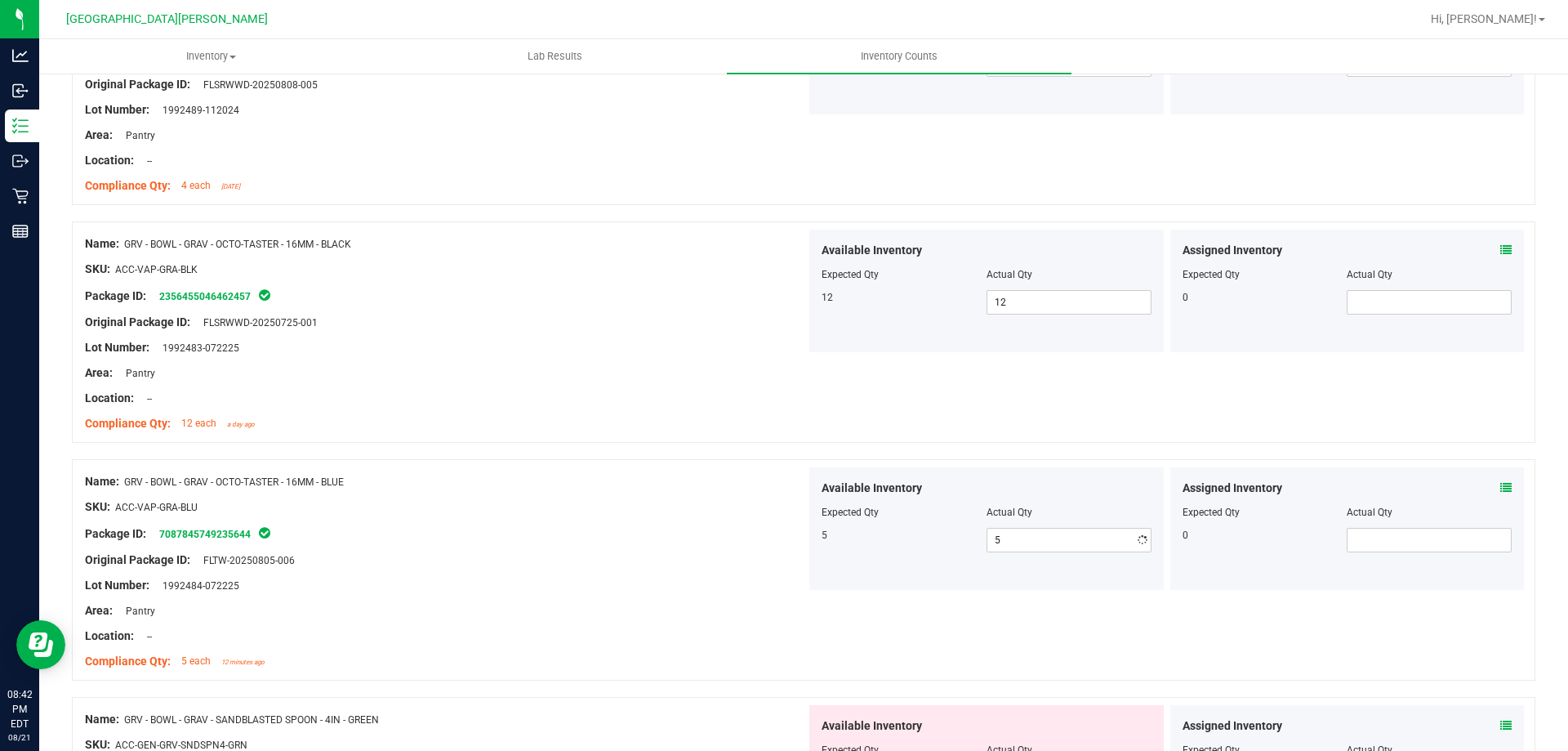
click at [632, 613] on div "Area: Pantry" at bounding box center [445, 611] width 721 height 17
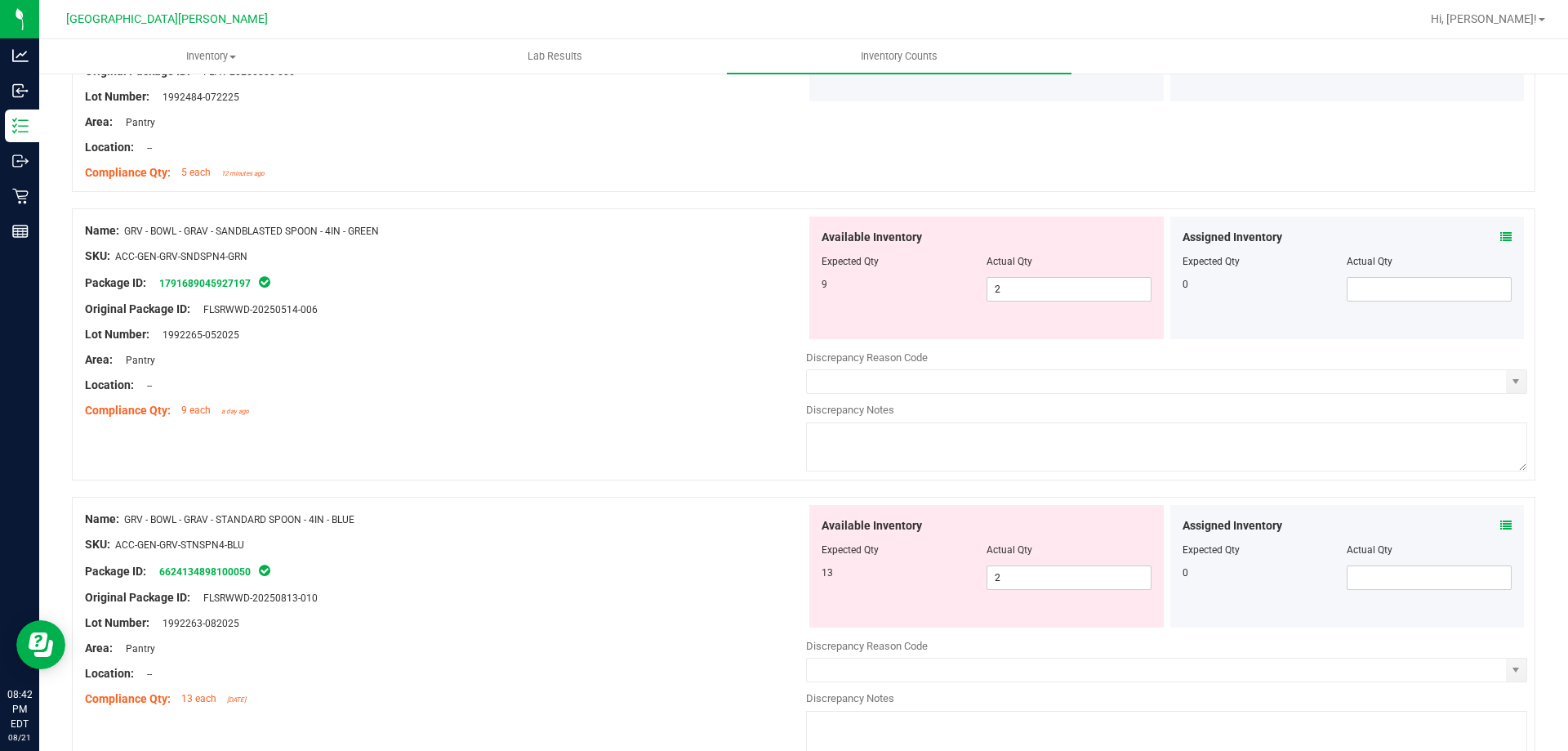
scroll to position [1961, 0]
click at [1024, 289] on span "2 2" at bounding box center [1068, 287] width 165 height 25
type input "9"
click at [1050, 572] on div "Available Inventory Expected Qty Actual Qty 13 2 2" at bounding box center [987, 564] width 355 height 123
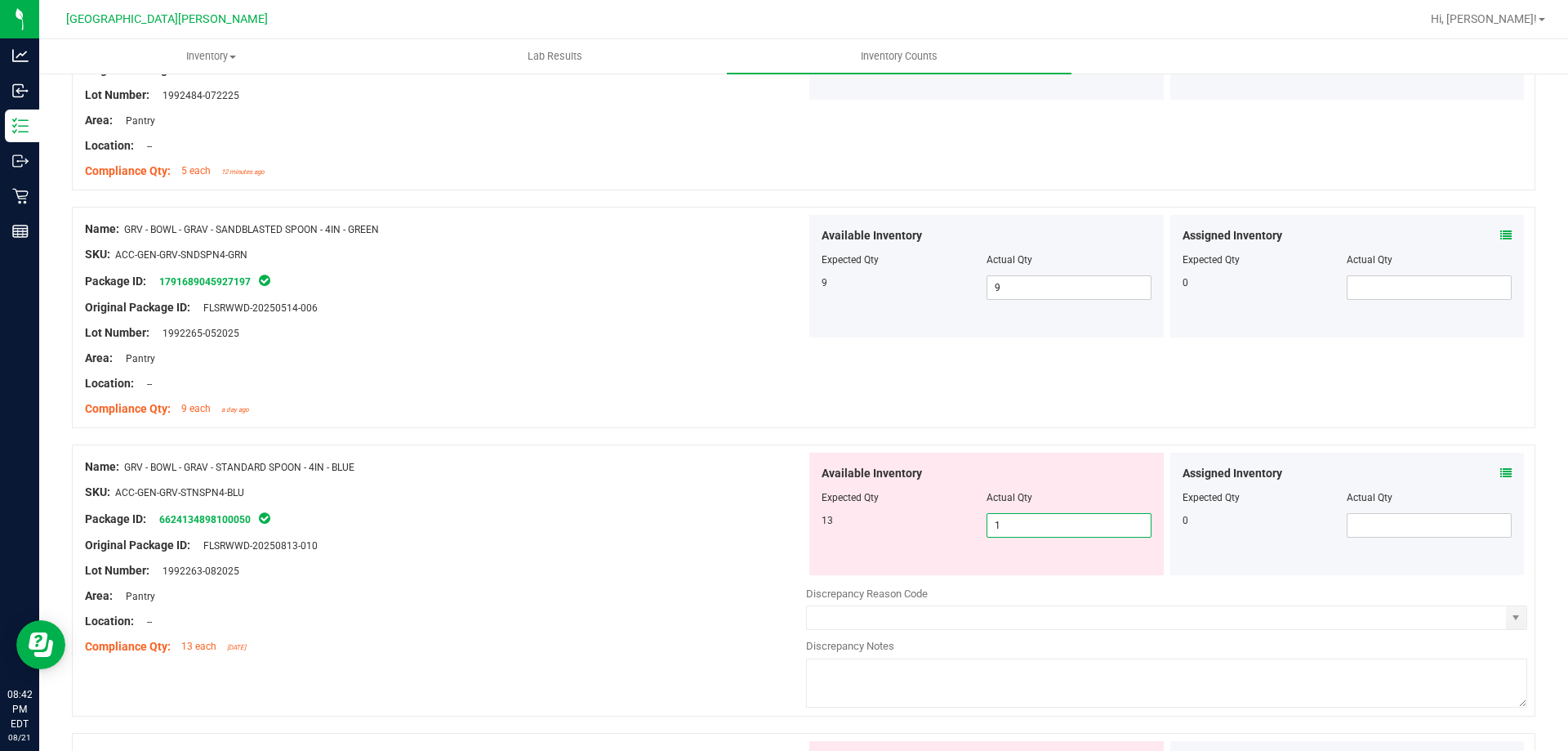
type input "13"
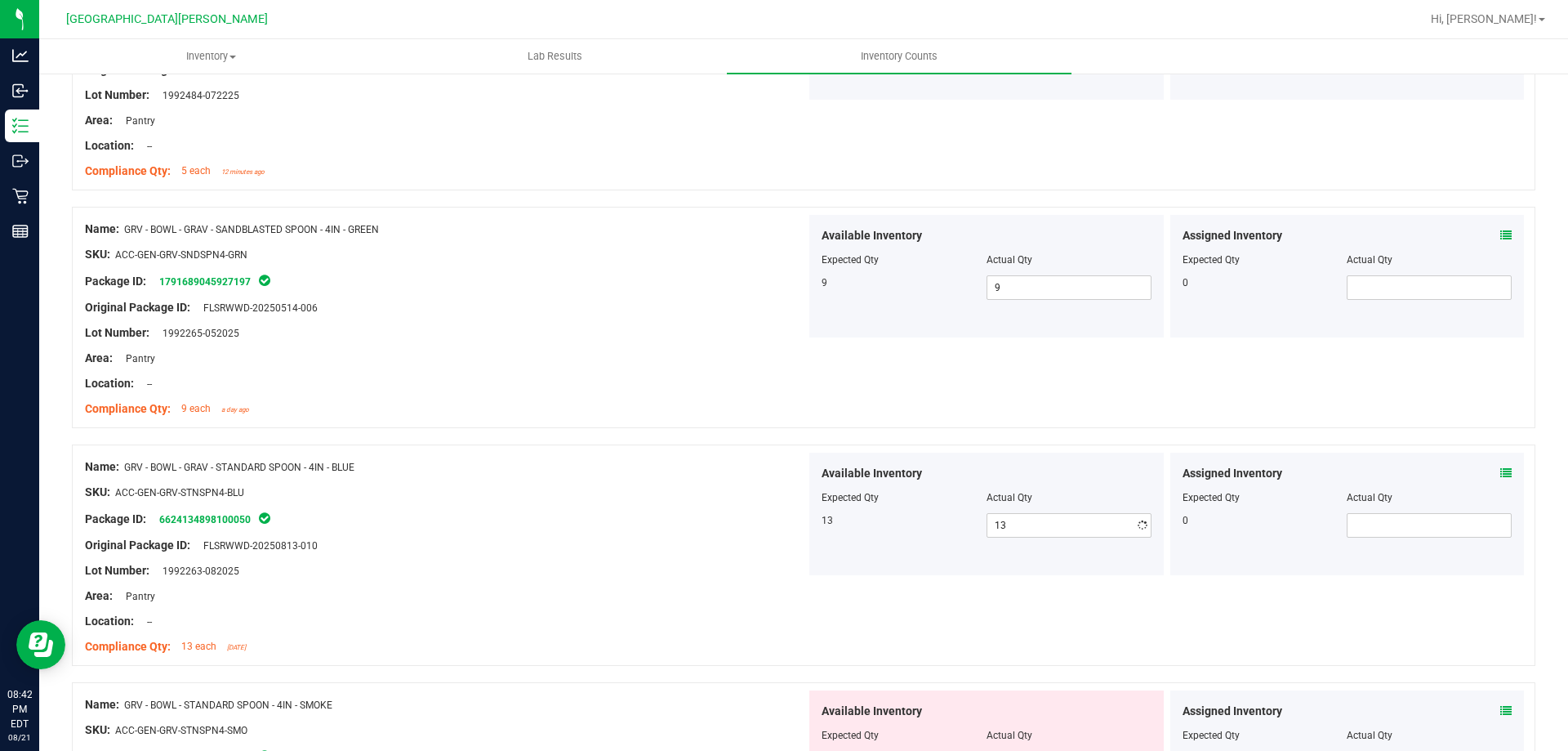
drag, startPoint x: 583, startPoint y: 583, endPoint x: 822, endPoint y: 515, distance: 248.5
click at [616, 583] on div at bounding box center [445, 583] width 721 height 9
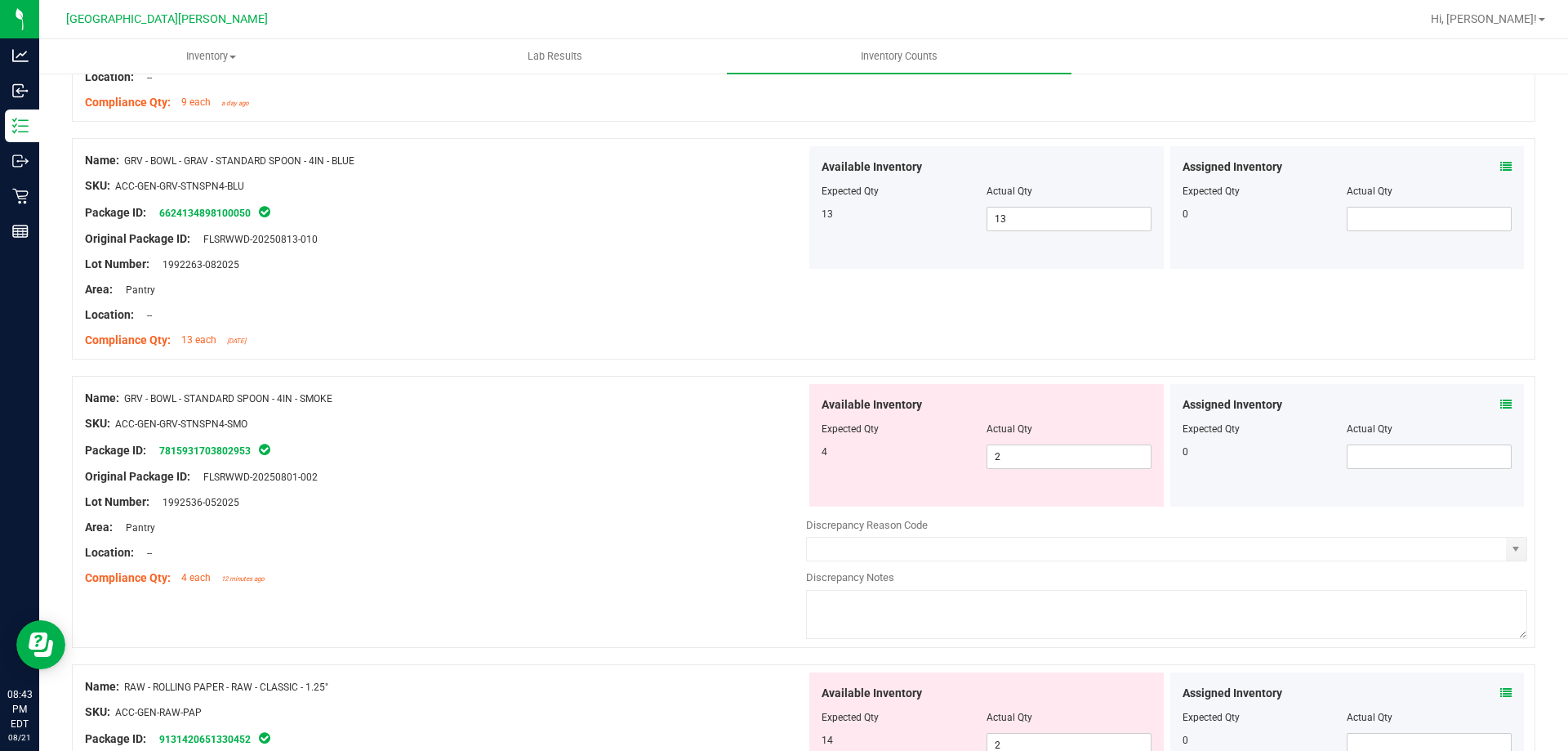
scroll to position [2287, 0]
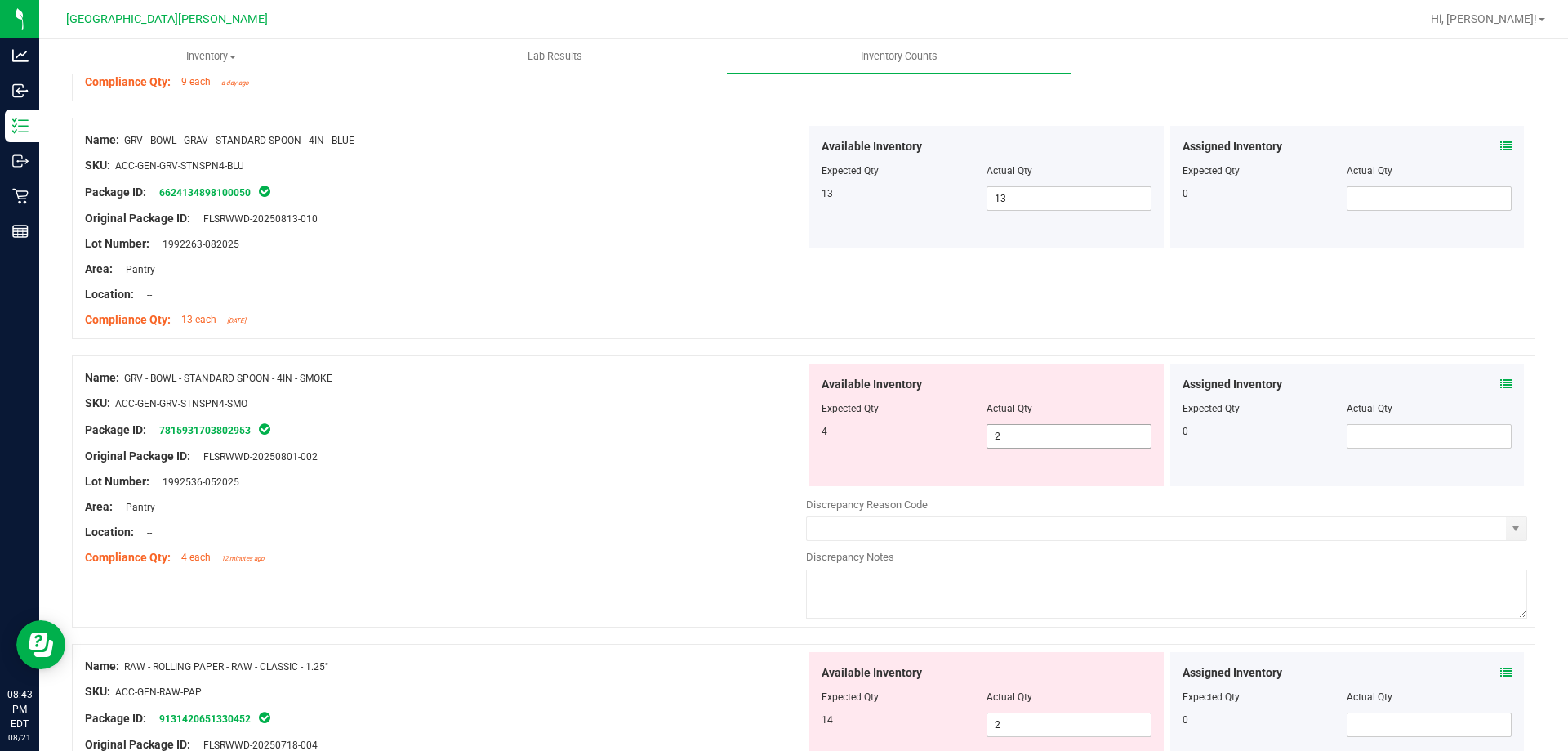
click at [1000, 435] on span "2 2" at bounding box center [1068, 436] width 165 height 25
type input "4"
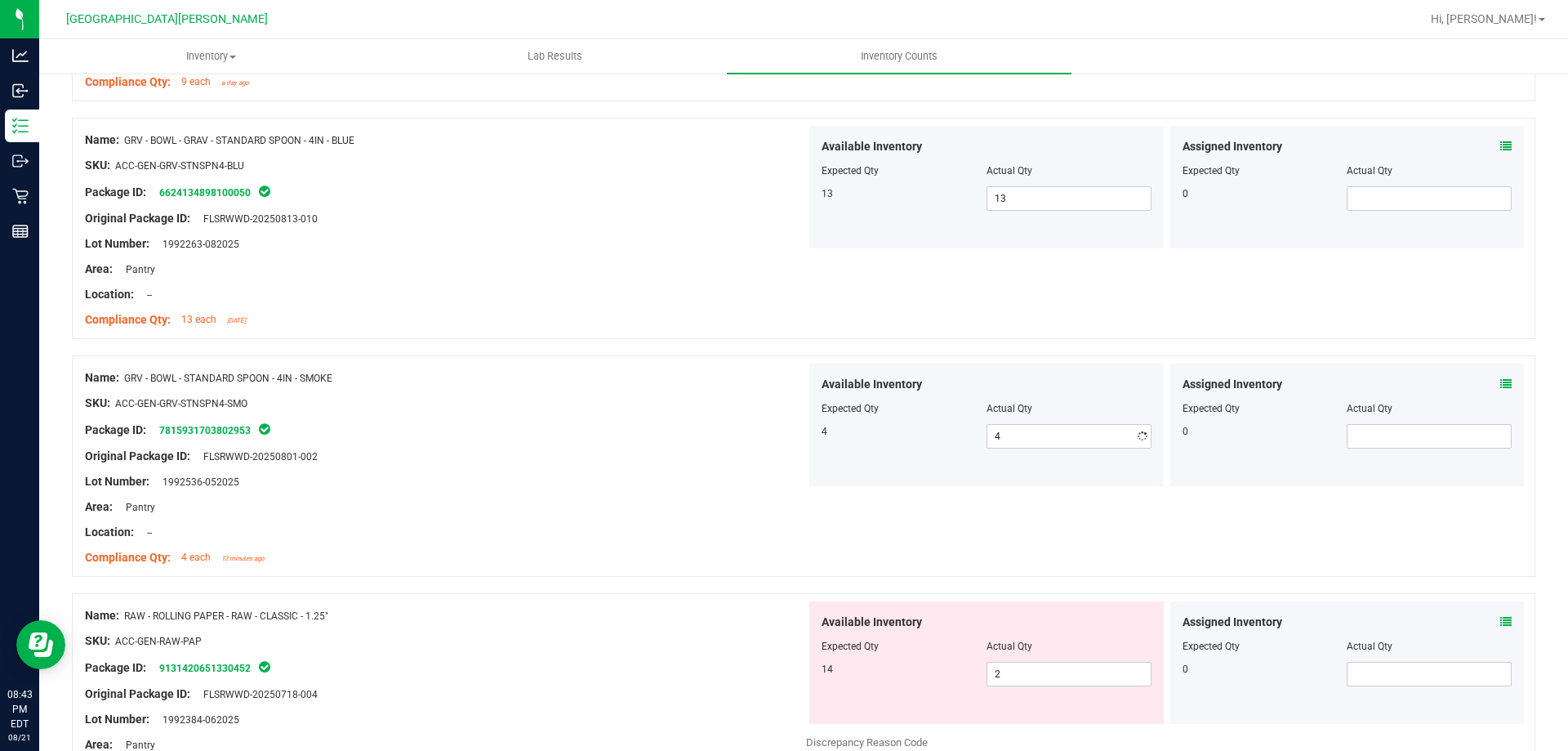
drag, startPoint x: 648, startPoint y: 591, endPoint x: 676, endPoint y: 588, distance: 28.2
click at [660, 588] on div "Name: GRV - BOWL - STANDARD SPOON - 4IN - SMOKE SKU: ACC-GEN-GRV-STNSPN4-SMO Pa…" at bounding box center [804, 474] width 1463 height 238
click at [1017, 668] on span "2 2" at bounding box center [1068, 674] width 165 height 25
type input "14"
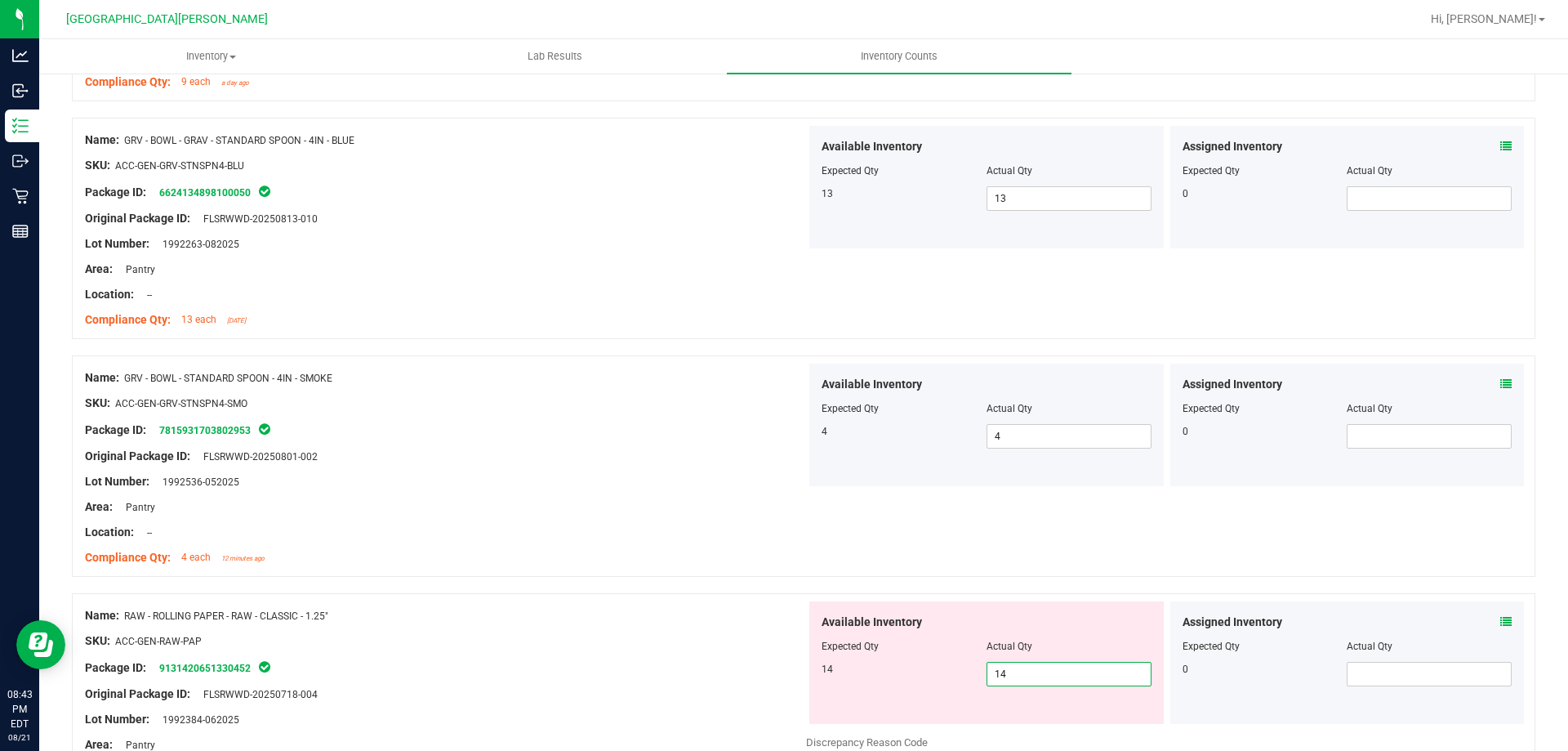
drag, startPoint x: 636, startPoint y: 683, endPoint x: 673, endPoint y: 660, distance: 43.6
click at [645, 682] on ng-container "Original Package ID: FLSRWWD-20250718-004" at bounding box center [445, 690] width 721 height 26
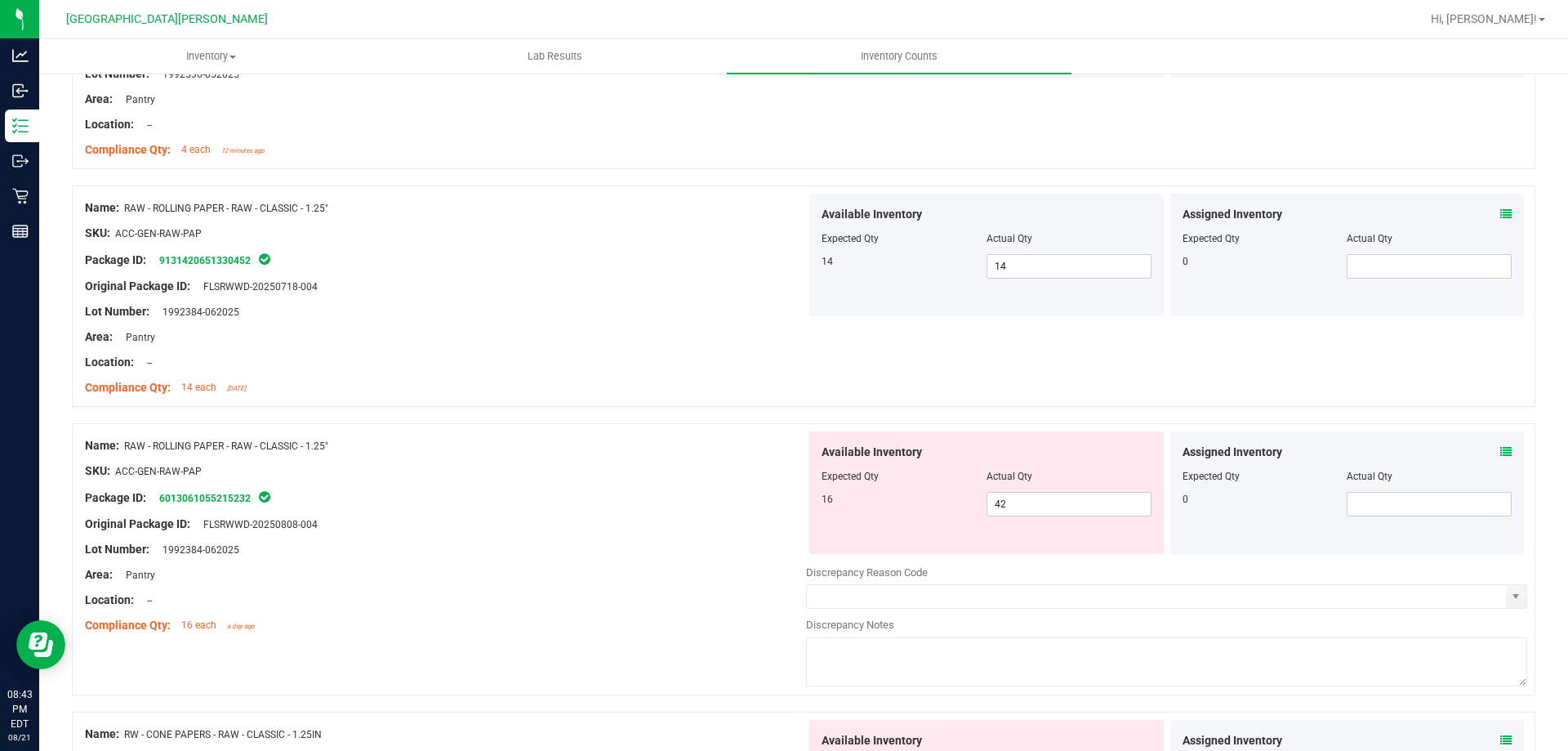
scroll to position [2696, 0]
click at [1024, 506] on span "42 42" at bounding box center [1068, 504] width 165 height 25
type input "4"
type input "16"
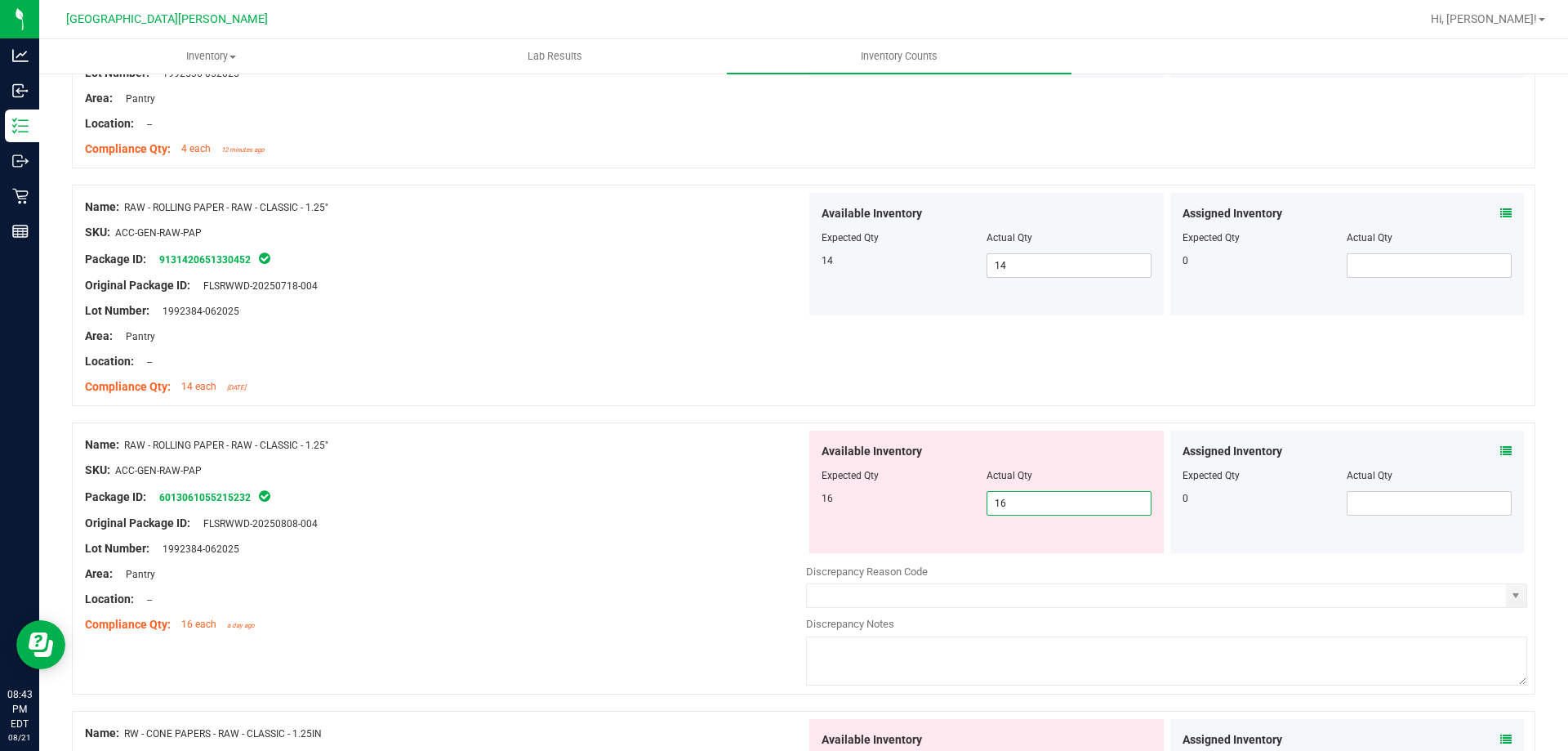
click at [724, 556] on div "Lot Number: 1992384-062025" at bounding box center [445, 548] width 721 height 17
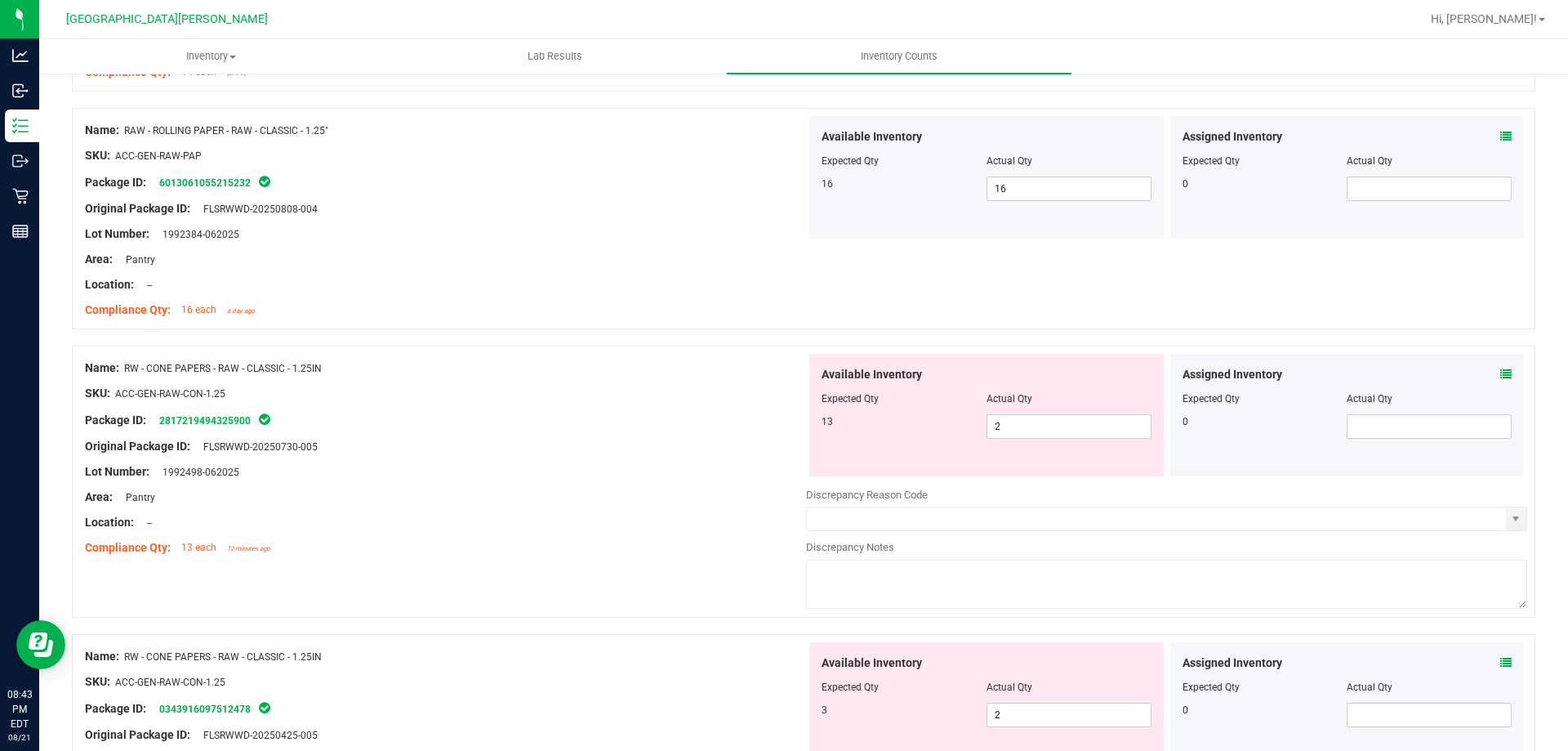
scroll to position [3023, 0]
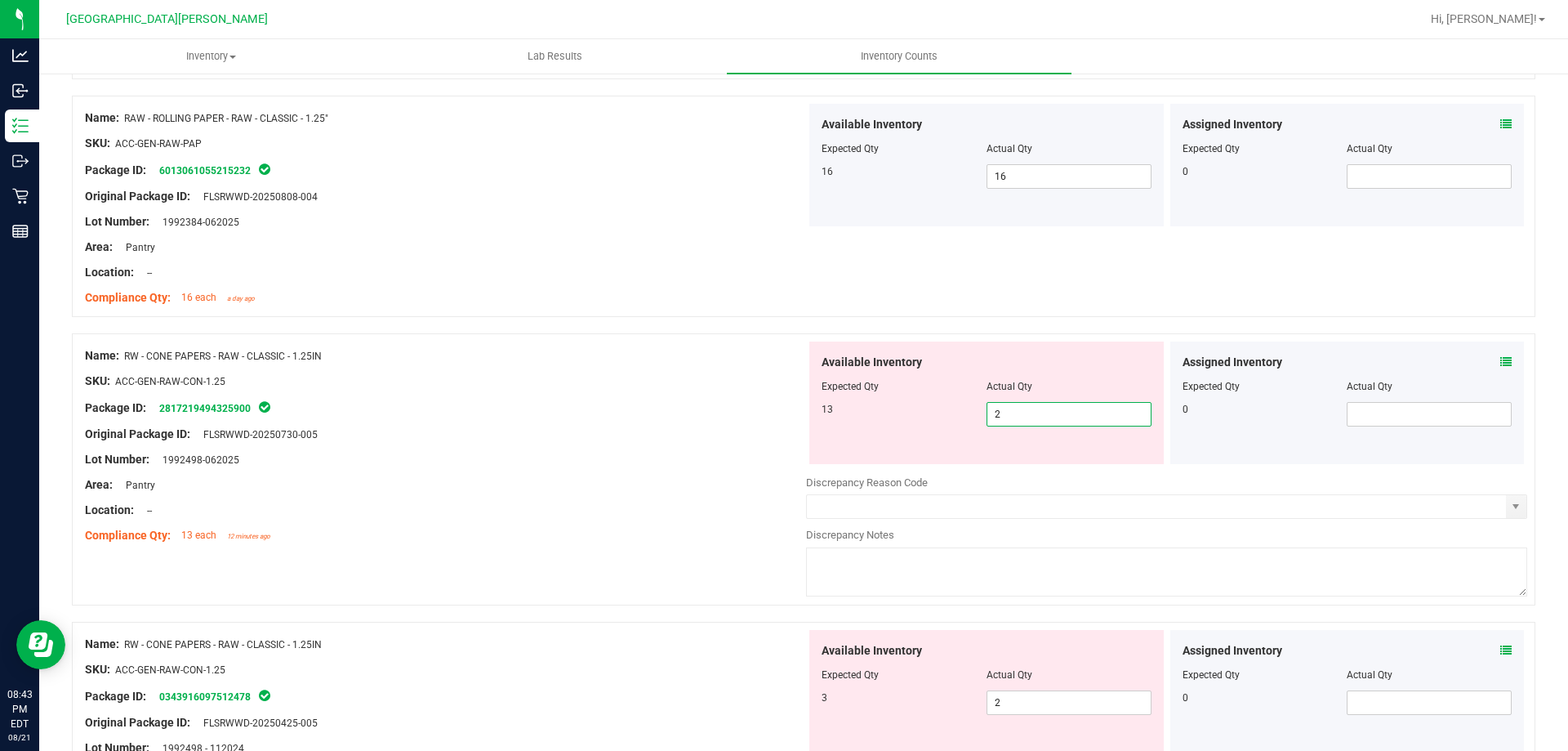
click at [1019, 416] on span "2 2" at bounding box center [1068, 414] width 165 height 25
type input "13"
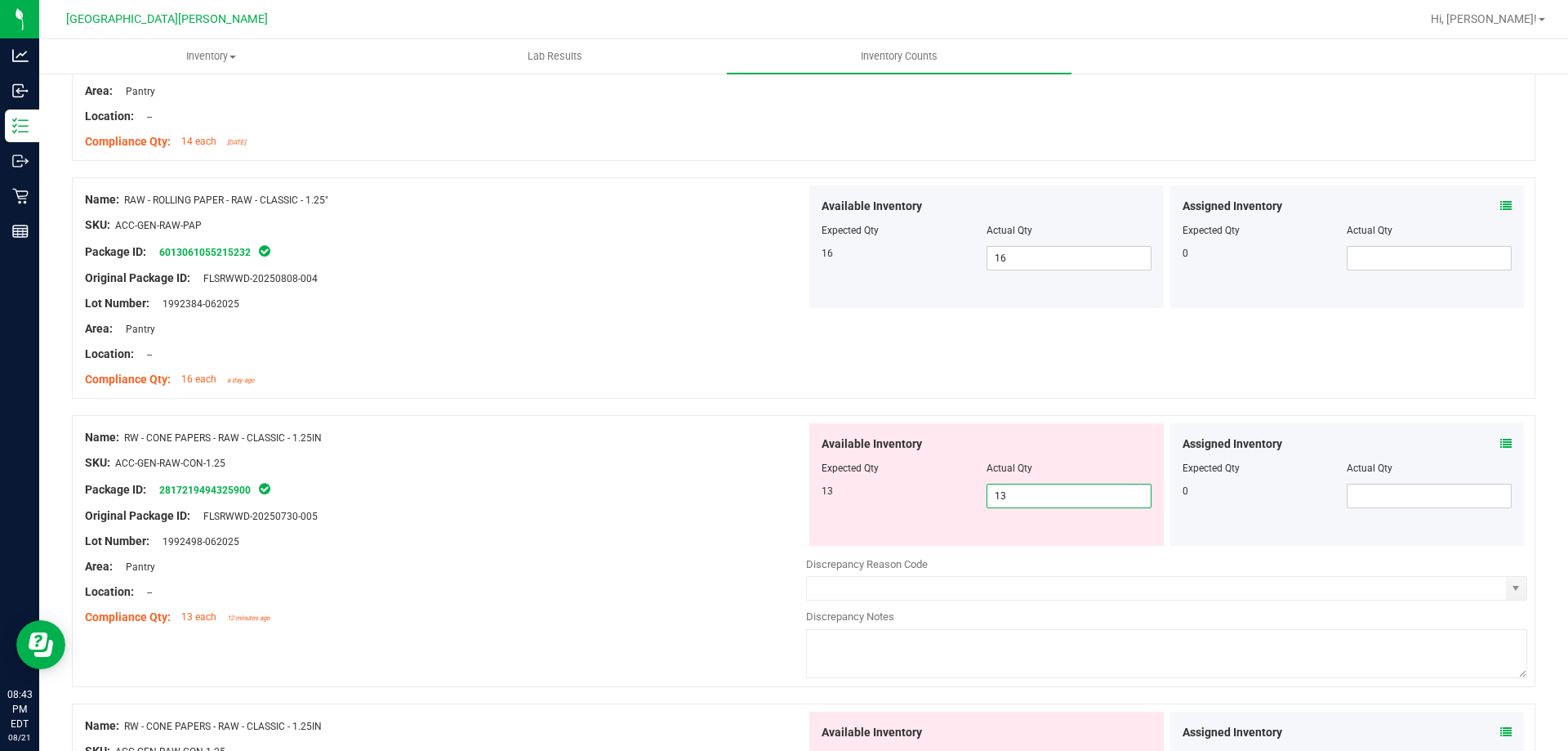
type input "13"
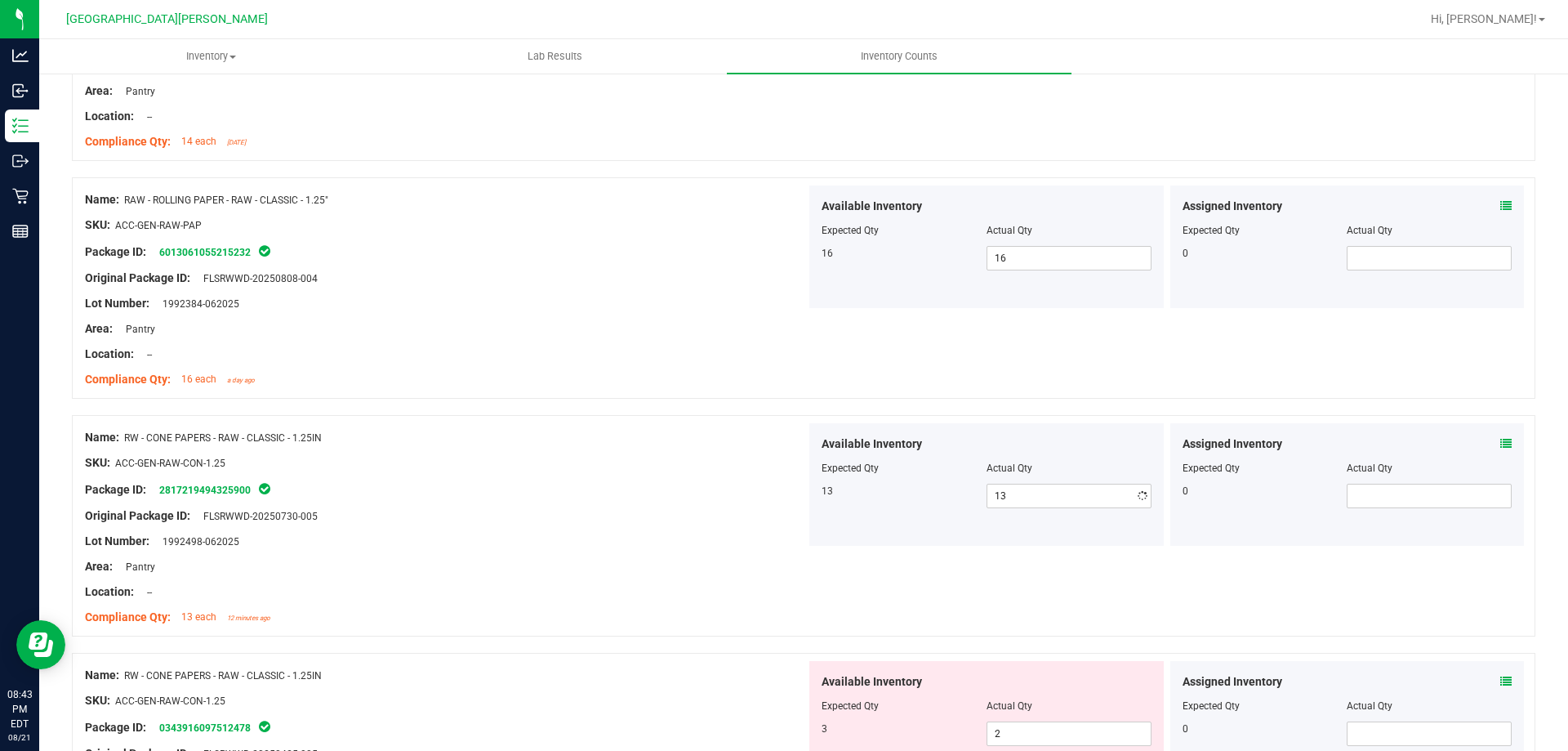
drag, startPoint x: 694, startPoint y: 580, endPoint x: 648, endPoint y: 549, distance: 55.5
click at [695, 580] on div at bounding box center [445, 579] width 721 height 9
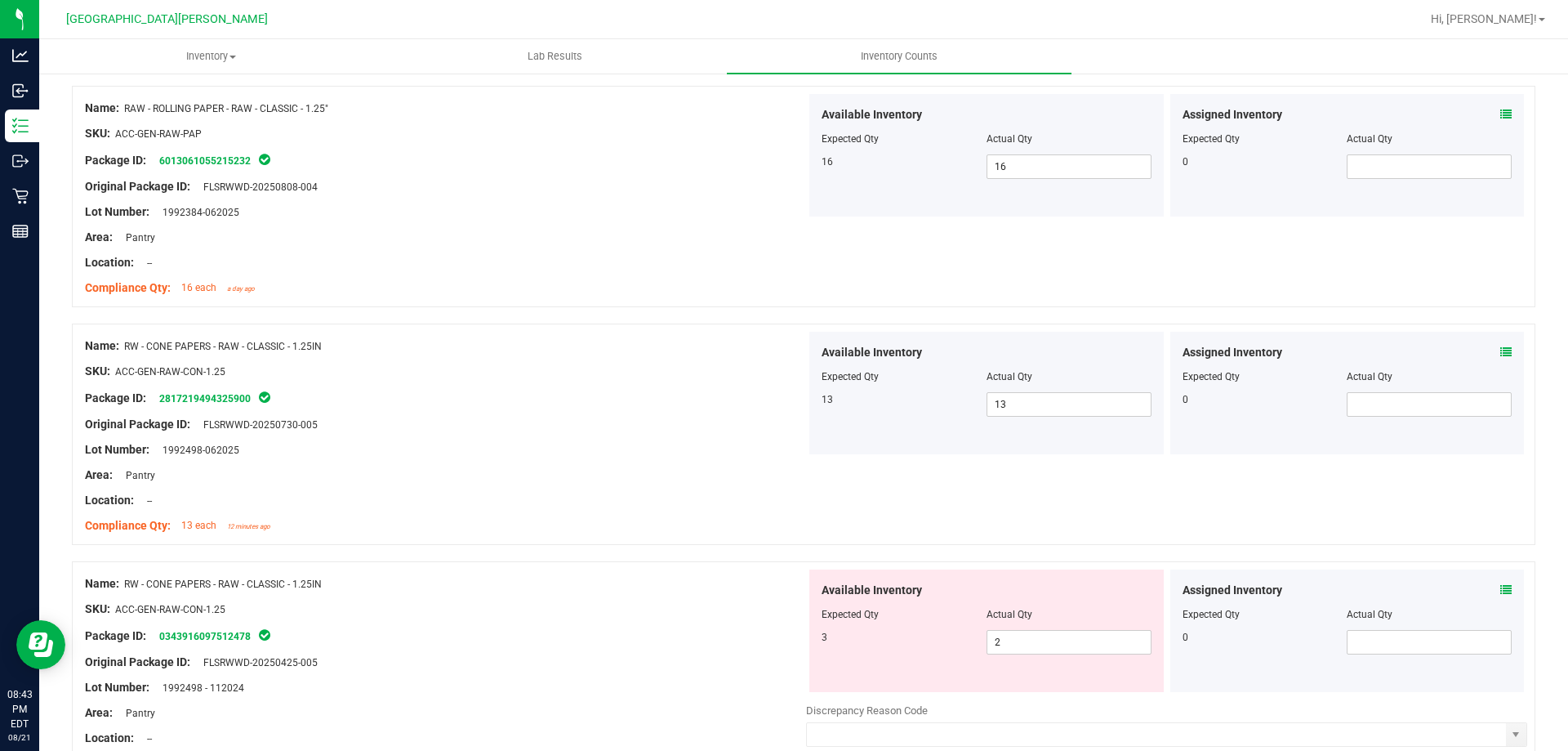
scroll to position [3105, 0]
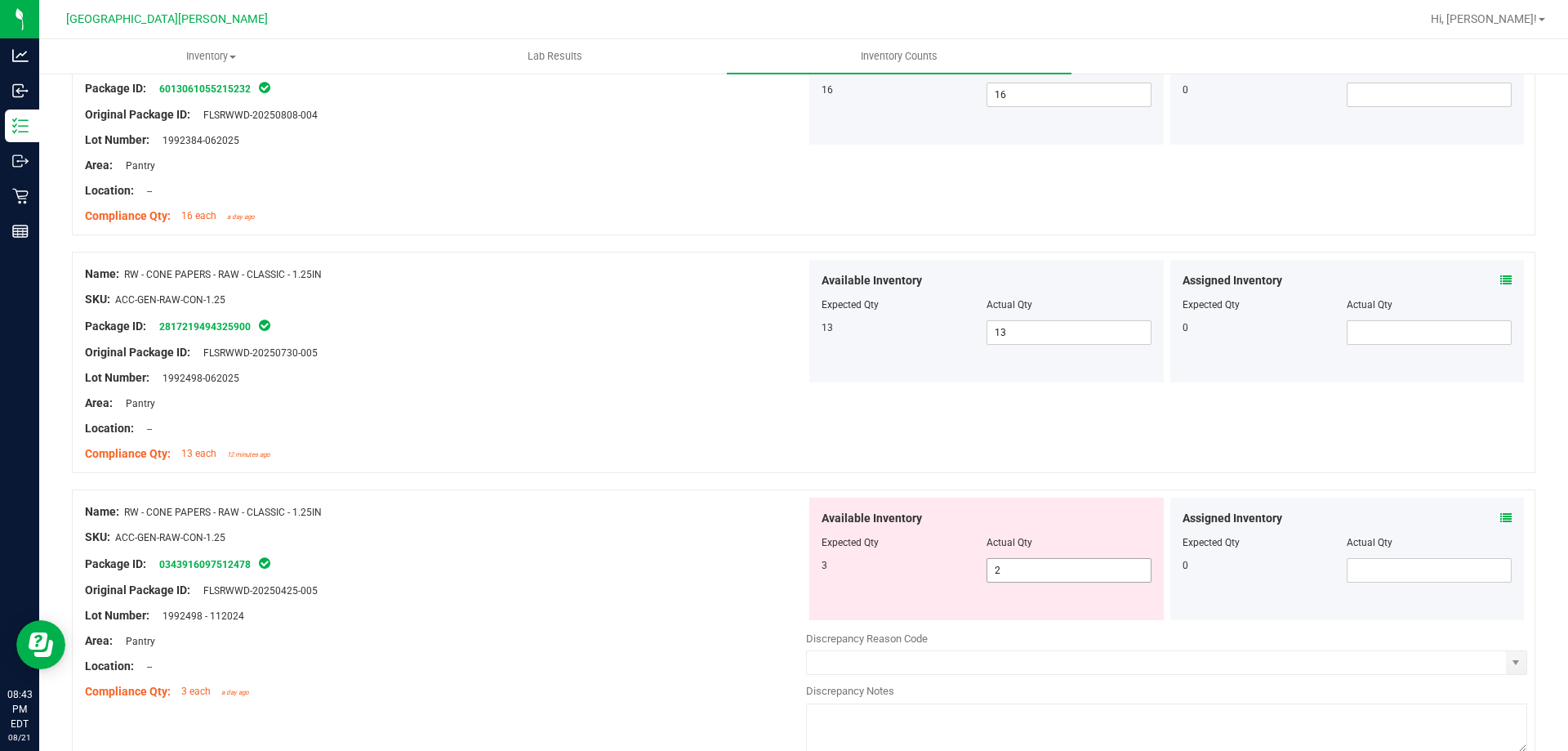
click at [1017, 578] on span "2 2" at bounding box center [1068, 570] width 165 height 25
type input "3"
click at [742, 582] on div "Original Package ID: FLSRWWD-20250425-005" at bounding box center [445, 590] width 721 height 17
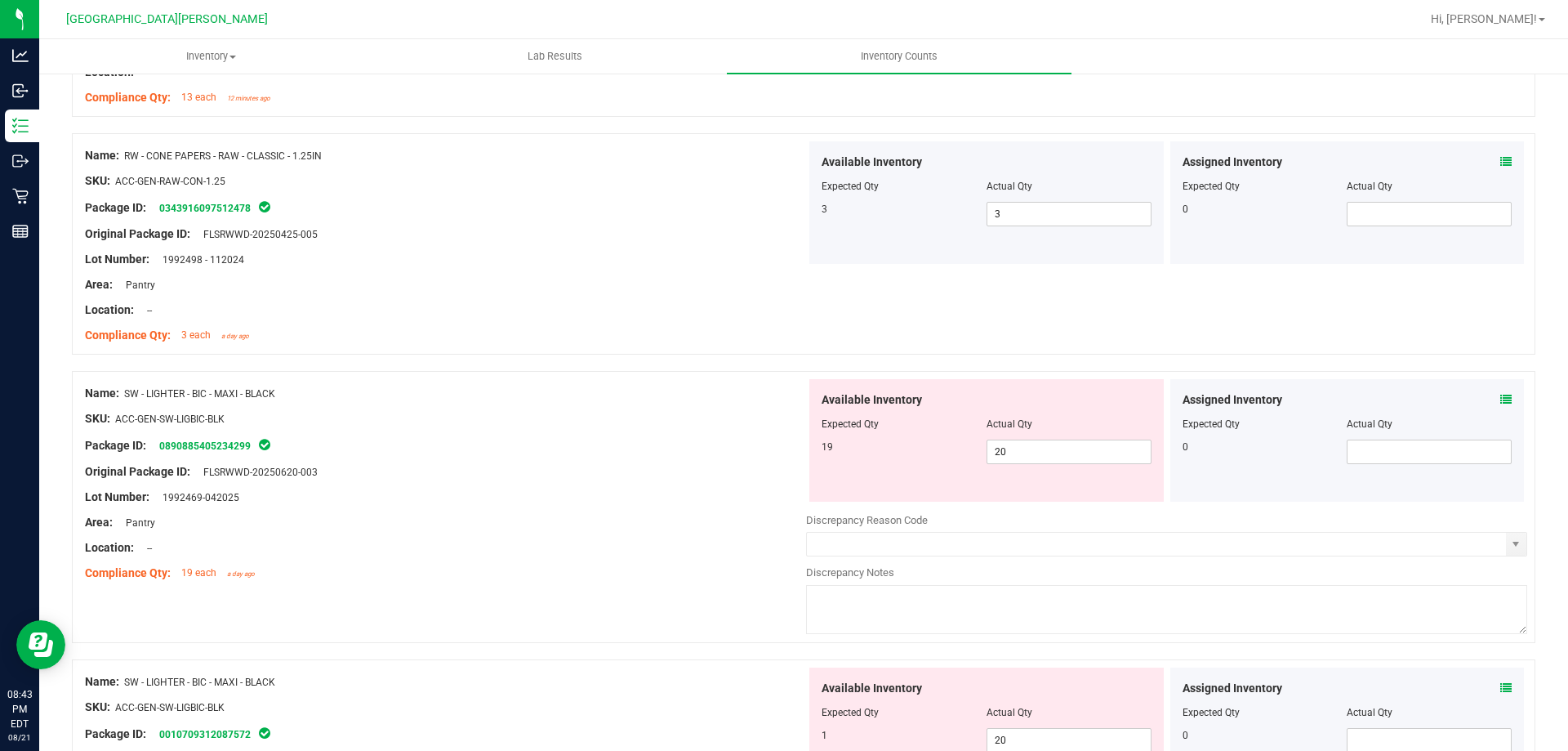
scroll to position [3513, 0]
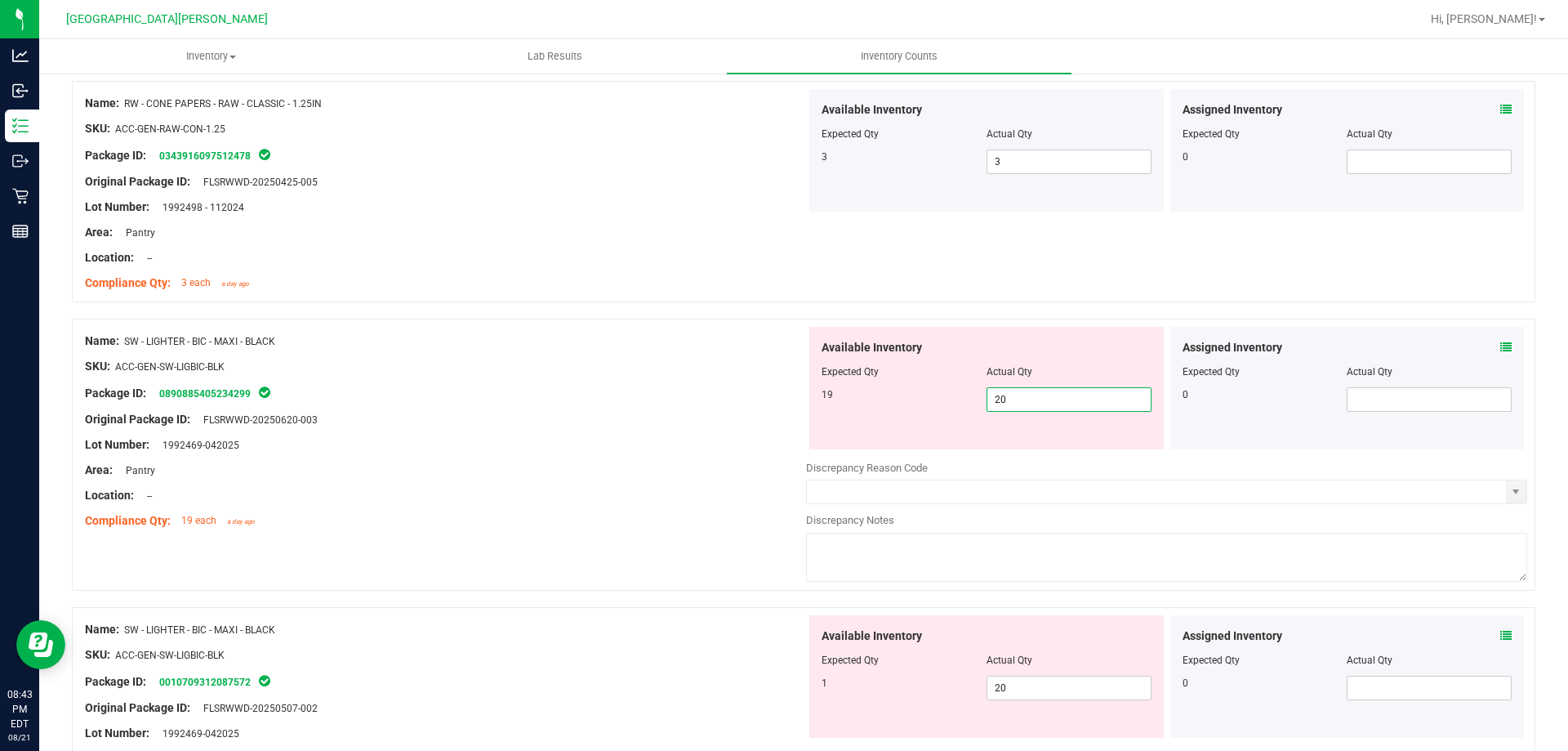
click at [1014, 399] on span "20 20" at bounding box center [1068, 400] width 165 height 25
type input "2"
type input "19"
drag, startPoint x: 406, startPoint y: 563, endPoint x: 691, endPoint y: 623, distance: 291.2
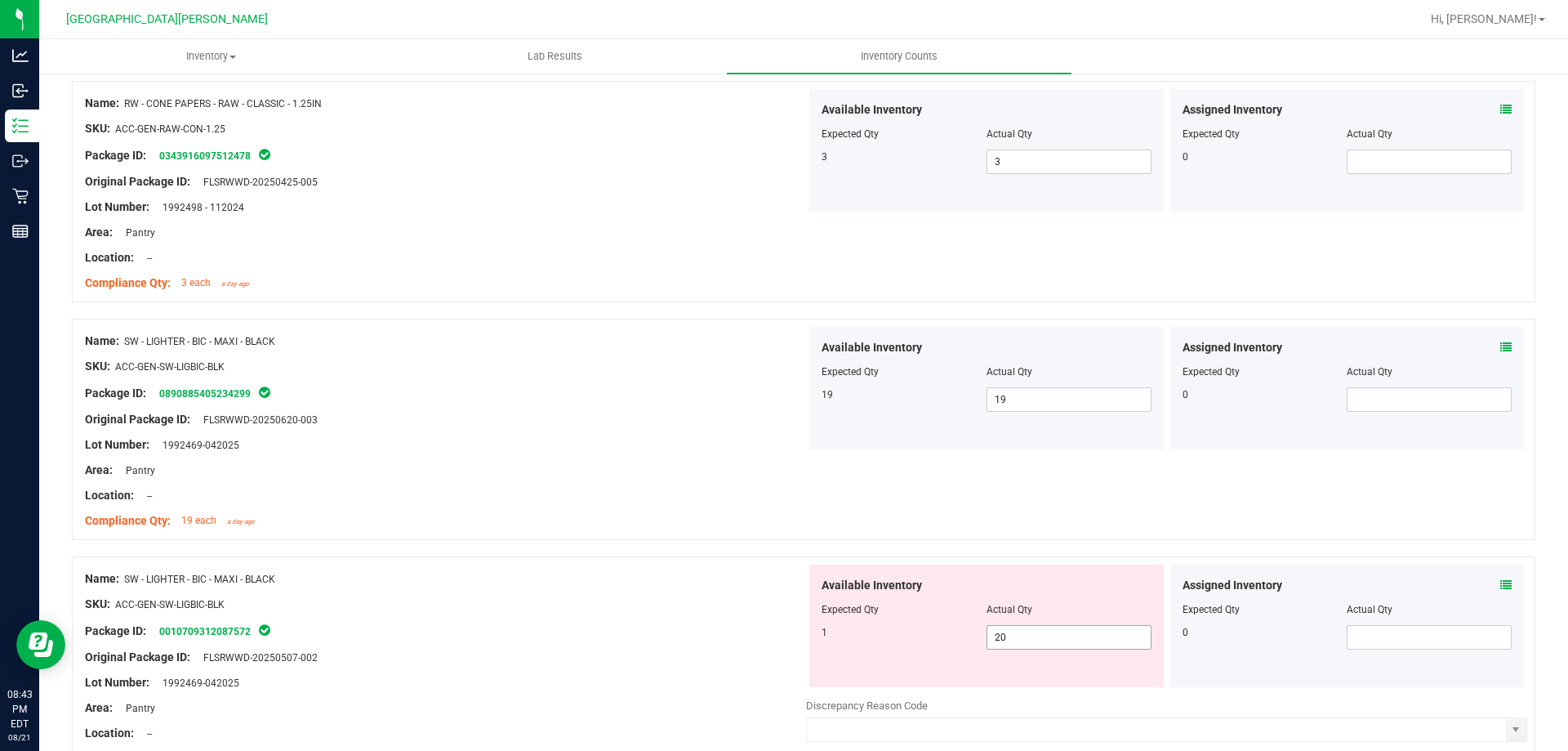
click at [1027, 635] on span "20 20" at bounding box center [1068, 638] width 165 height 25
type input "2"
type input "0"
type input "1"
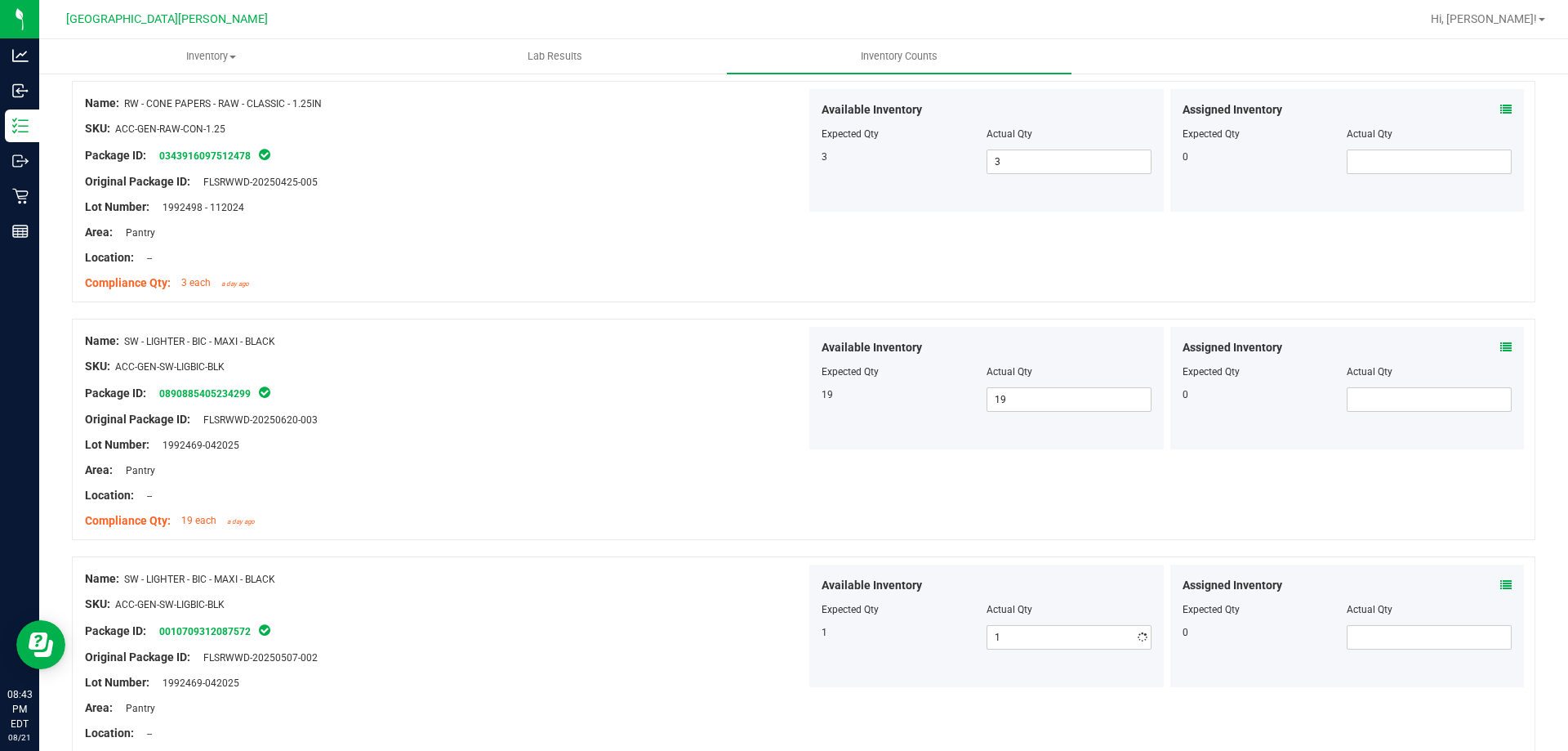
click at [760, 652] on div "Original Package ID: FLSRWWD-20250507-002" at bounding box center [445, 657] width 721 height 17
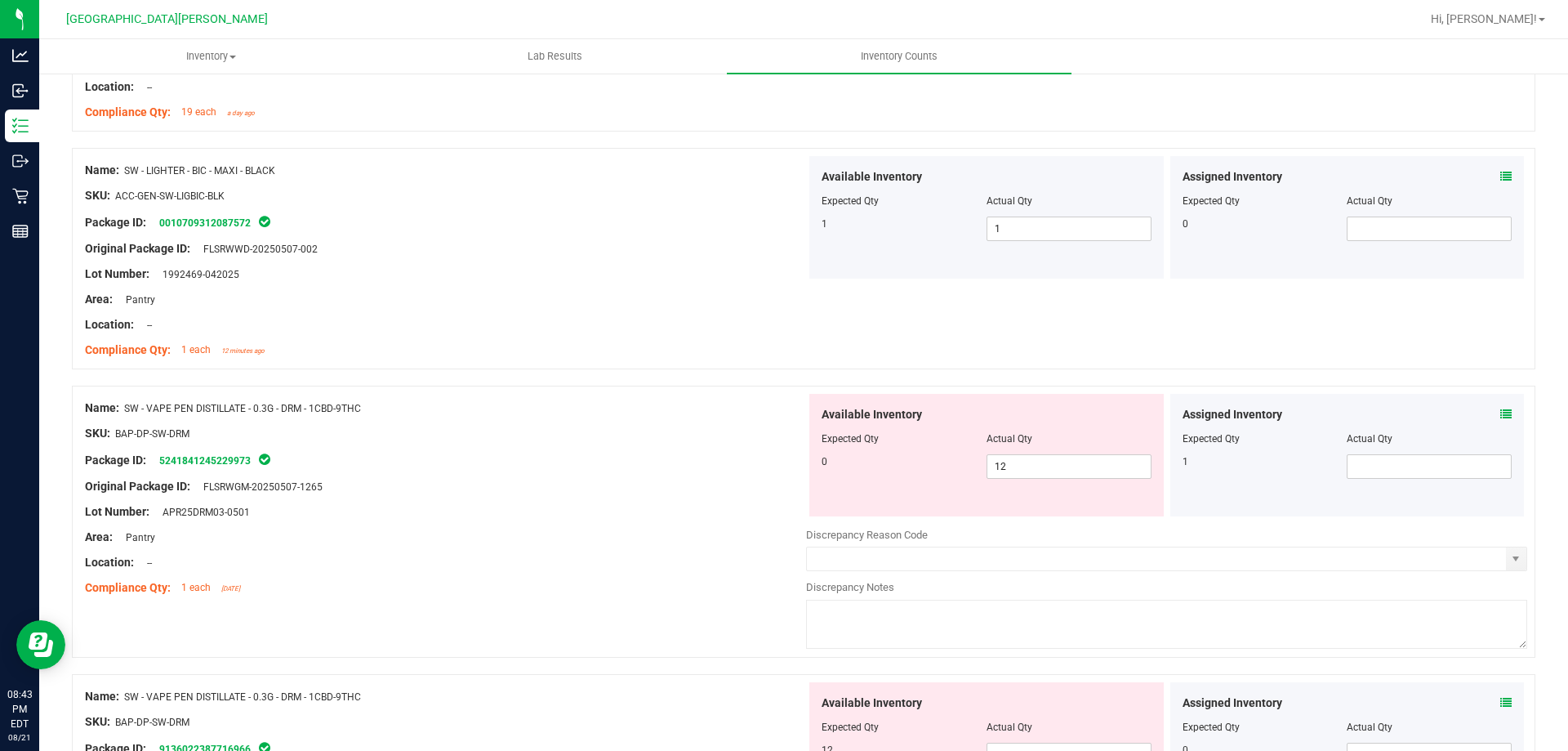
scroll to position [4003, 0]
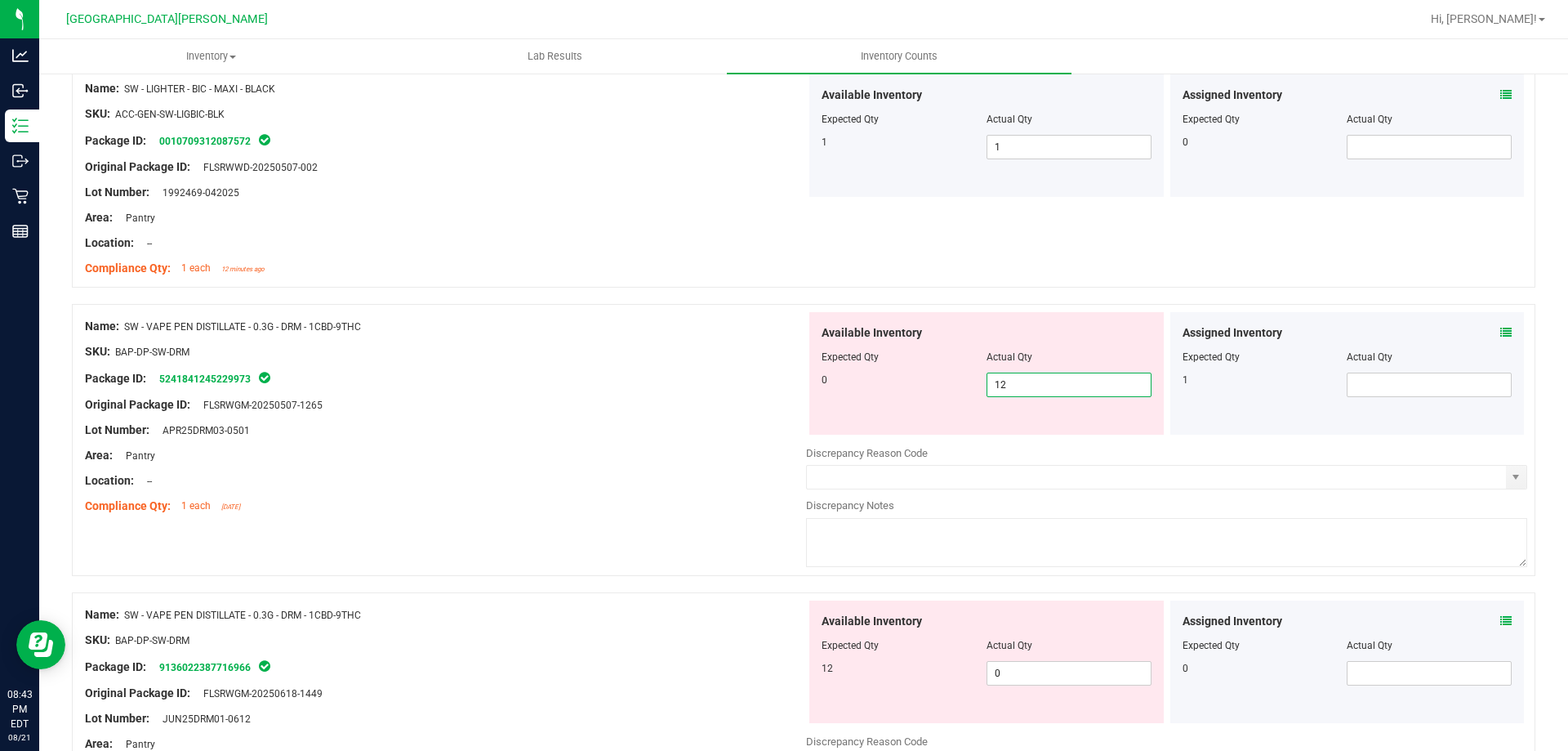
click at [1041, 382] on span "12 12" at bounding box center [1068, 385] width 165 height 25
type input "1"
type input "0"
click at [1096, 674] on div "Available Inventory Expected Qty Actual Qty 12 0 0" at bounding box center [1166, 730] width 721 height 259
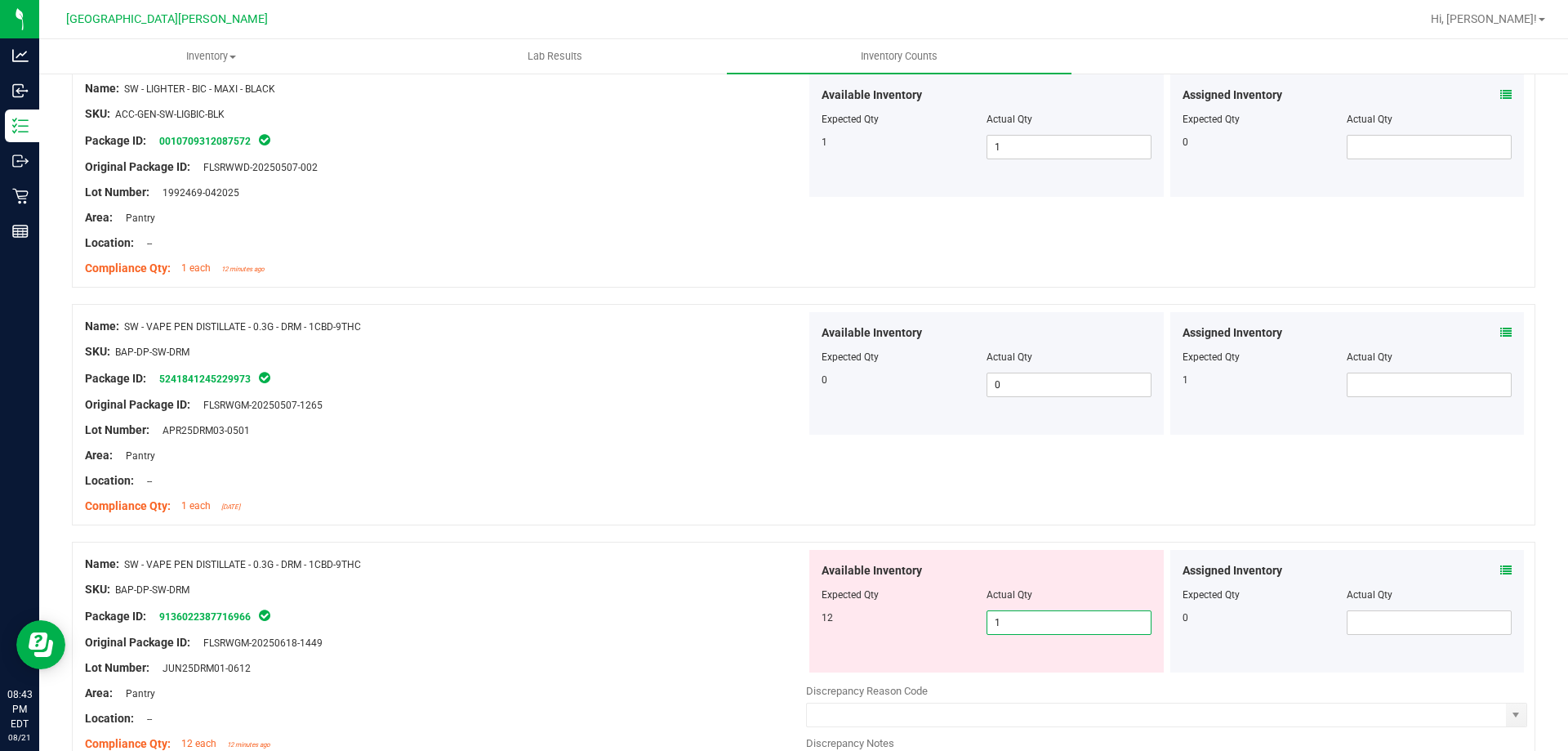
type input "12"
drag, startPoint x: 602, startPoint y: 559, endPoint x: 680, endPoint y: 569, distance: 78.6
click at [603, 559] on div "Name: SW - VAPE PEN DISTILLATE - 0.3G - DRM - 1CBD-9THC" at bounding box center [445, 564] width 721 height 17
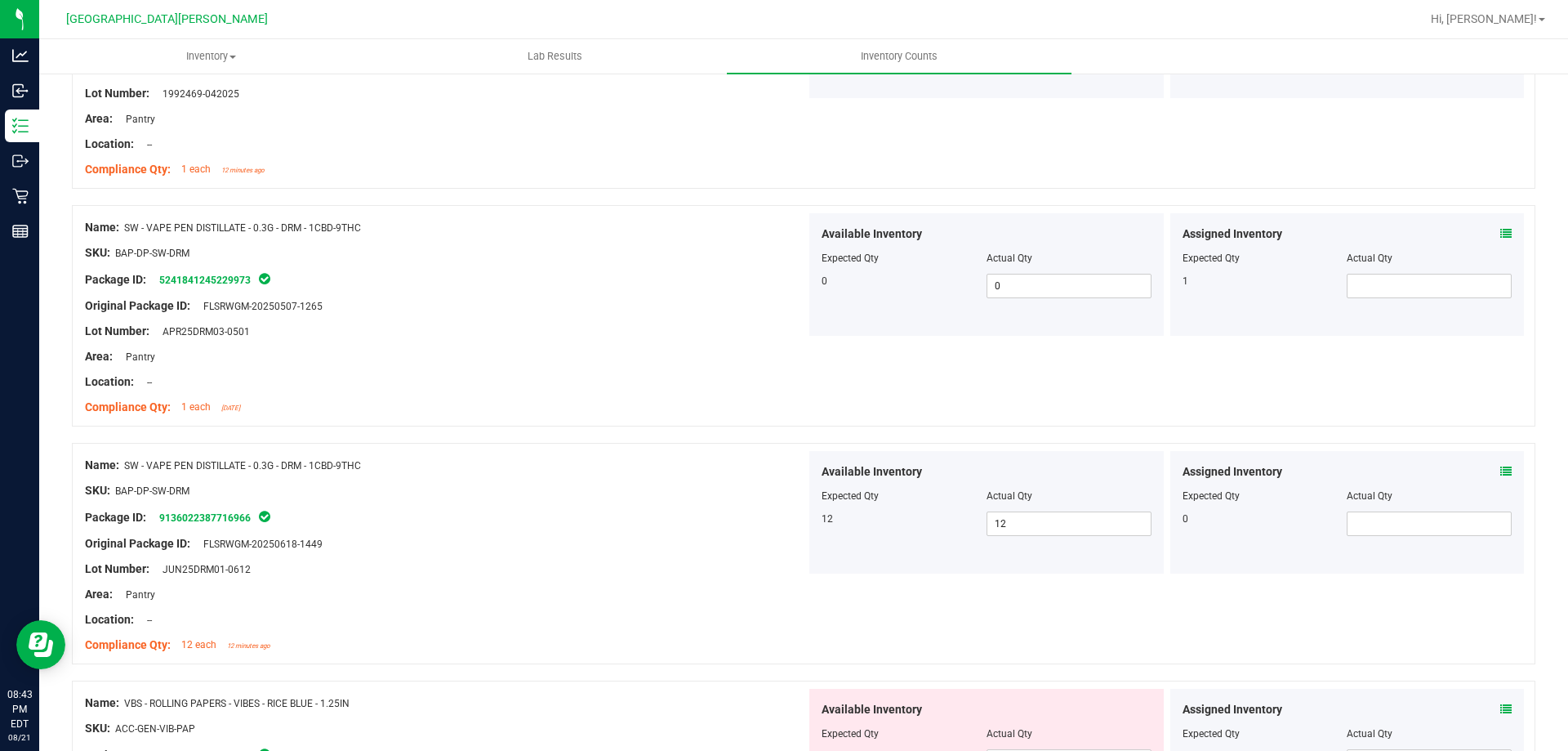
scroll to position [4376, 0]
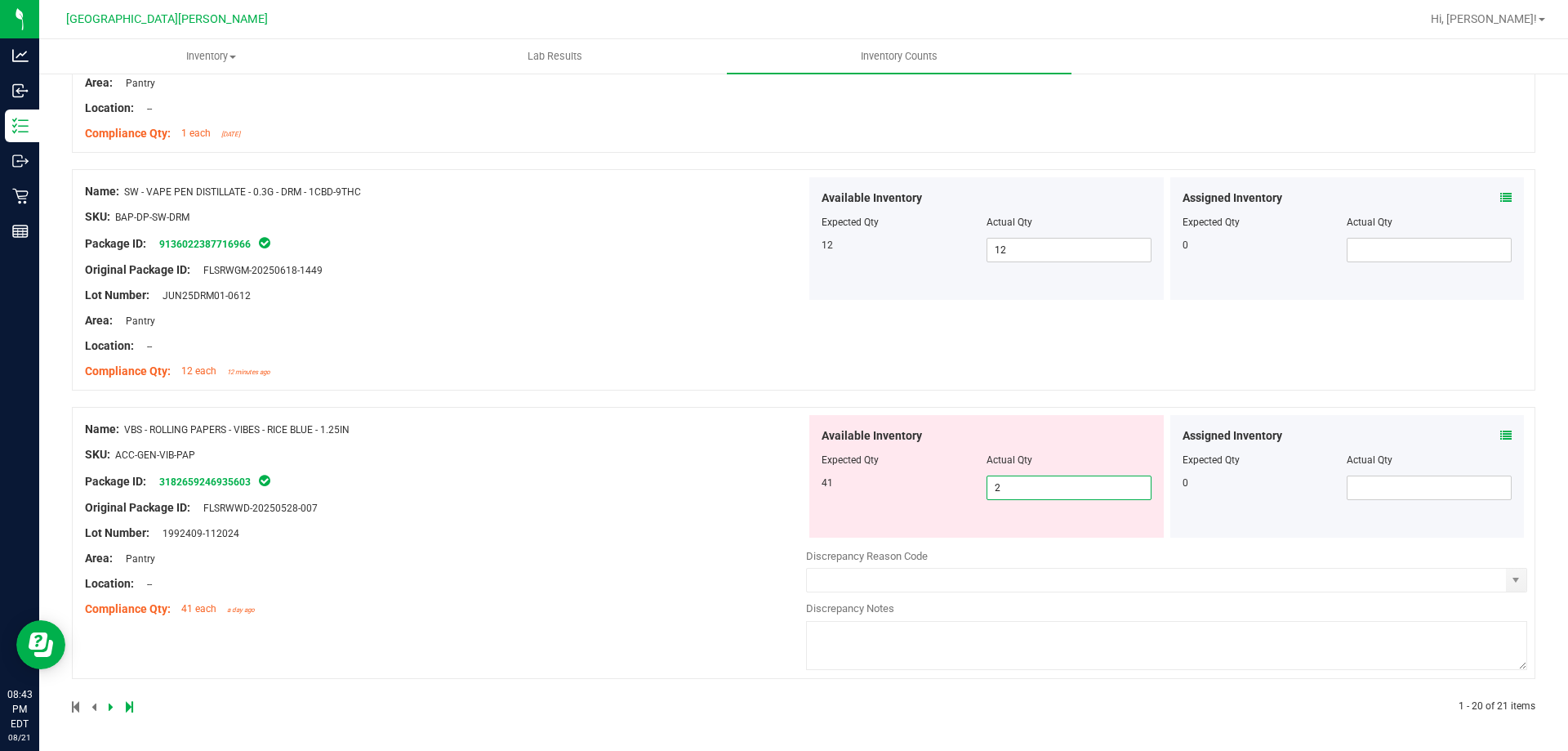
click at [1108, 488] on span "2 2" at bounding box center [1068, 488] width 165 height 25
type input "1"
type input "41"
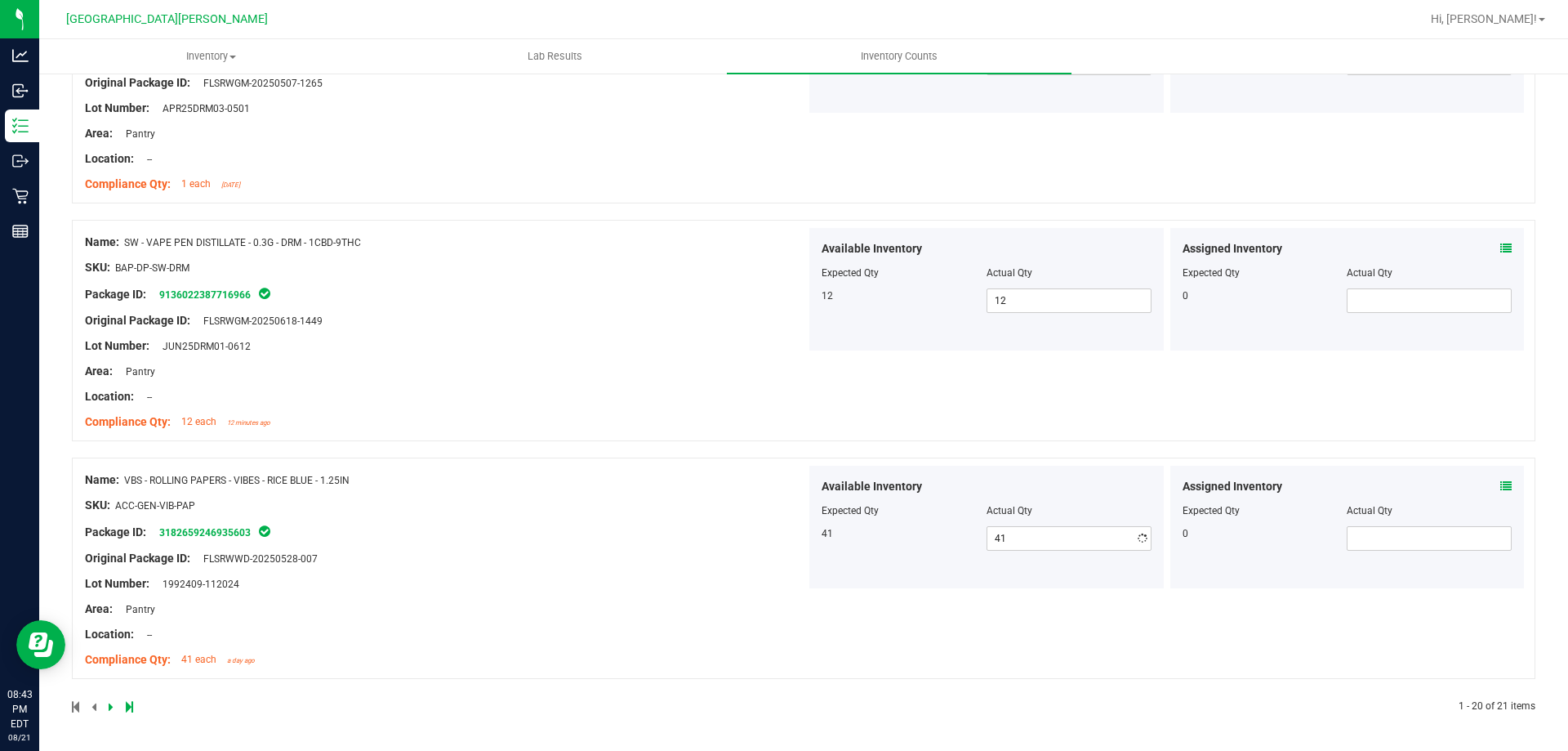
drag, startPoint x: 609, startPoint y: 581, endPoint x: 558, endPoint y: 564, distance: 53.8
click at [610, 581] on div "Name: VBS - ROLLING PAPERS - VIBES - RICE BLUE - 1.25IN SKU: ACC-GEN-VIB-PAP Pa…" at bounding box center [445, 569] width 721 height 208
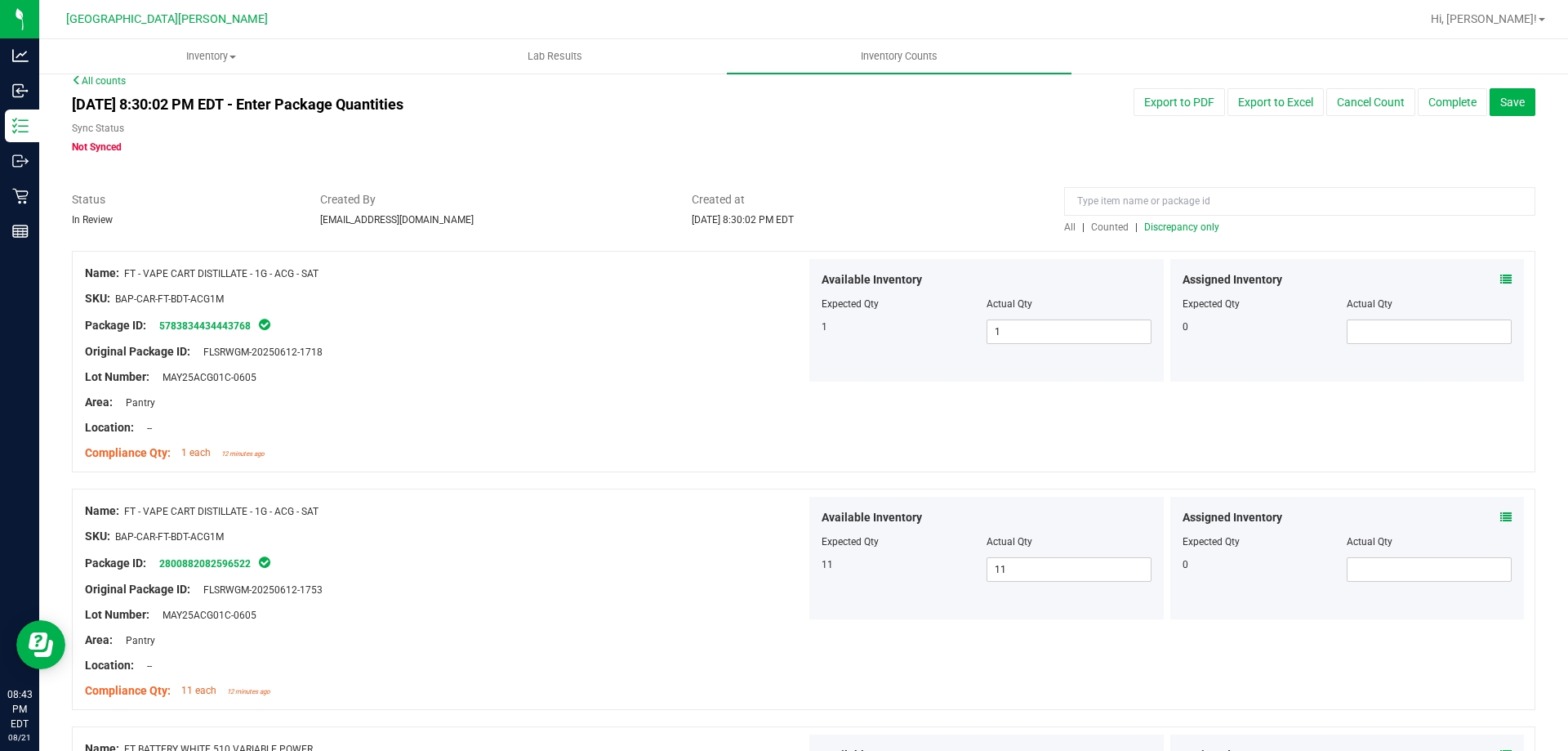
scroll to position [0, 0]
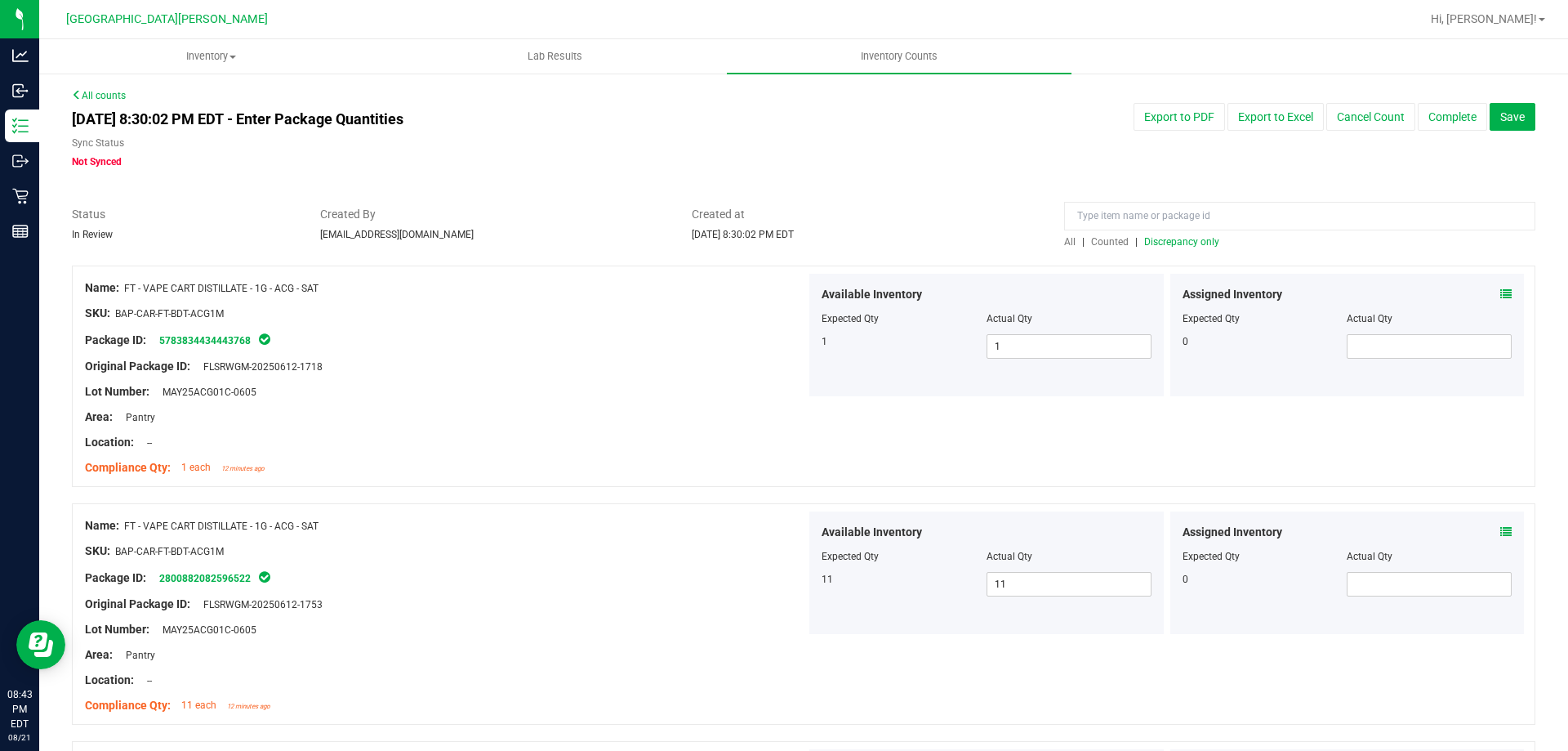
click at [1186, 246] on span "Discrepancy only" at bounding box center [1181, 242] width 75 height 11
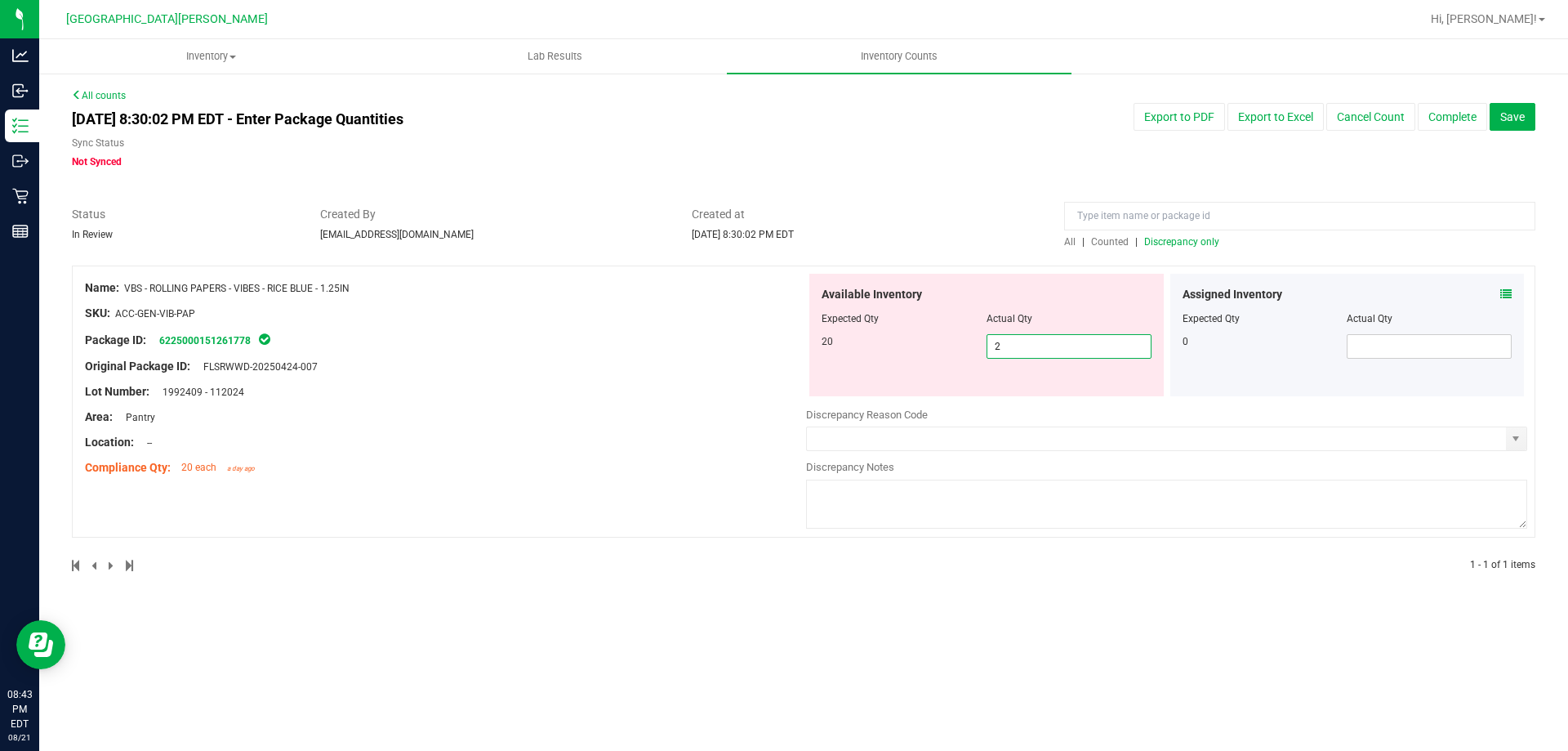
drag, startPoint x: 1051, startPoint y: 357, endPoint x: 997, endPoint y: 324, distance: 63.3
click at [1044, 354] on span "2 2" at bounding box center [1068, 346] width 165 height 25
type input "20"
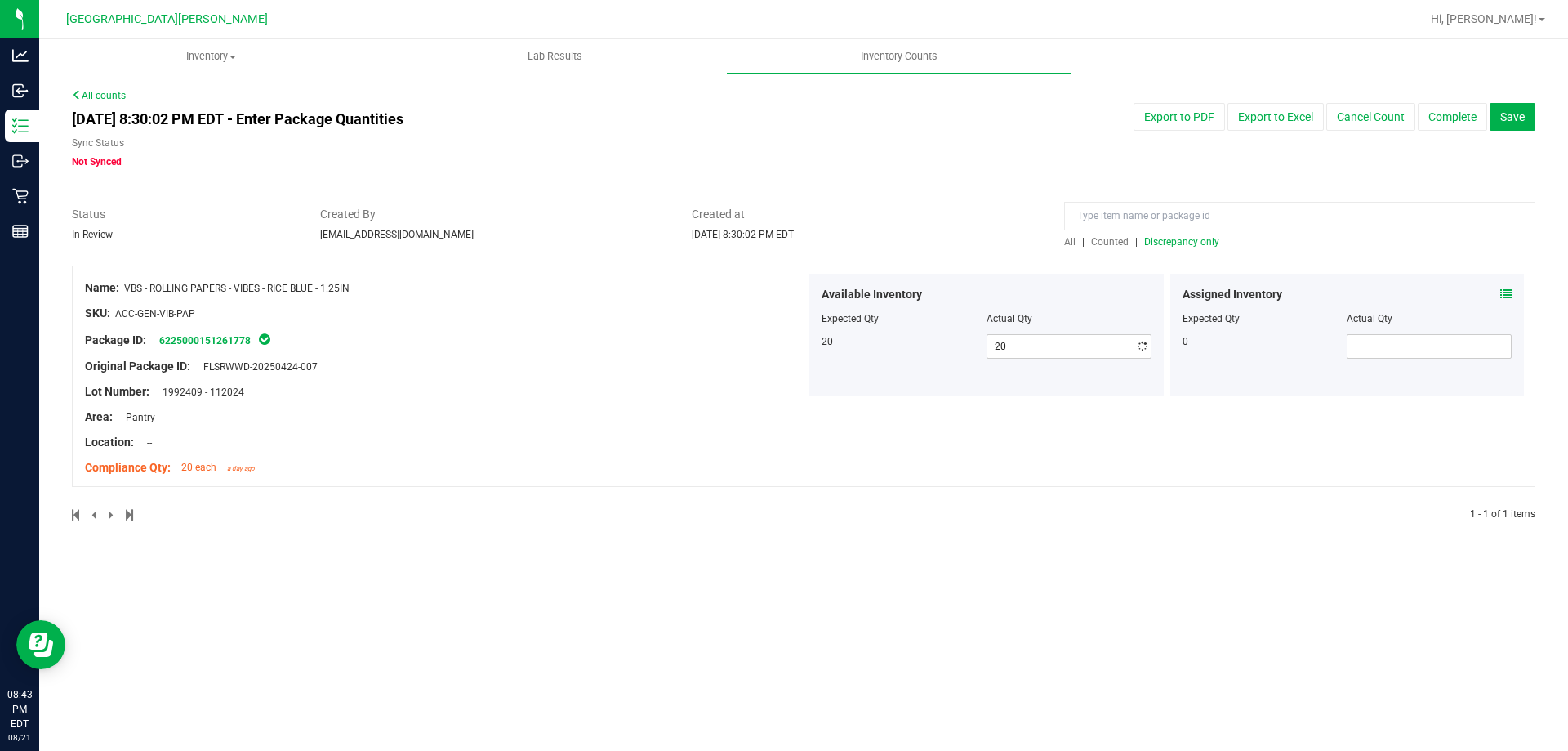
drag, startPoint x: 513, startPoint y: 428, endPoint x: 1183, endPoint y: 306, distance: 681.0
click at [539, 428] on div at bounding box center [445, 429] width 721 height 9
click at [1205, 237] on span "Discrepancy only" at bounding box center [1181, 242] width 75 height 11
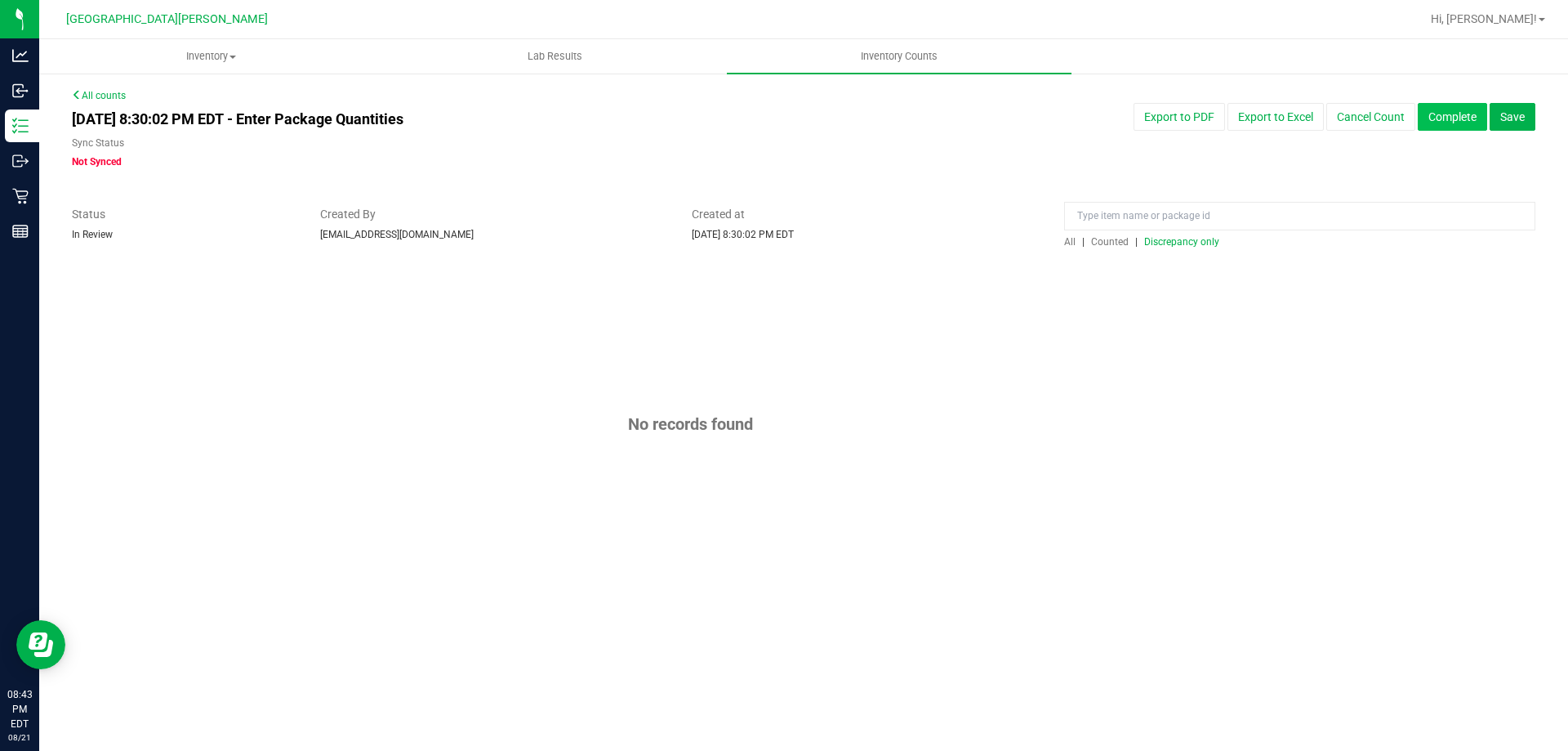
click at [1440, 120] on button "Complete" at bounding box center [1452, 116] width 69 height 28
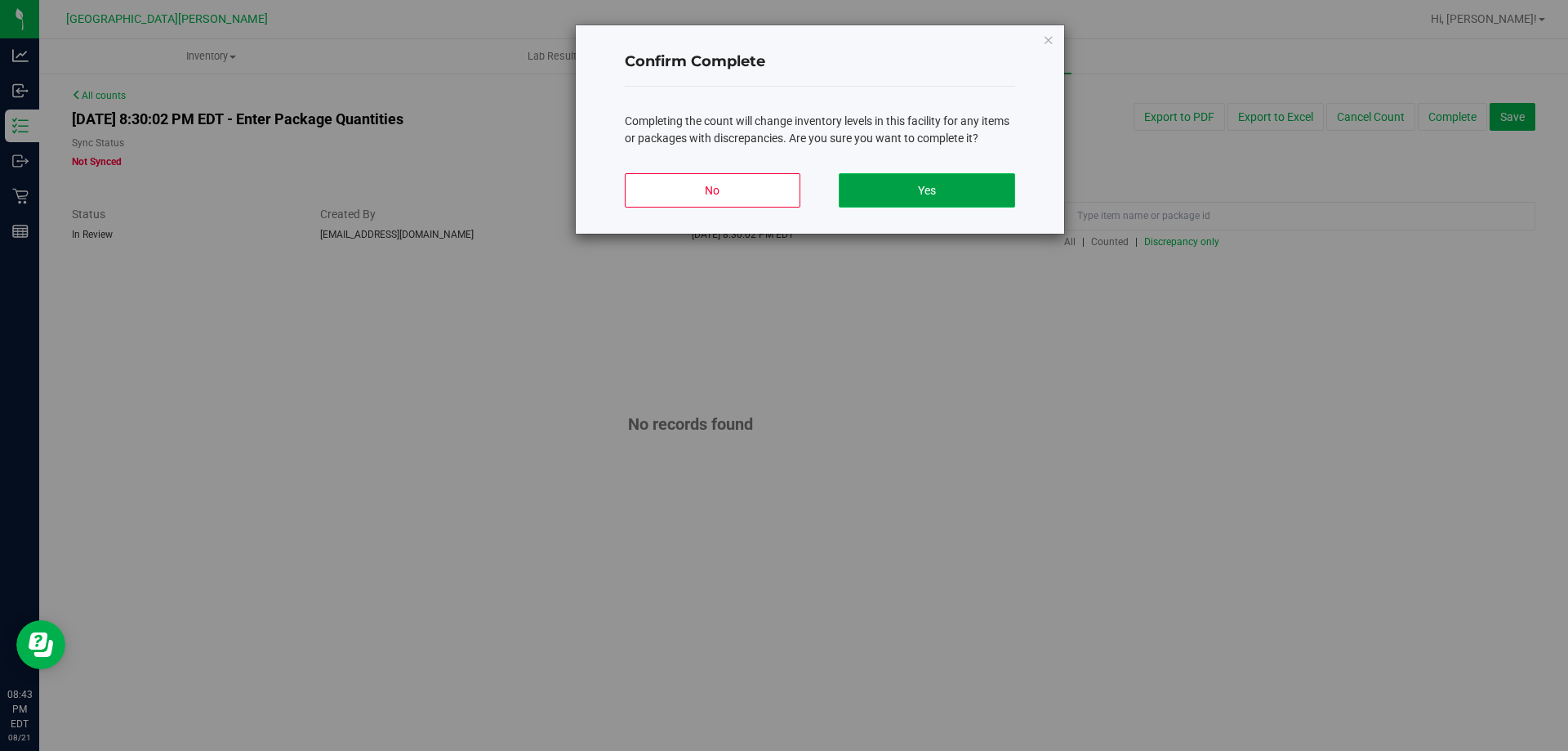
click at [972, 194] on button "Yes" at bounding box center [926, 190] width 176 height 34
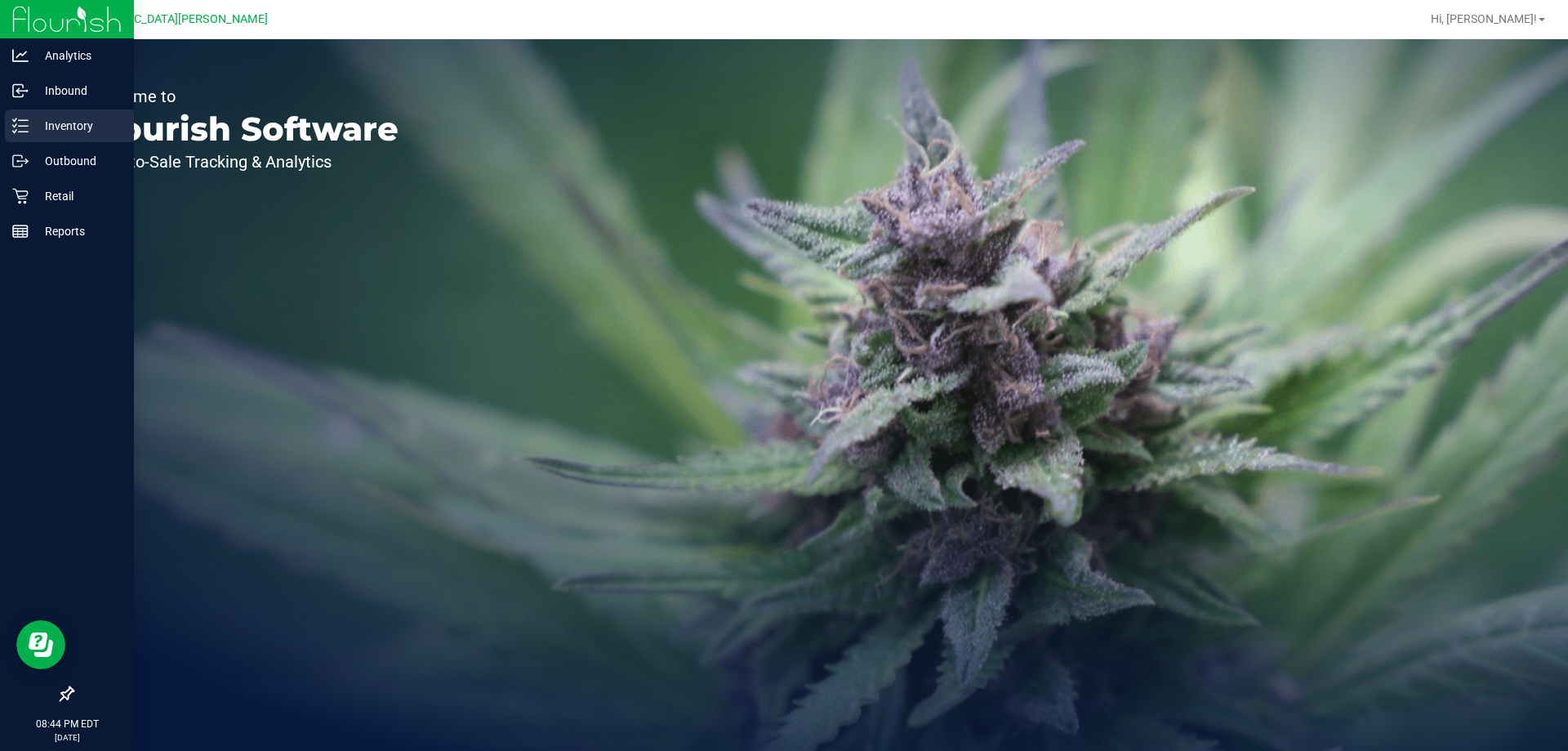
click at [41, 118] on p "Inventory" at bounding box center [77, 126] width 98 height 20
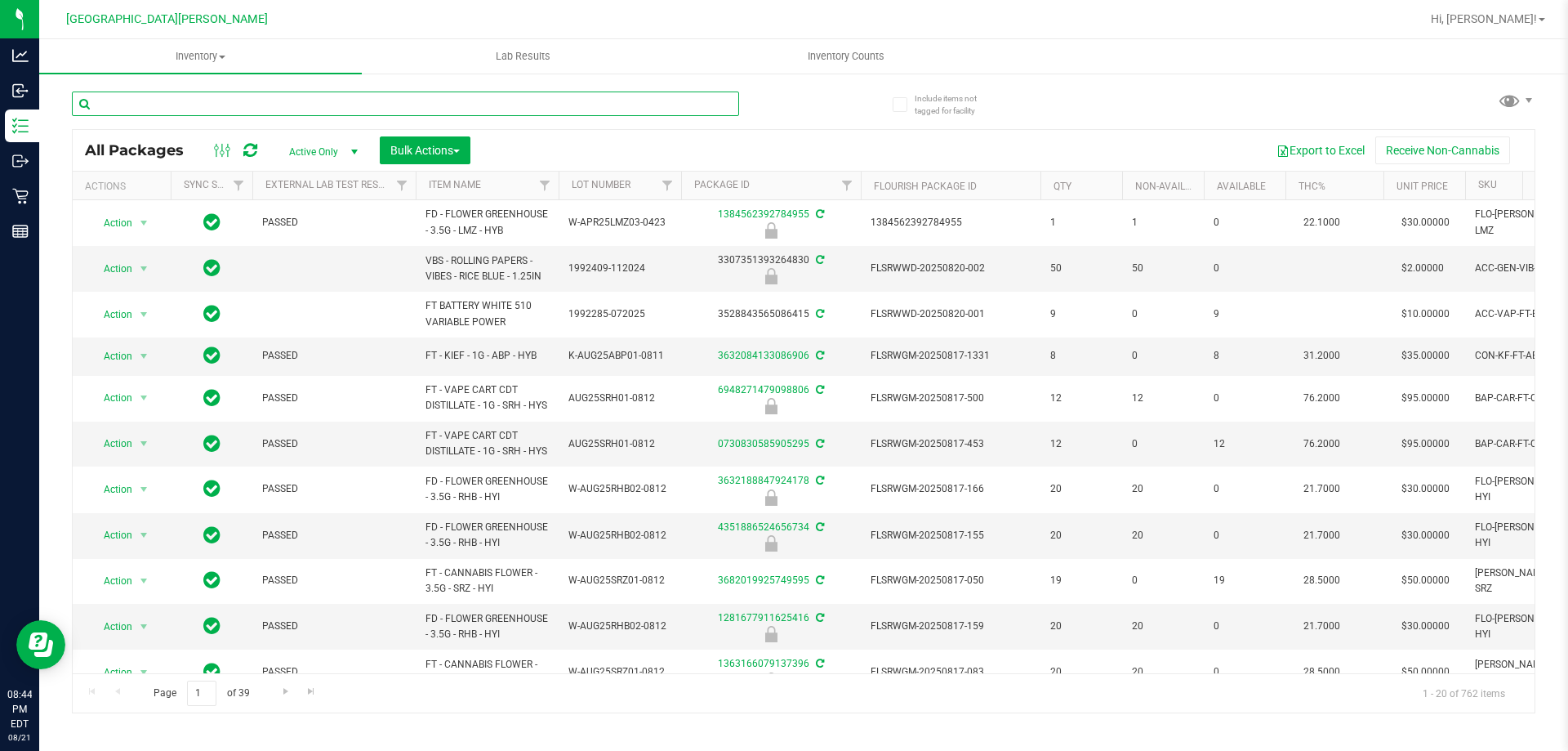
click at [252, 104] on input "text" at bounding box center [405, 104] width 667 height 25
type input "7567364741494324"
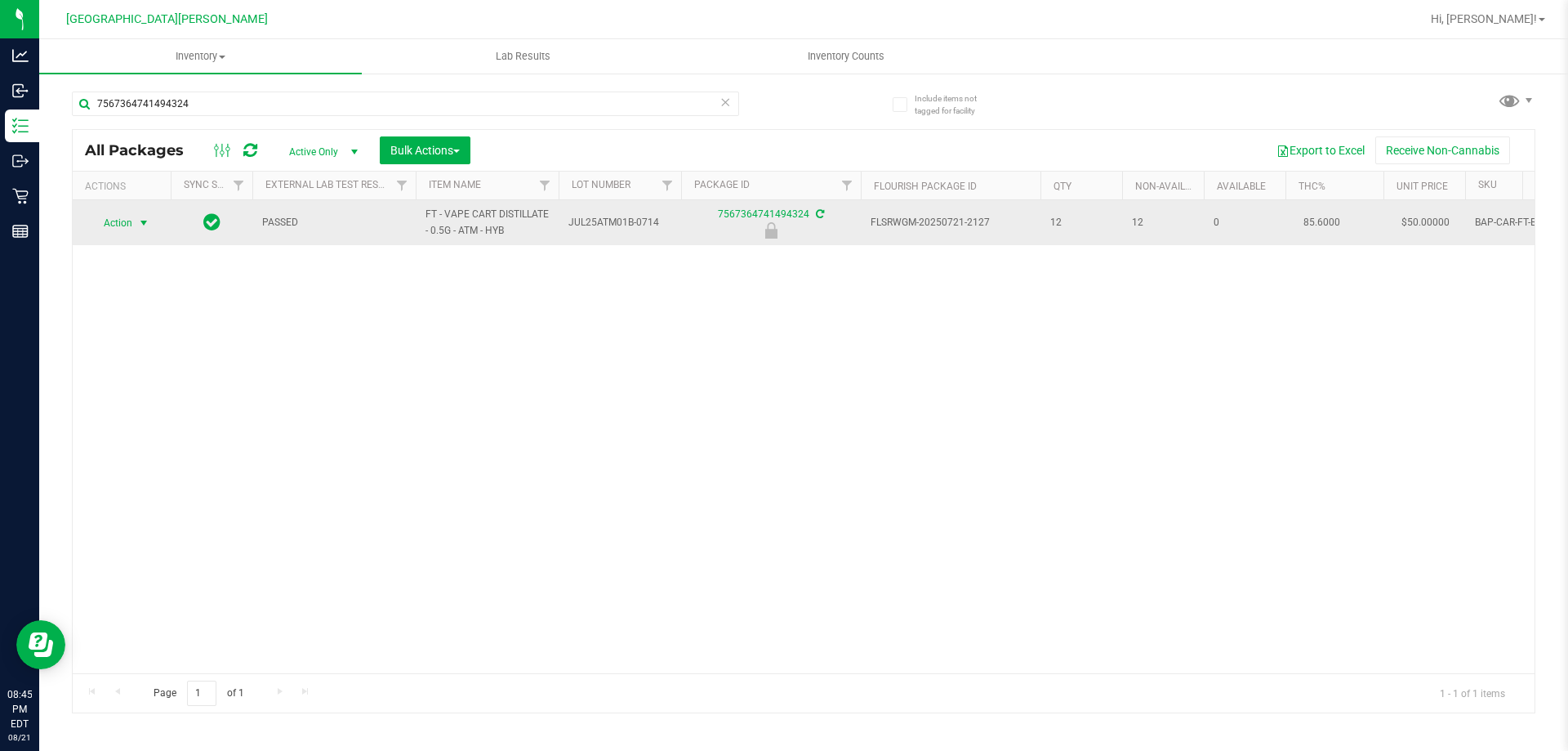
click at [119, 217] on span "Action" at bounding box center [111, 223] width 44 height 23
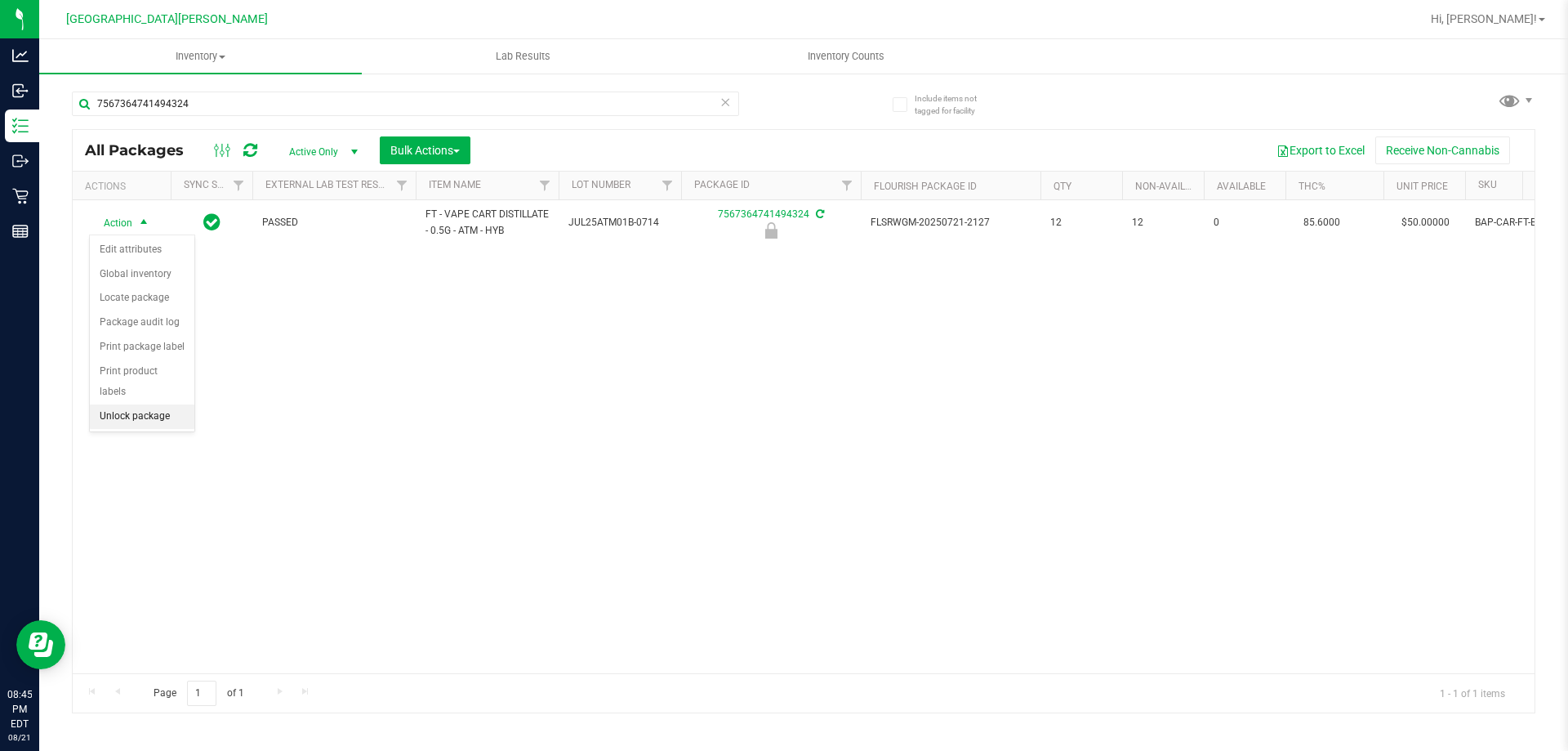
click at [176, 405] on li "Unlock package" at bounding box center [142, 417] width 105 height 25
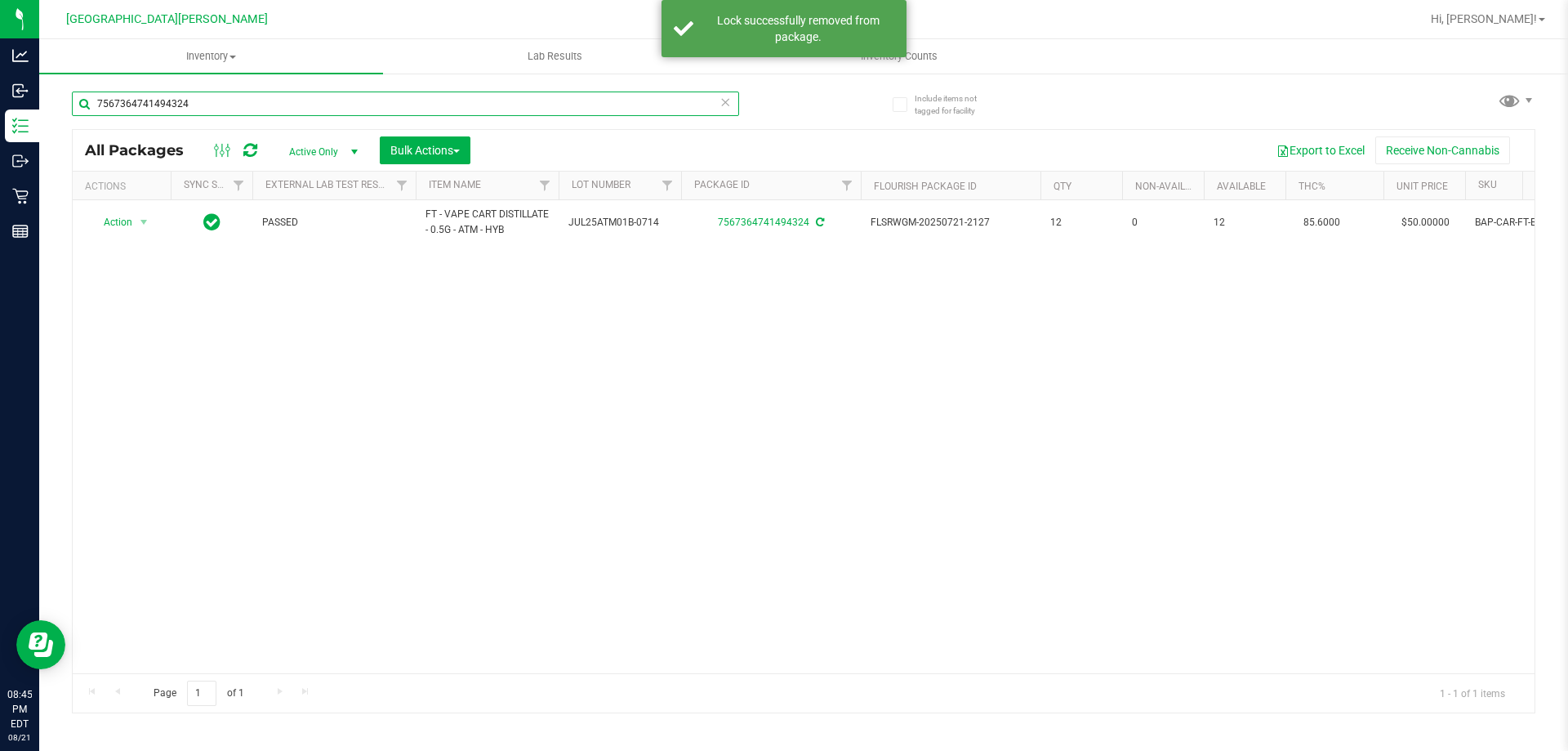
click at [202, 105] on input "7567364741494324" at bounding box center [405, 104] width 667 height 25
type input "7"
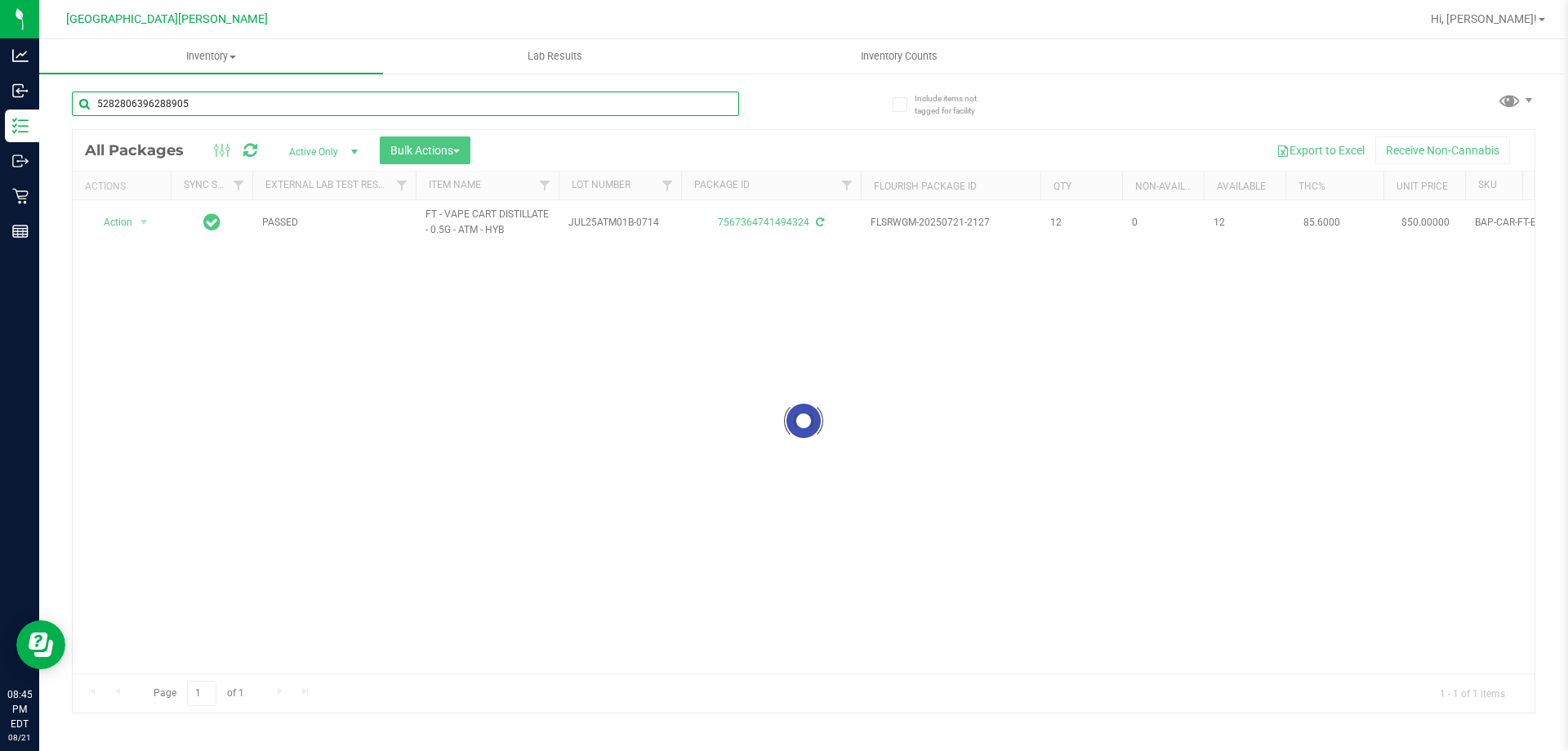
type input "5282806396288905"
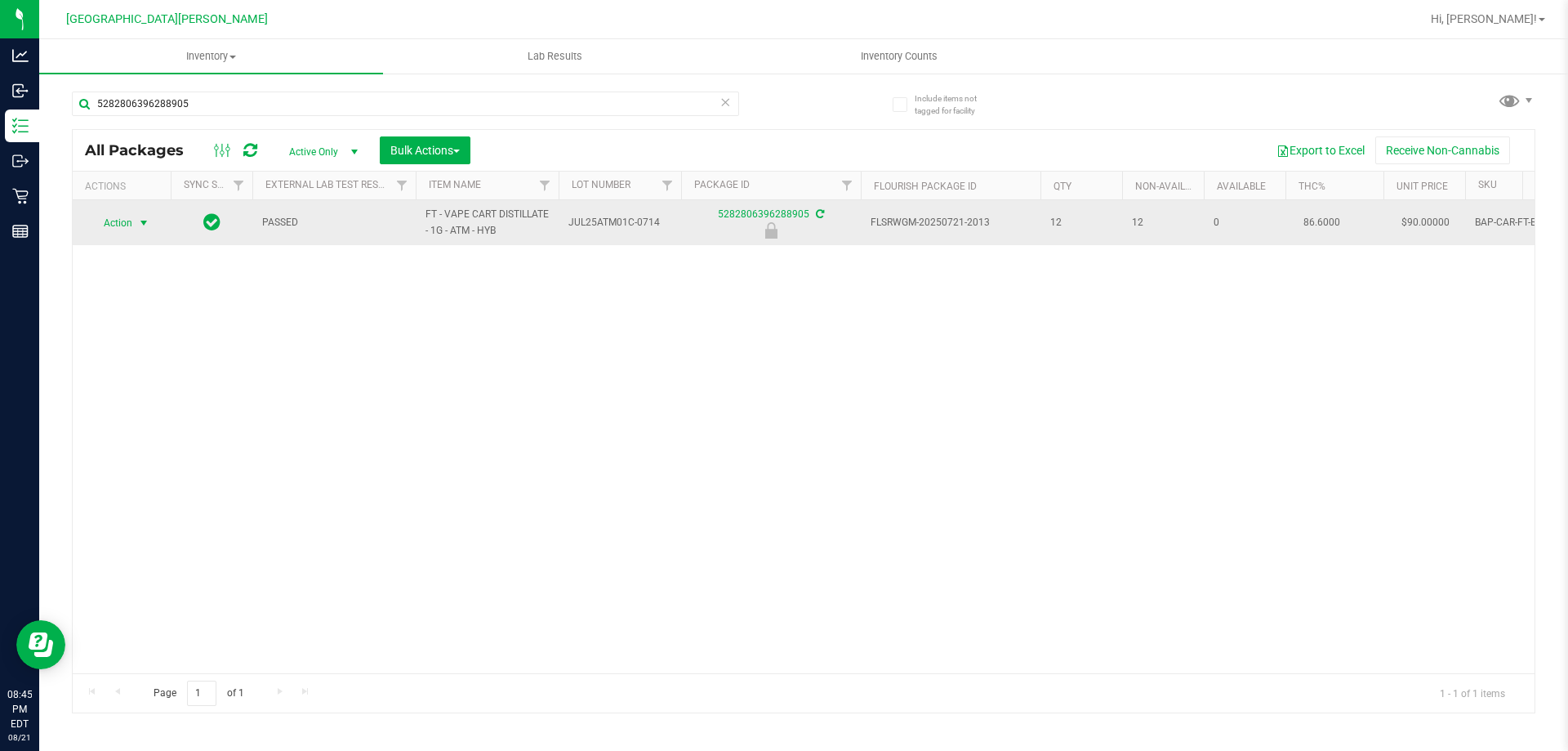
click at [135, 222] on span "select" at bounding box center [144, 223] width 20 height 23
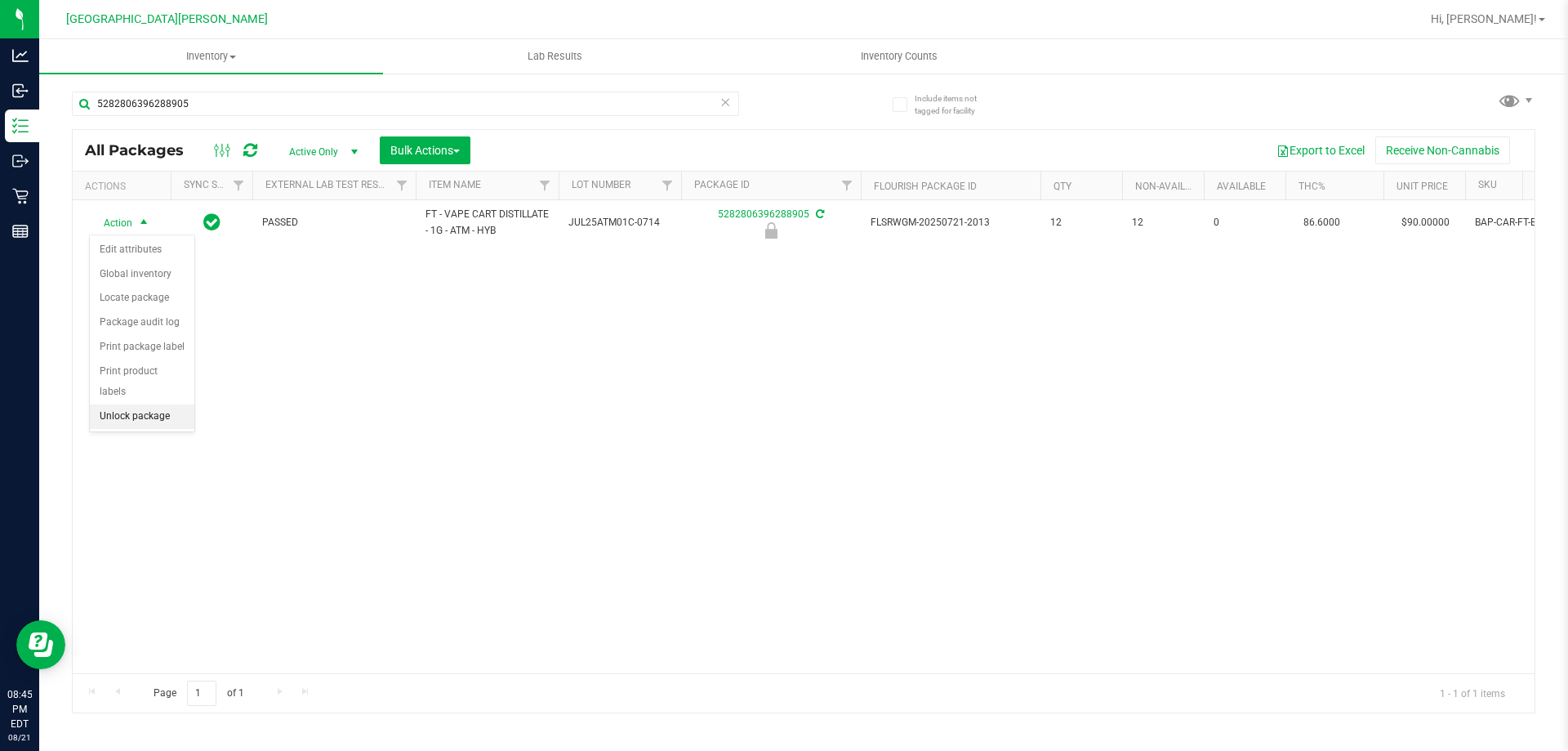
click at [168, 405] on li "Unlock package" at bounding box center [142, 417] width 105 height 25
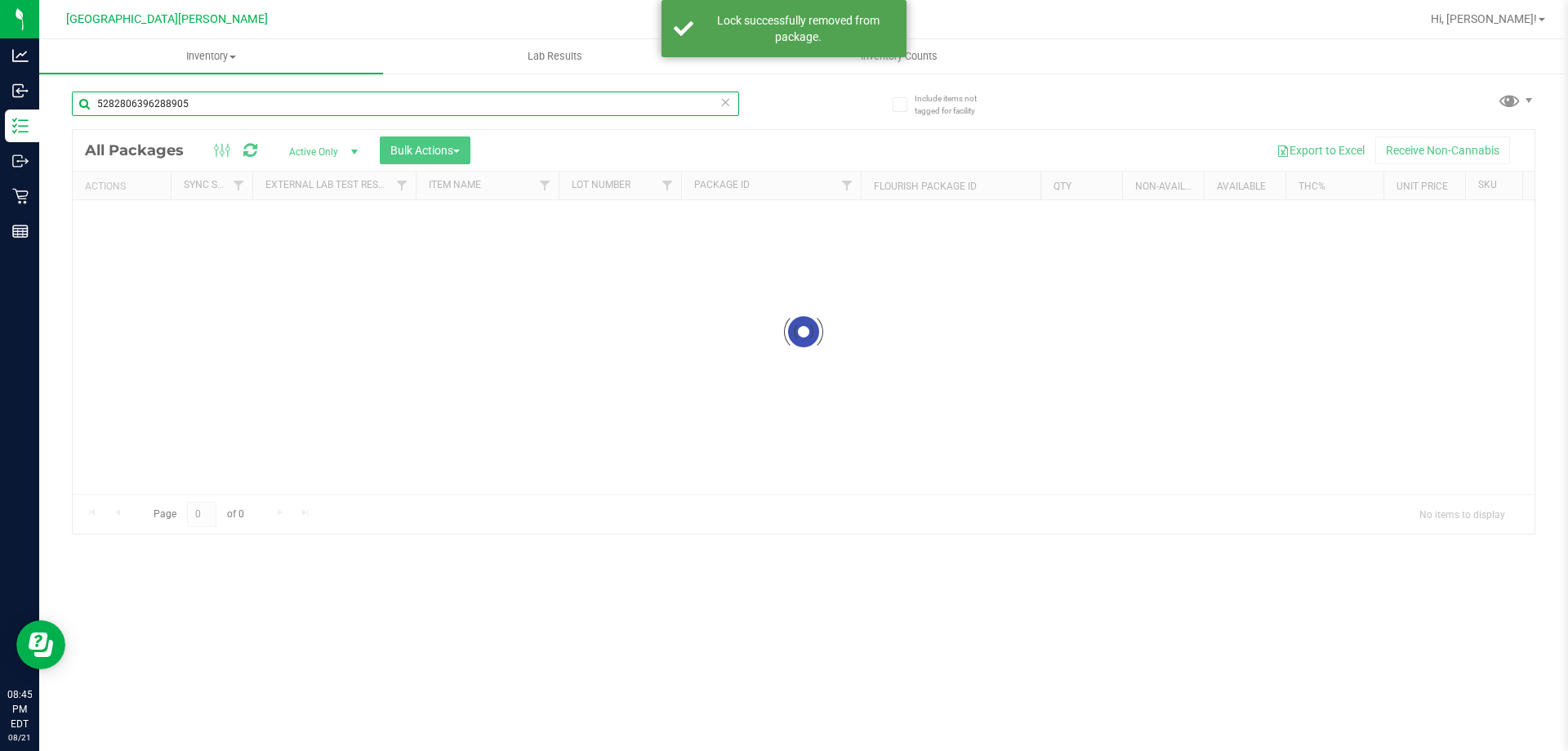
click at [205, 103] on div "Inventory All packages All inventory Waste log Create inventory Lab Results Inv…" at bounding box center [803, 395] width 1529 height 712
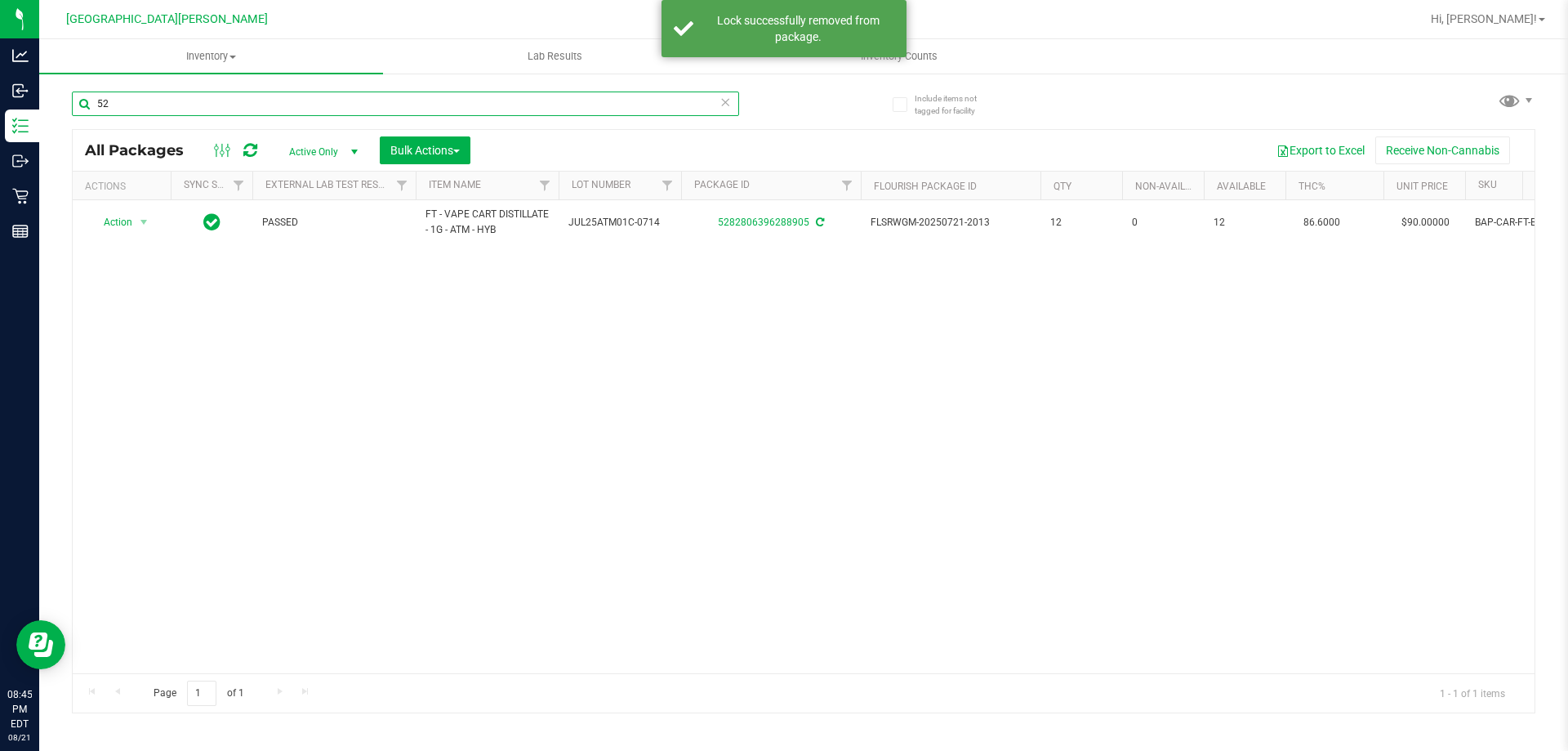
type input "5"
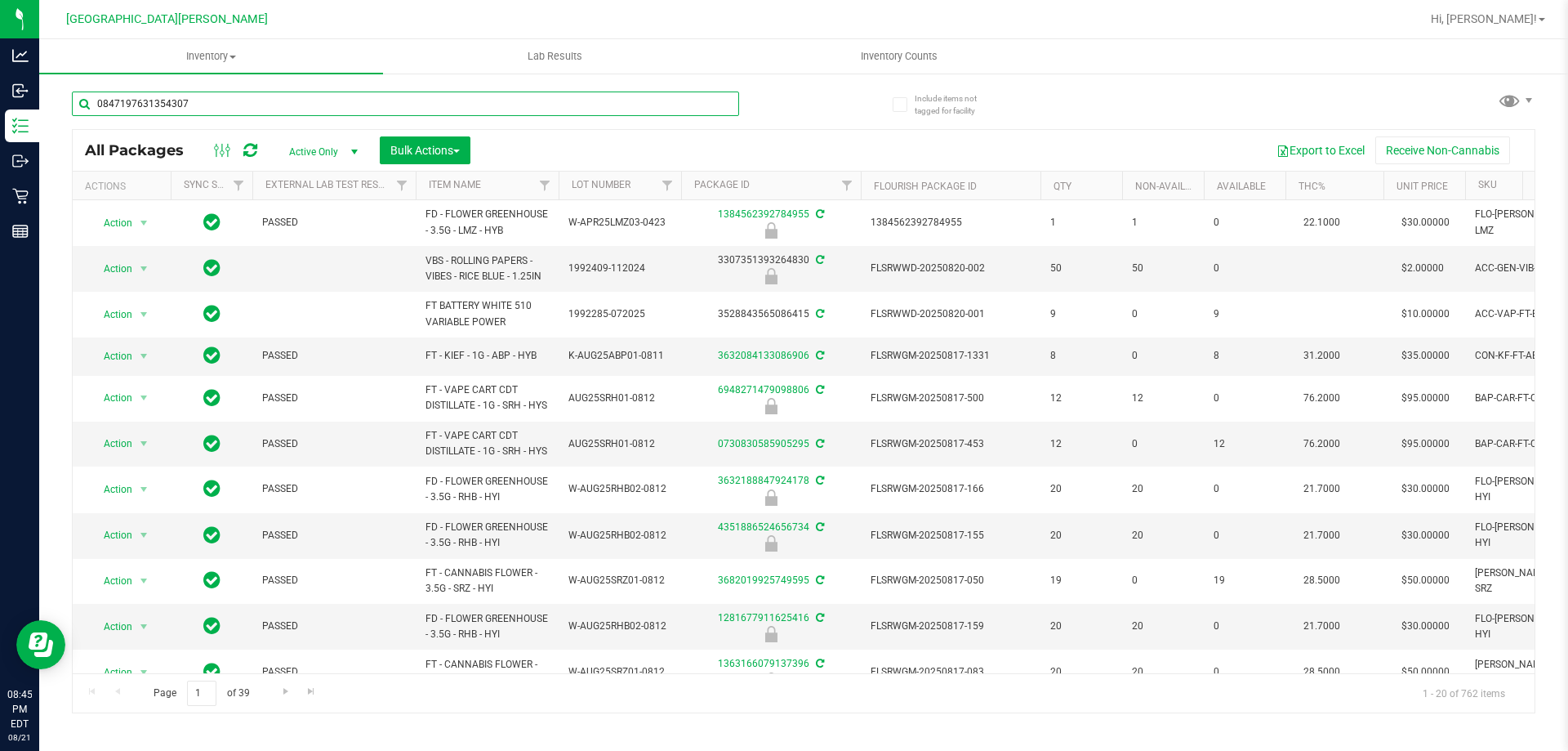
type input "0847197631354307"
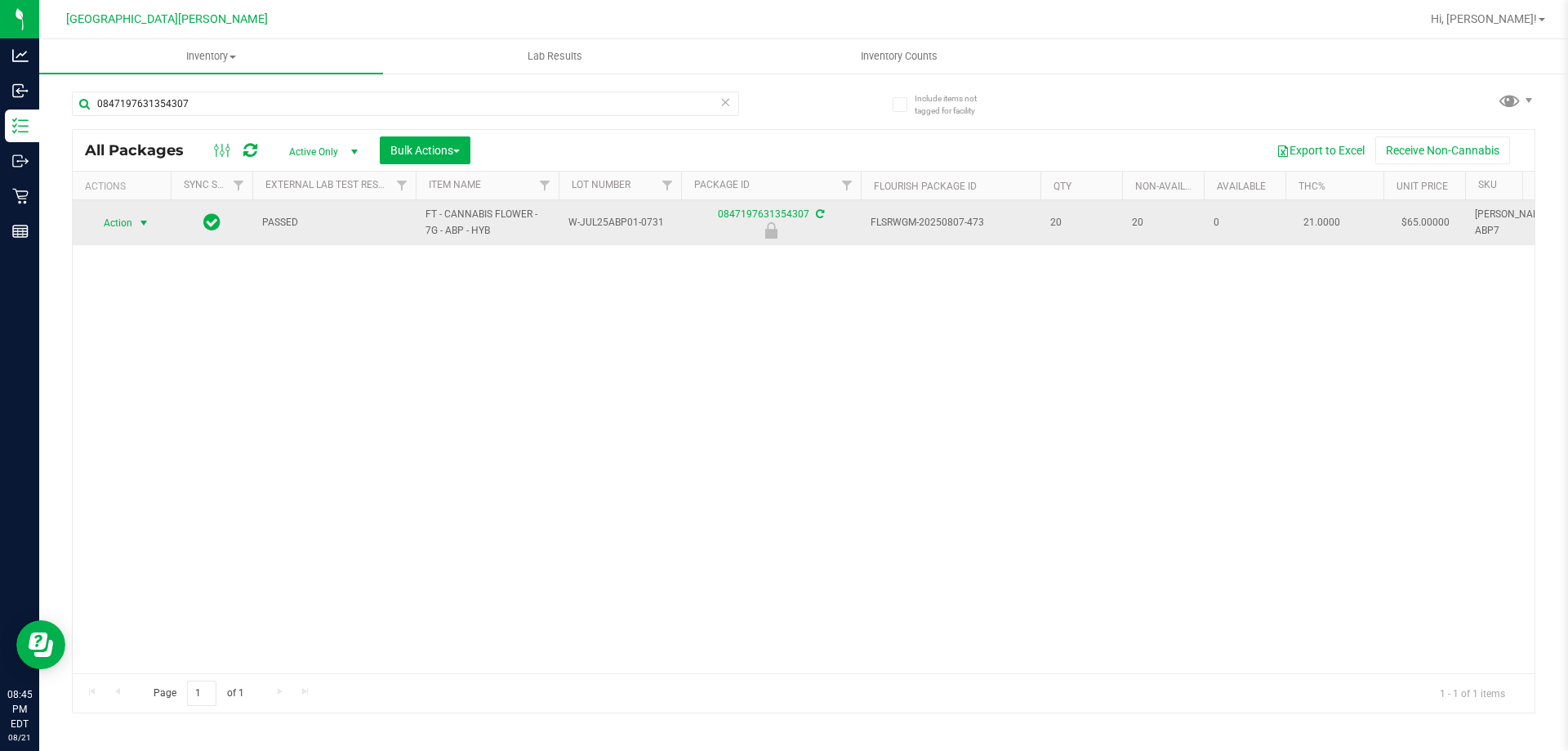
click at [129, 224] on span "Action" at bounding box center [111, 223] width 44 height 23
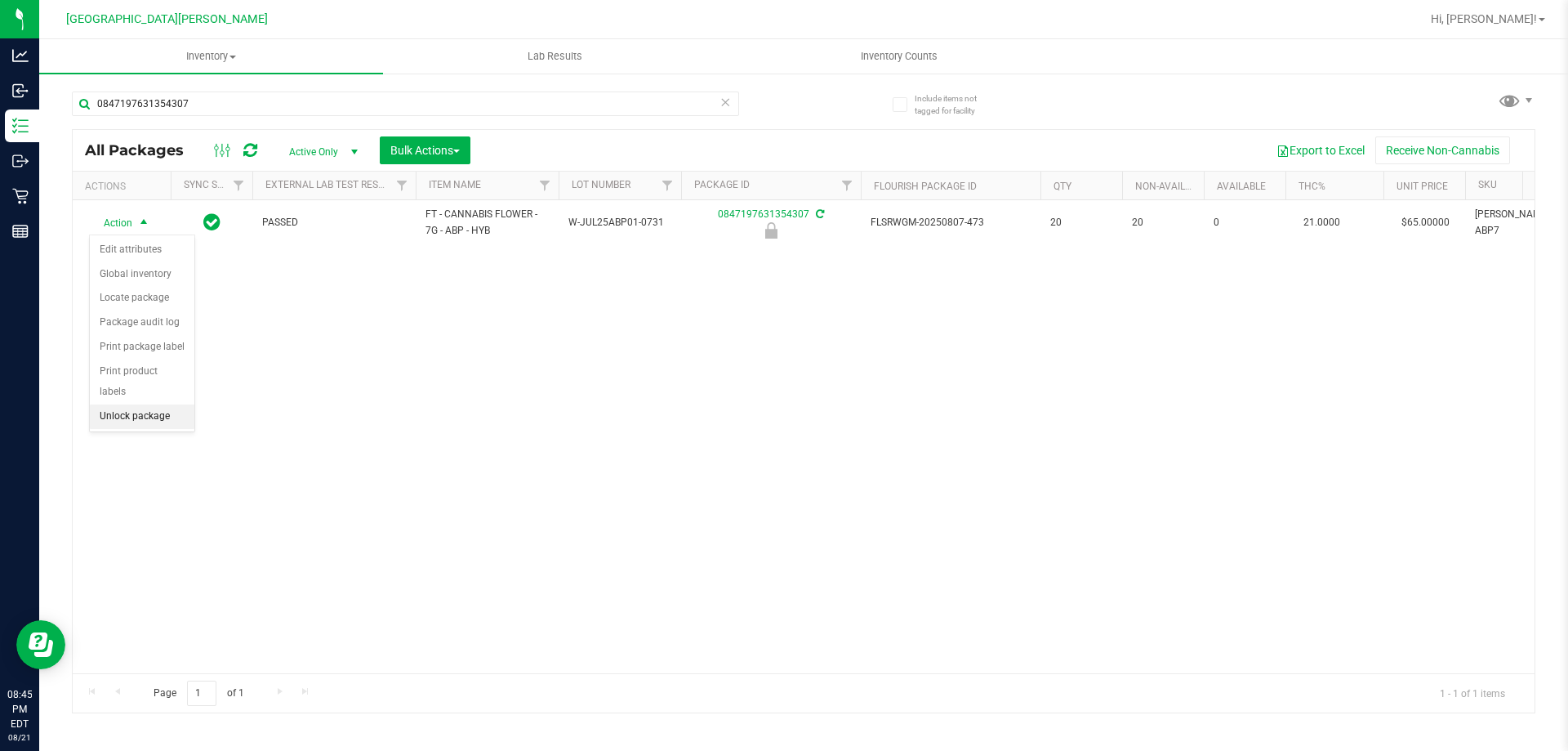
click at [159, 405] on li "Unlock package" at bounding box center [142, 417] width 105 height 25
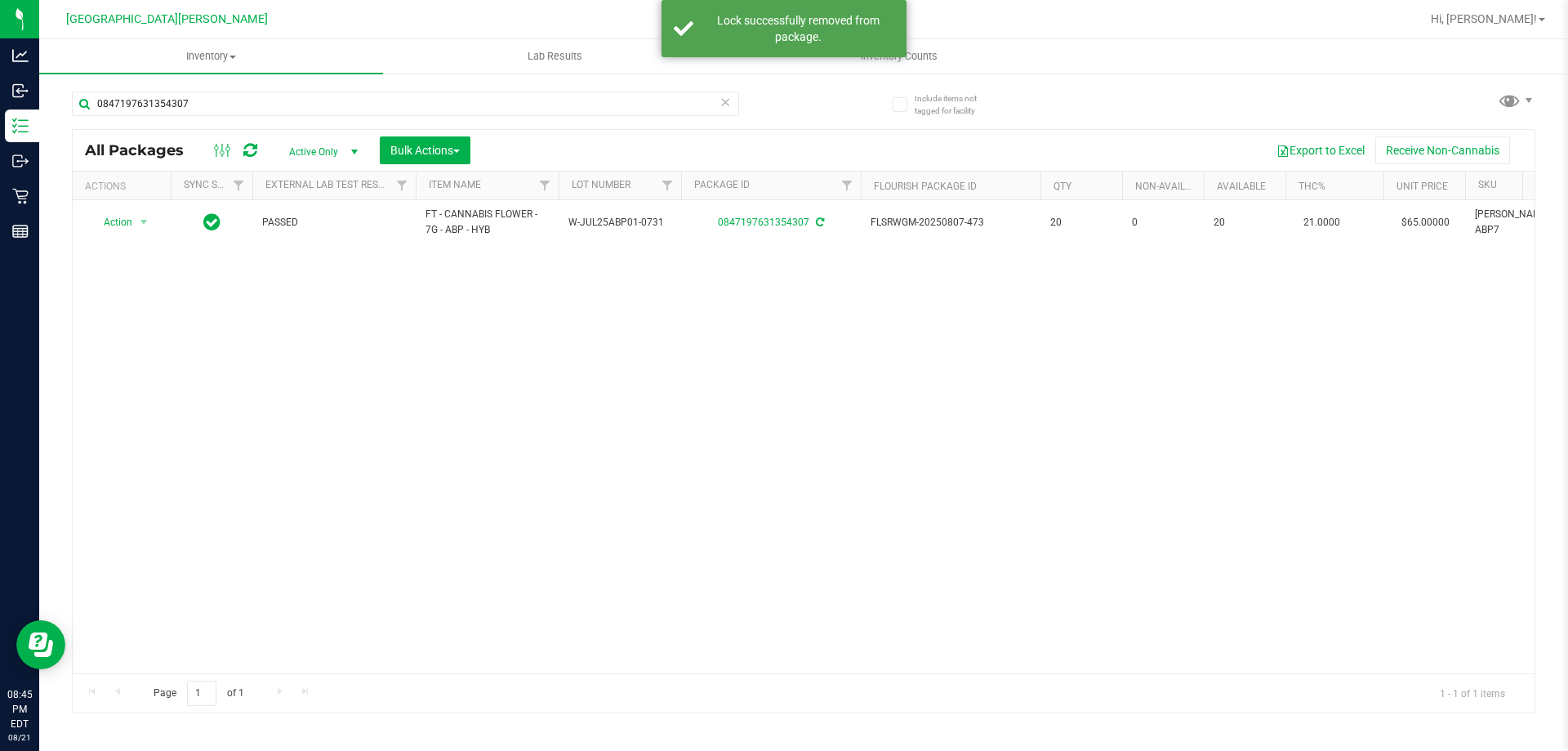
click at [212, 371] on div "Action Action Adjust qty Create package Edit attributes Global inventory Locate…" at bounding box center [803, 436] width 1461 height 473
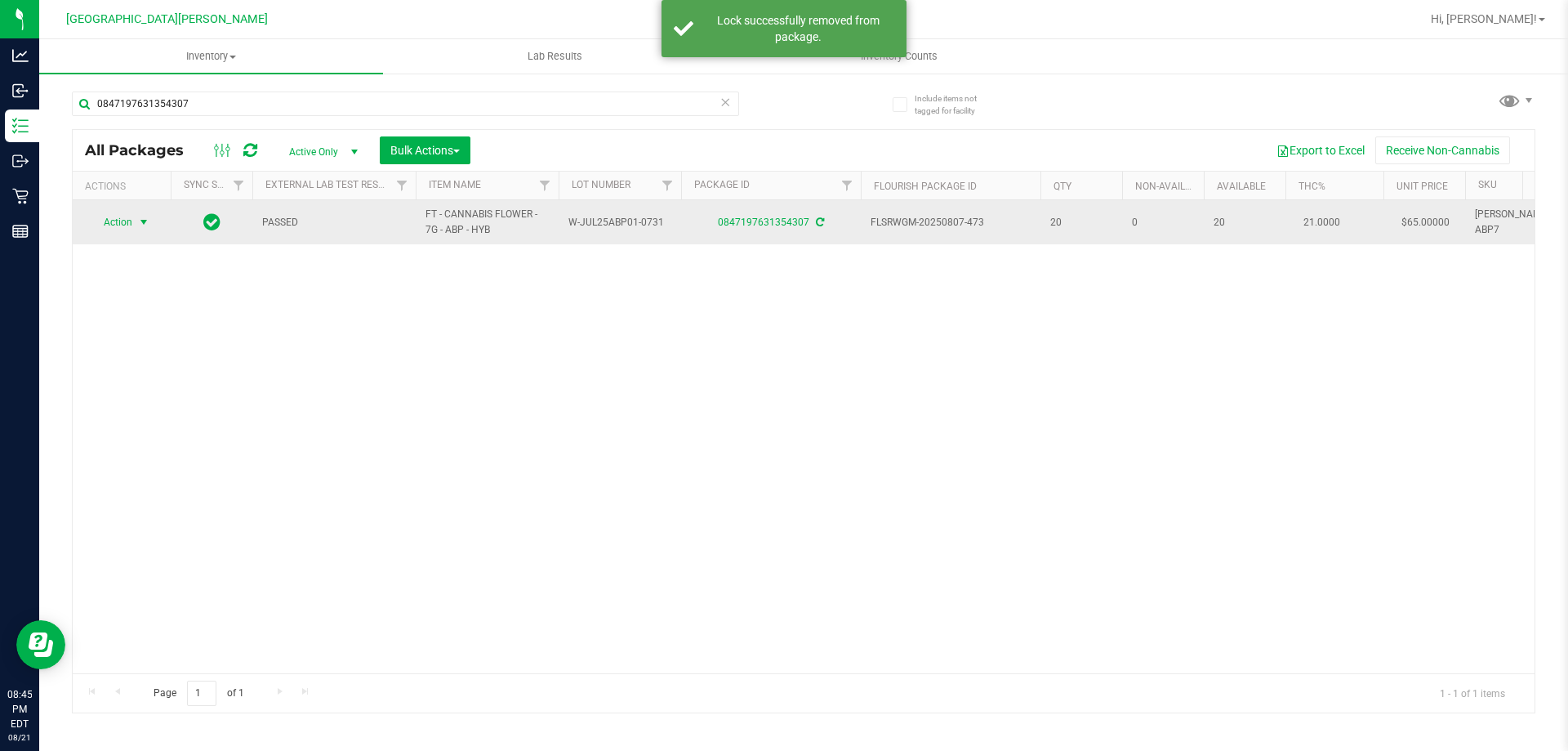
click at [124, 227] on span "Action" at bounding box center [111, 222] width 44 height 23
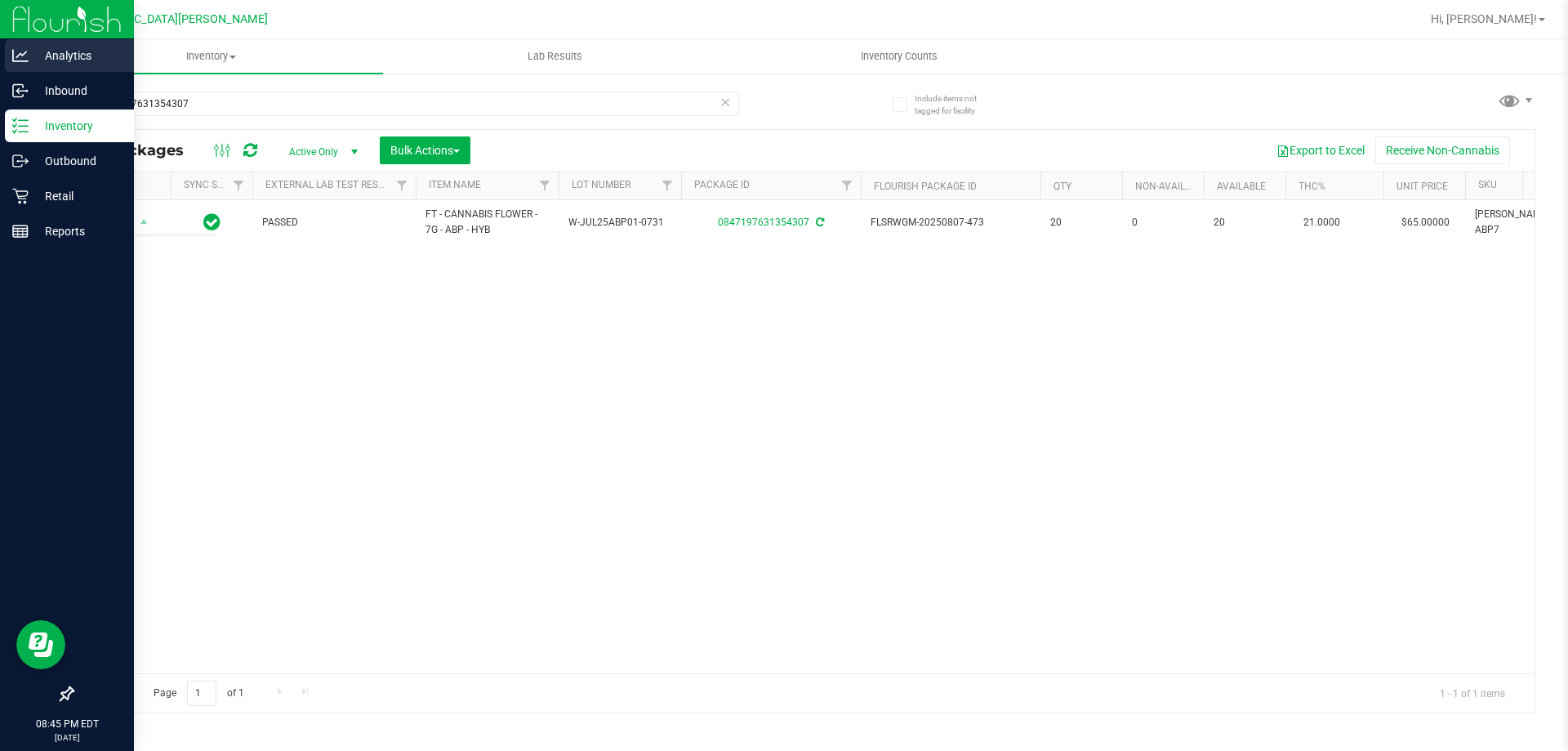
drag, startPoint x: 344, startPoint y: 510, endPoint x: 0, endPoint y: 61, distance: 565.6
click at [349, 499] on div "Action Action Adjust qty Create package Edit attributes Global inventory Locate…" at bounding box center [803, 436] width 1461 height 473
